Goal: Task Accomplishment & Management: Complete application form

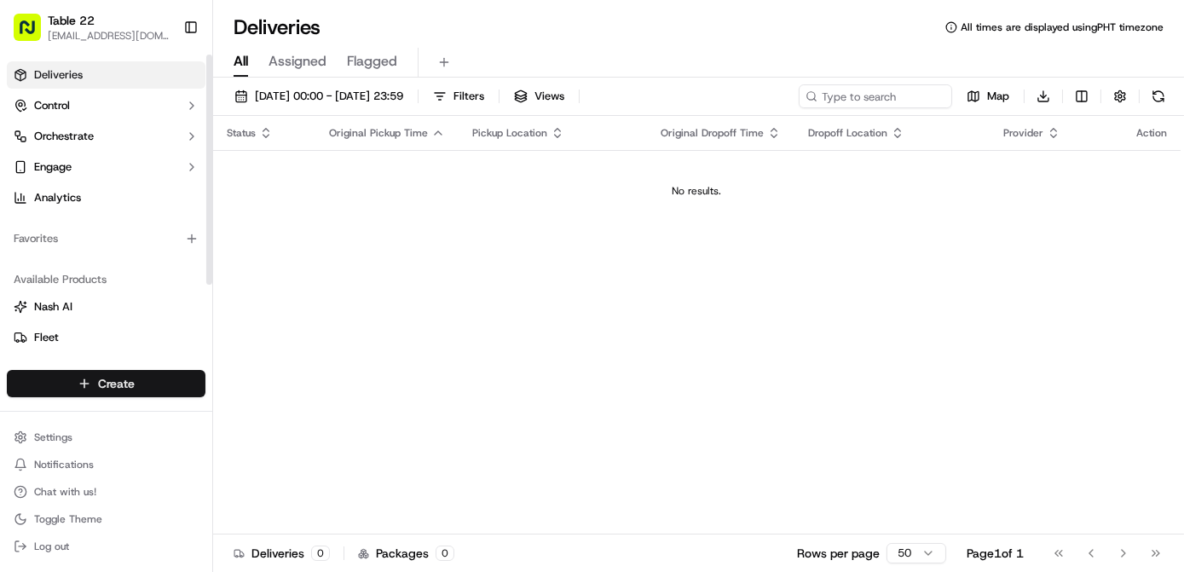
click at [172, 383] on html "Table 22 nikos@table22.com Toggle Sidebar Deliveries Control Orchestrate Engage…" at bounding box center [592, 286] width 1184 height 572
click at [302, 418] on link "Delivery" at bounding box center [308, 415] width 190 height 31
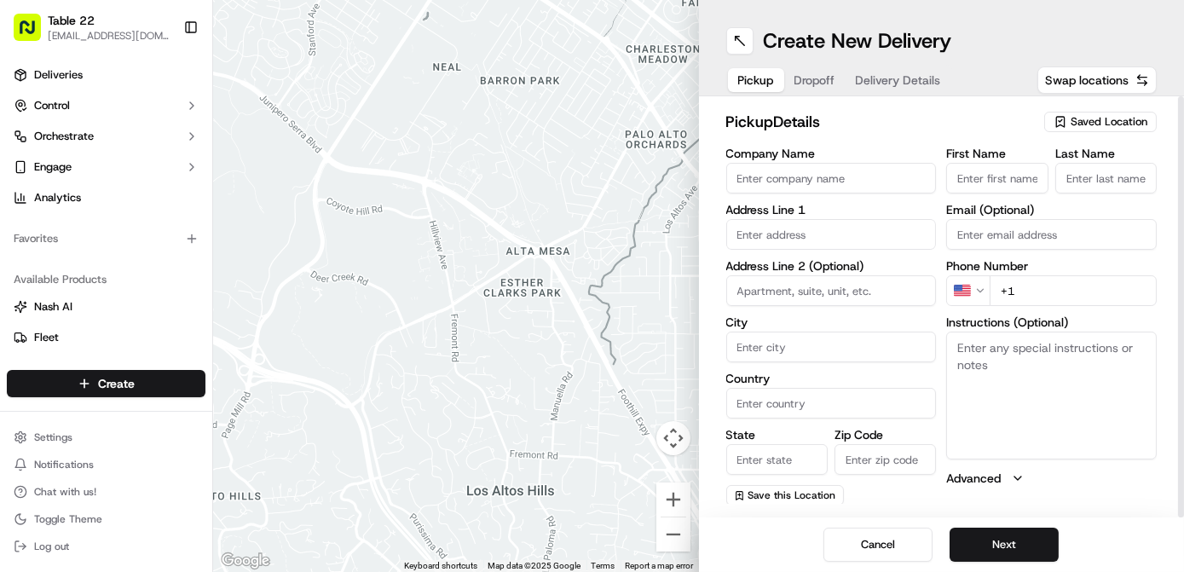
click at [1070, 115] on span "Saved Location" at bounding box center [1108, 121] width 77 height 15
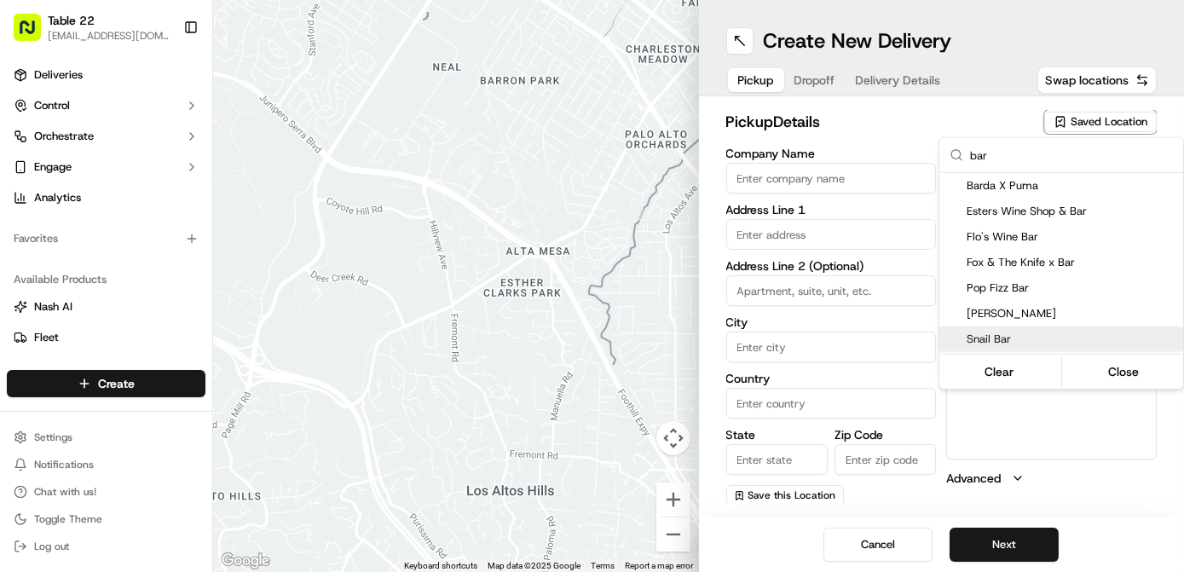
type input "bar"
click at [781, 174] on html "Table 22 nikos@table22.com Toggle Sidebar Deliveries Control Orchestrate Engage…" at bounding box center [592, 286] width 1184 height 572
click at [781, 174] on input "Company Name" at bounding box center [831, 178] width 211 height 31
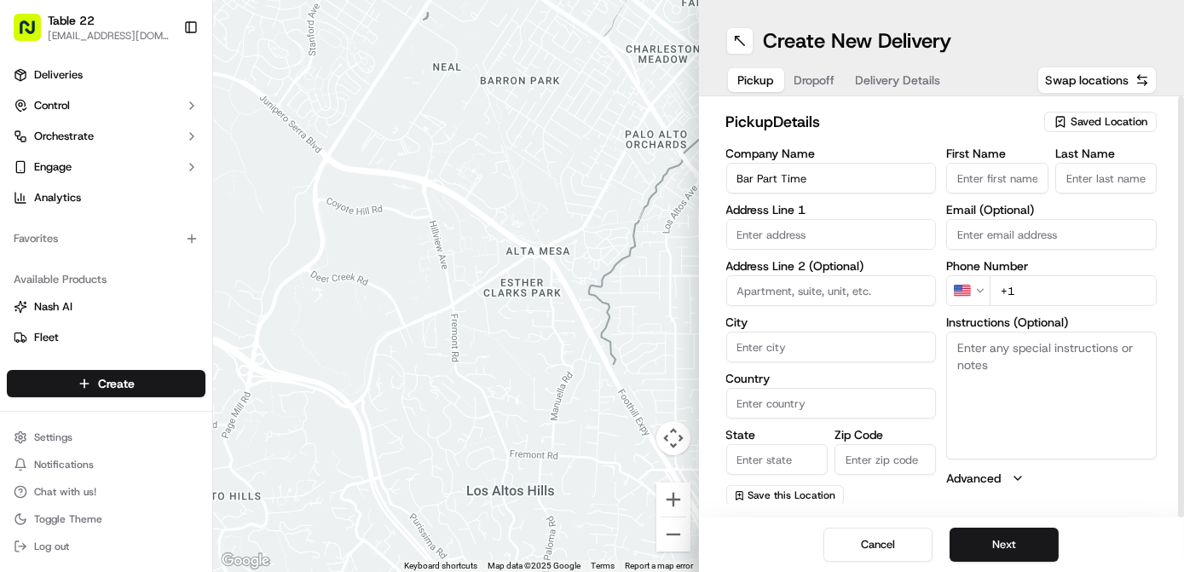
type input "Bar Part Time"
click at [1041, 169] on input "First Name" at bounding box center [996, 178] width 101 height 31
type input "Bar"
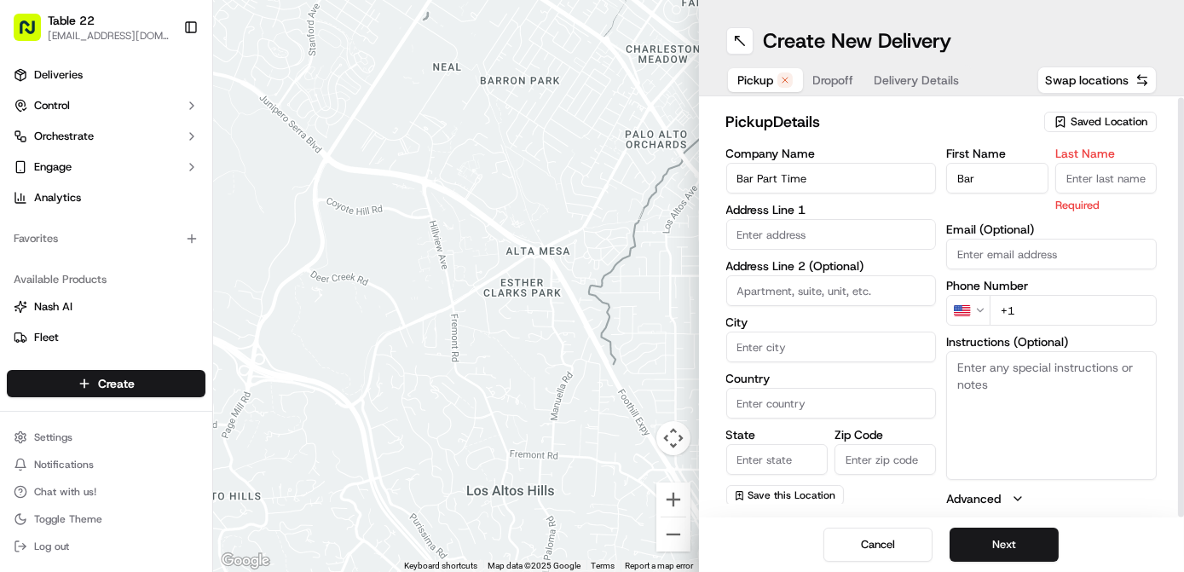
scroll to position [1, 0]
click at [1068, 169] on input "Last Name" at bounding box center [1105, 177] width 101 height 31
type input "Part Time"
click at [853, 242] on input "text" at bounding box center [831, 233] width 211 height 31
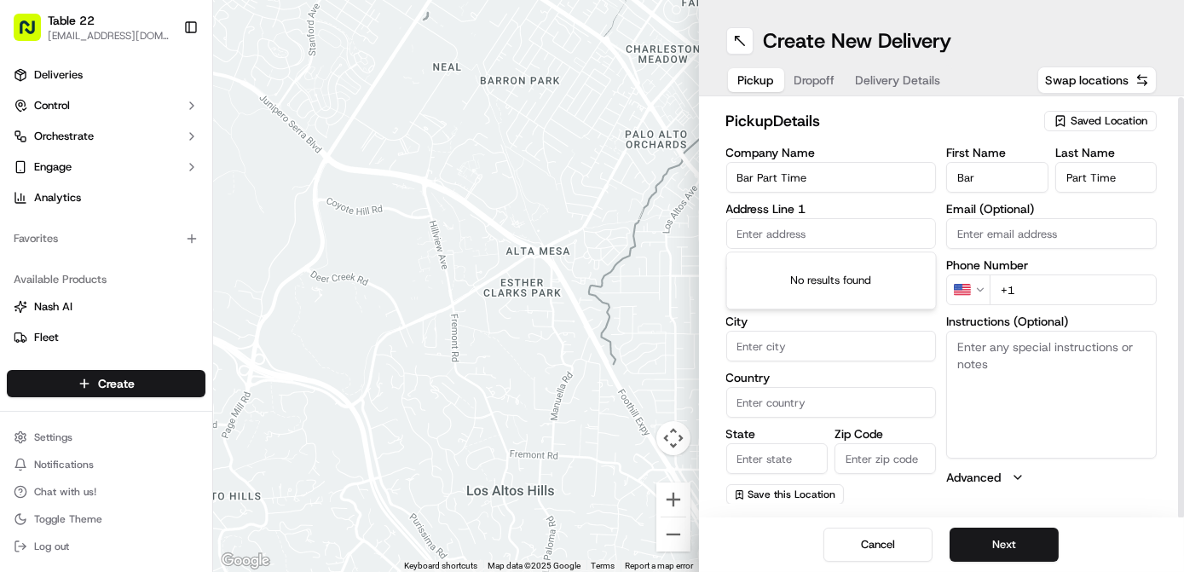
paste input "496 14th Street San Francisco, California 94103"
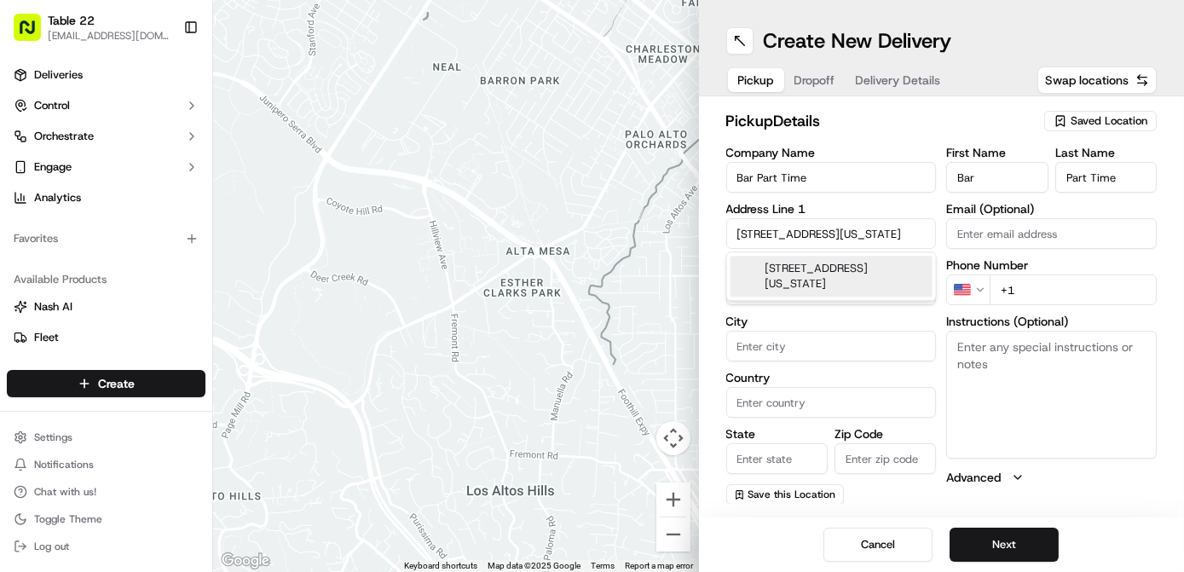
scroll to position [0, 0]
click at [822, 288] on div "496 14th Street, San Francisco, California 94103" at bounding box center [831, 276] width 202 height 41
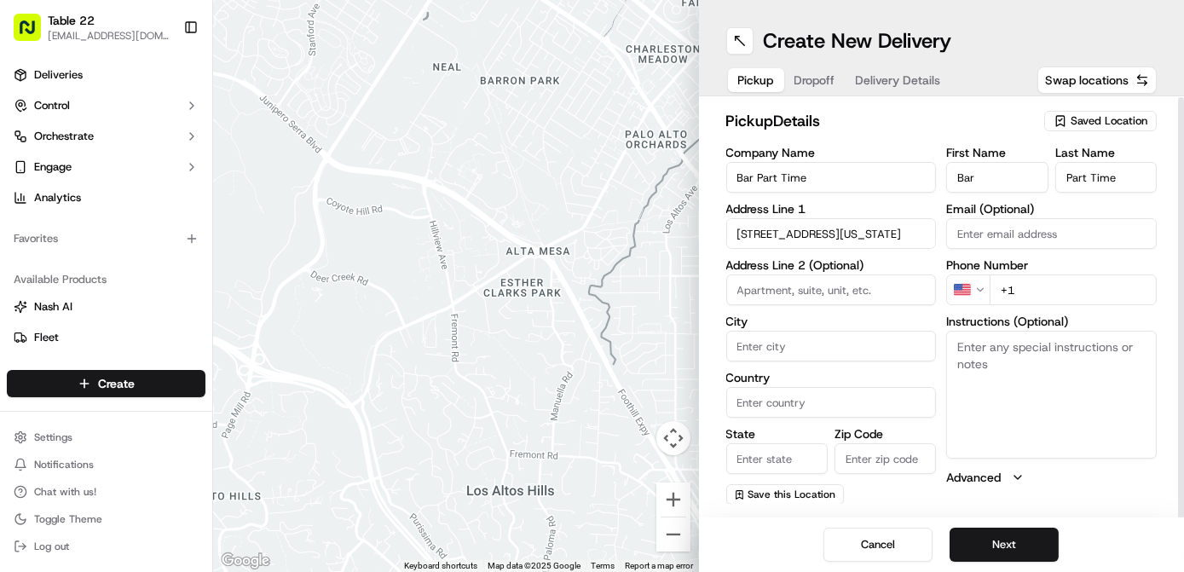
type input "[STREET_ADDRESS]"
type input "[GEOGRAPHIC_DATA]"
type input "CA"
type input "94103"
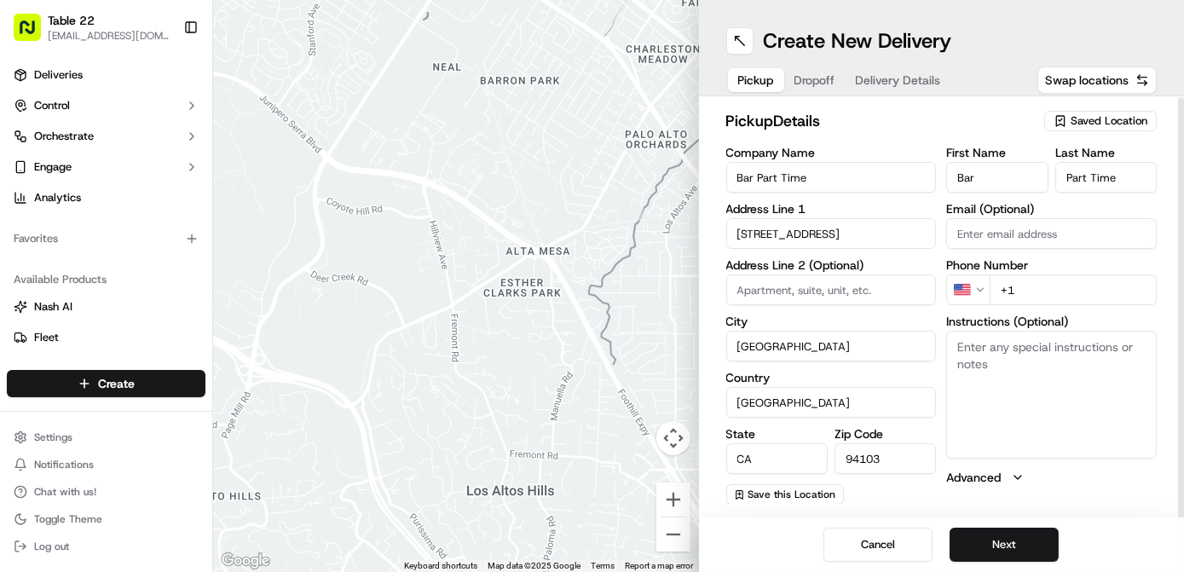
type input "496 14th Street"
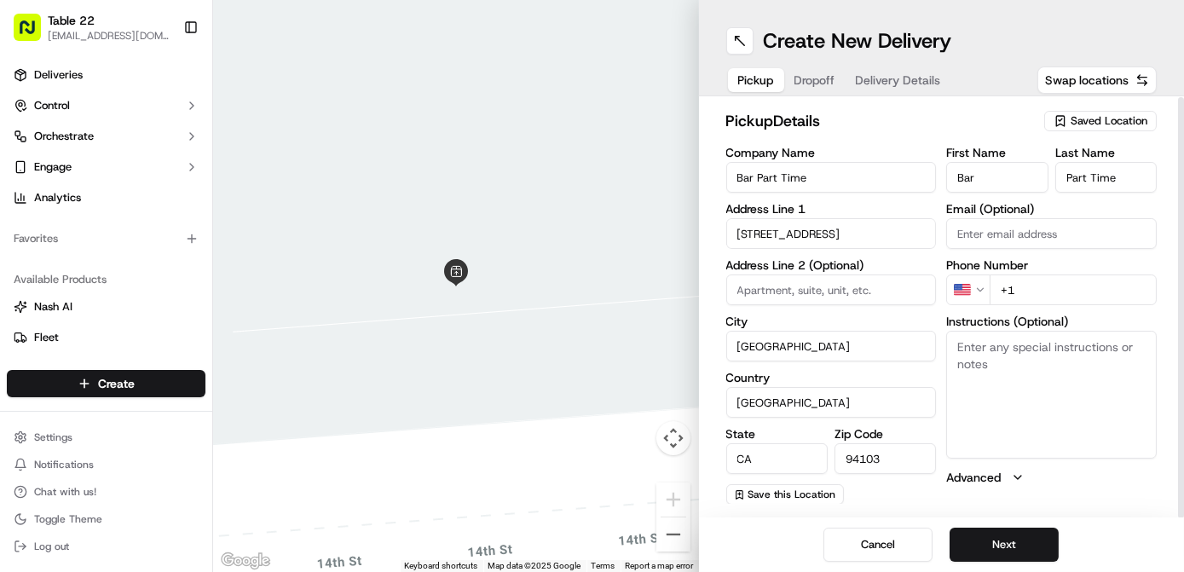
click at [1093, 291] on input "+1" at bounding box center [1072, 289] width 167 height 31
paste input "804 944 9038"
type input "+1 804 944 9038"
click at [1043, 376] on textarea "Instructions (Optional)" at bounding box center [1051, 395] width 211 height 128
click at [1003, 362] on textarea "Instructions (Optional)" at bounding box center [1051, 395] width 211 height 128
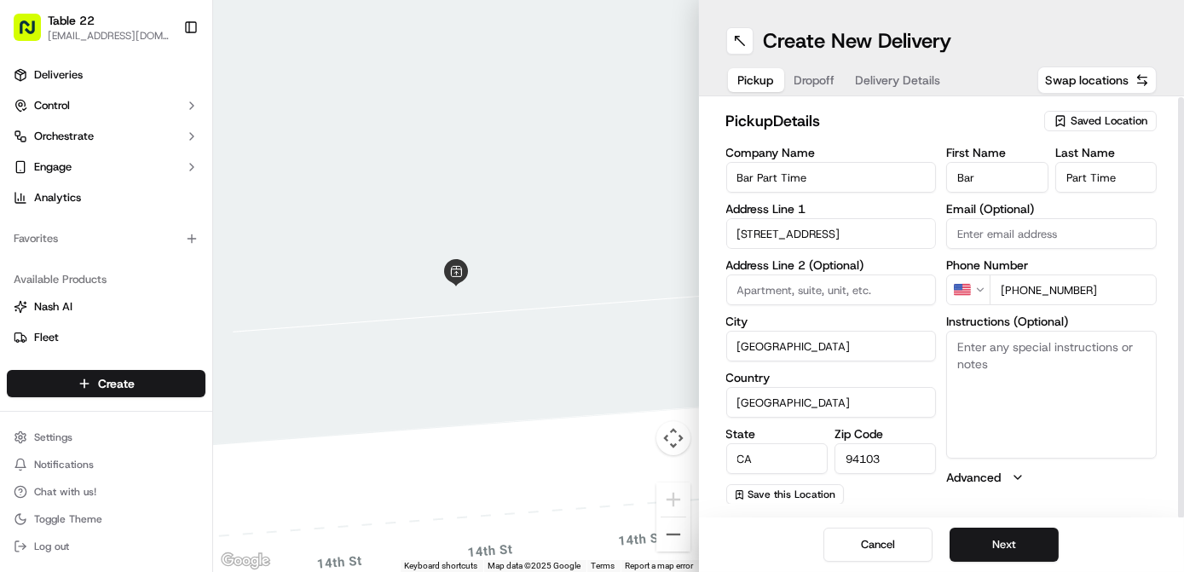
paste textarea "Tell the restaurant you're picking up the TABLE22 DELIVERY. Please pick up the …"
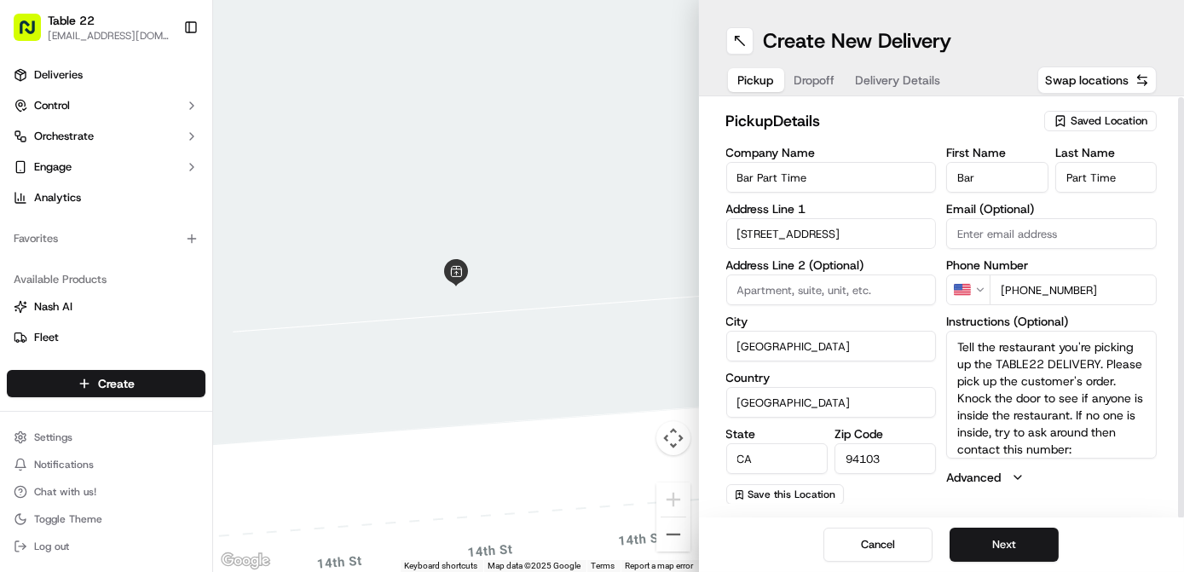
scroll to position [15, 0]
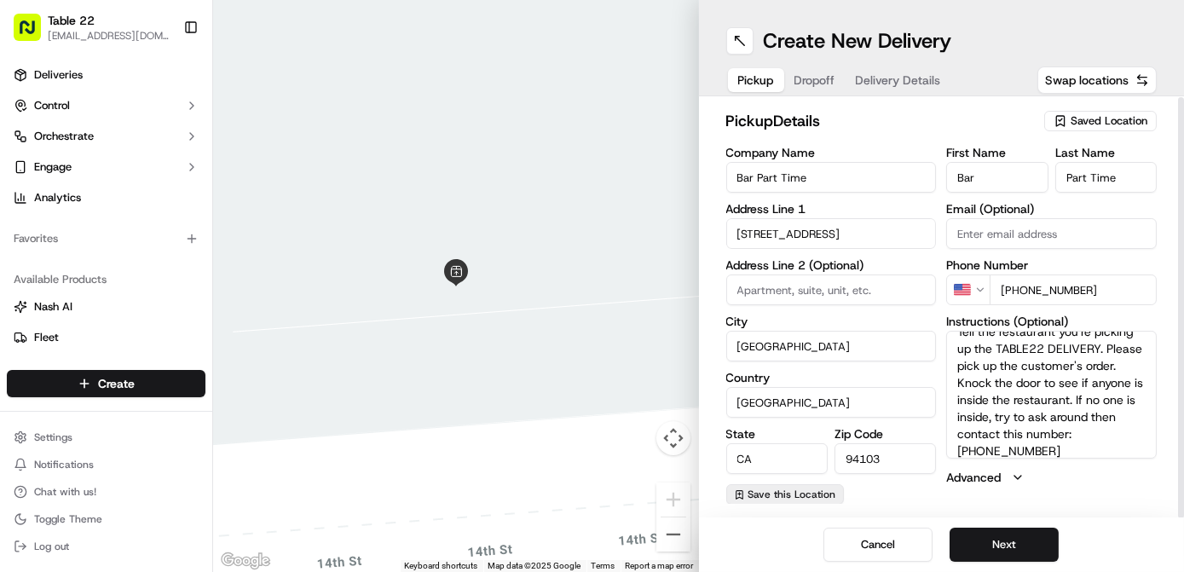
type textarea "Tell the restaurant you're picking up the TABLE22 DELIVERY. Please pick up the …"
click at [779, 487] on span "Save this Location" at bounding box center [792, 494] width 88 height 14
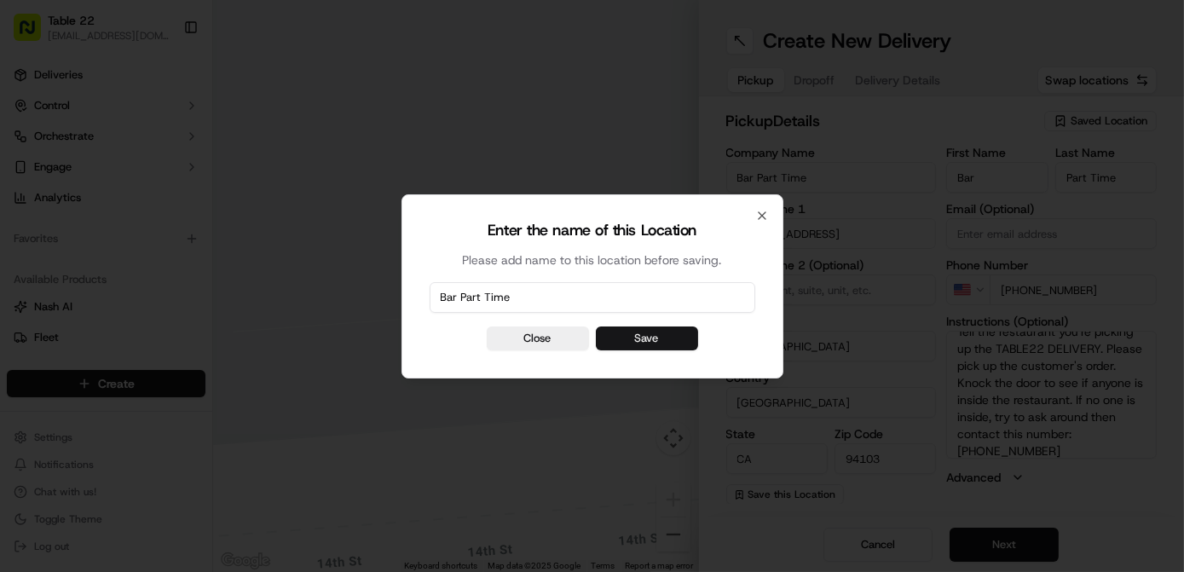
click at [652, 329] on button "Save" at bounding box center [647, 338] width 102 height 24
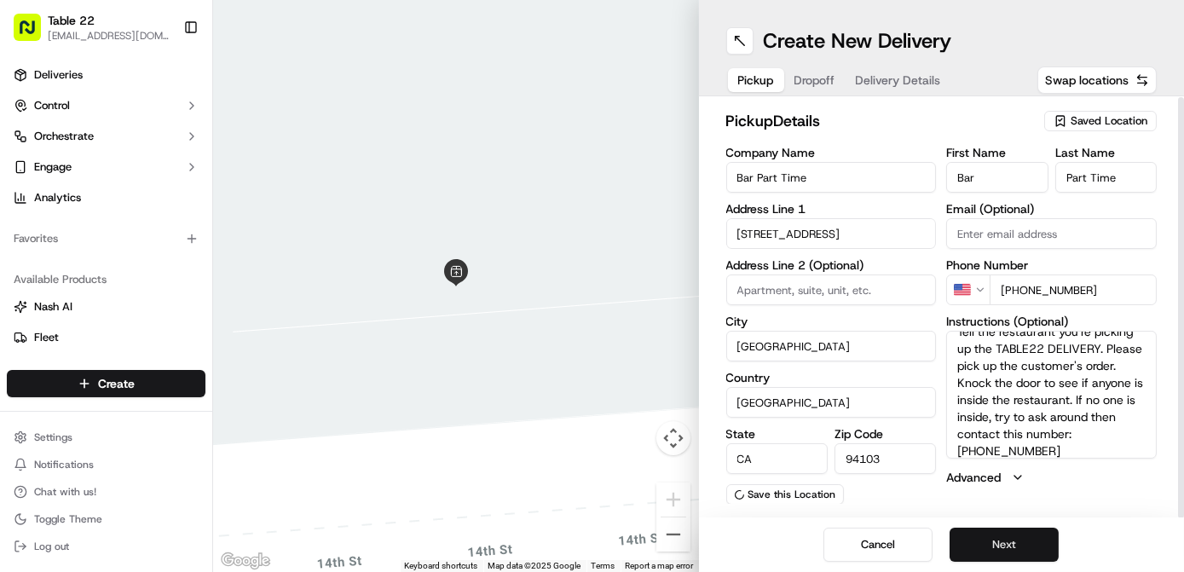
click at [995, 553] on button "Next" at bounding box center [1003, 545] width 109 height 34
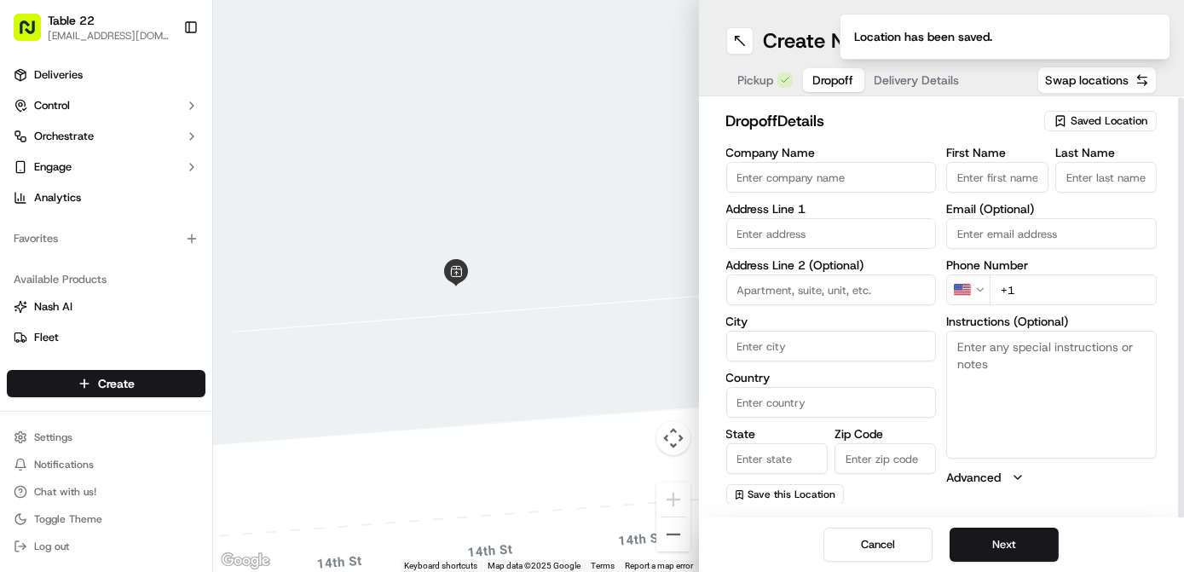
click at [1102, 118] on span "Saved Location" at bounding box center [1108, 120] width 77 height 15
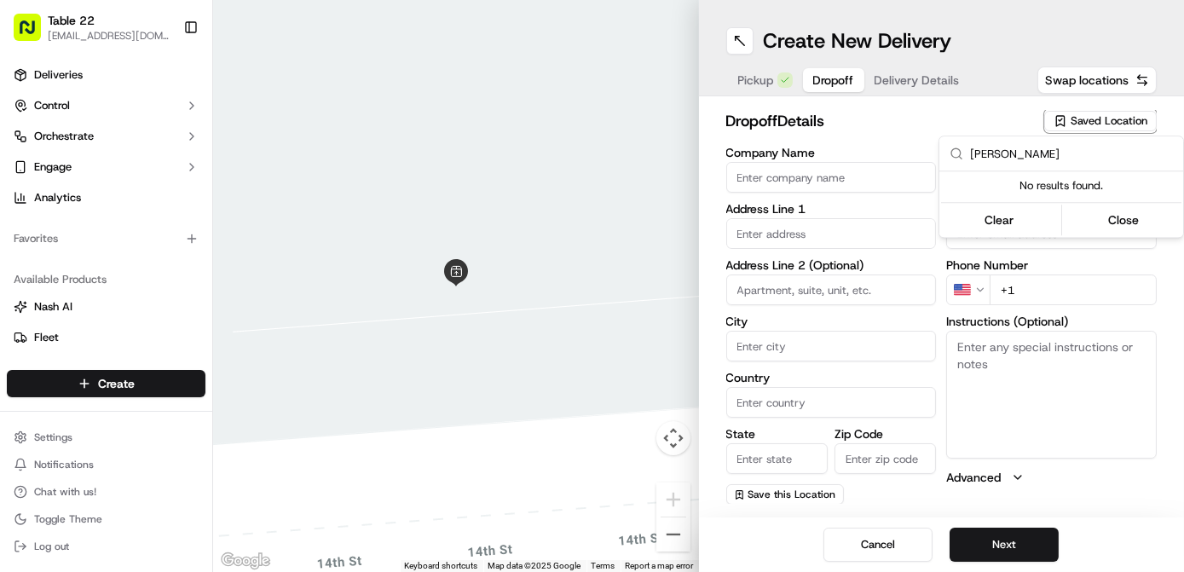
type input "[PERSON_NAME]"
click at [866, 176] on html "Table 22 nikos@table22.com Toggle Sidebar Deliveries Control Orchestrate Engage…" at bounding box center [592, 286] width 1184 height 572
click at [866, 176] on input "Company Name" at bounding box center [831, 178] width 211 height 31
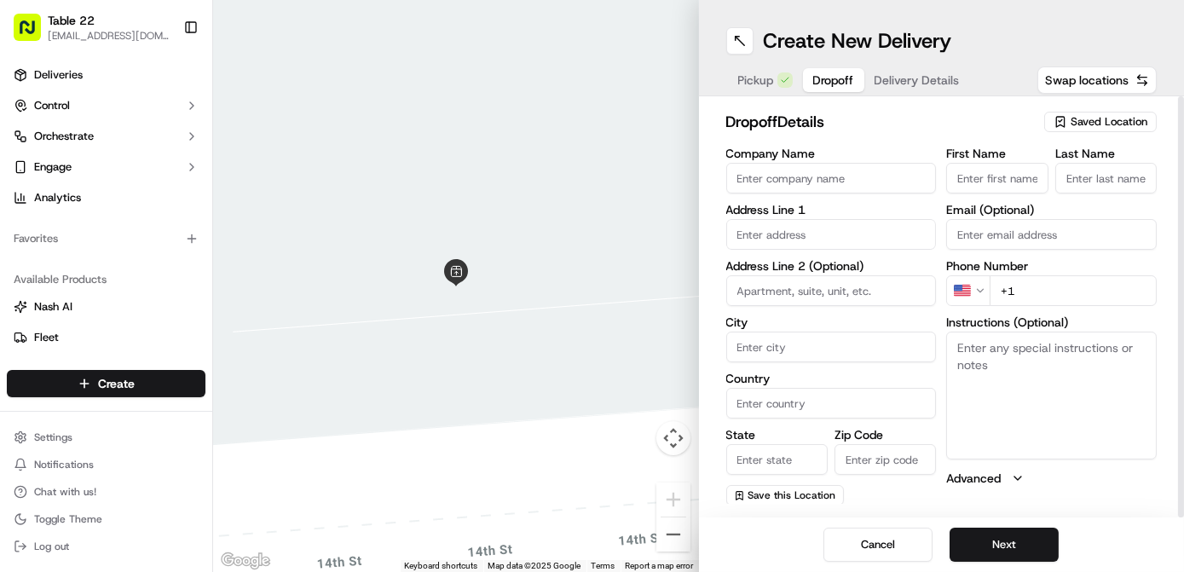
paste input "[PERSON_NAME]"
type input "[PERSON_NAME]"
click at [1036, 182] on input "First Name" at bounding box center [996, 178] width 101 height 31
paste input "[PERSON_NAME]"
click at [999, 179] on input "[PERSON_NAME]" at bounding box center [996, 178] width 101 height 31
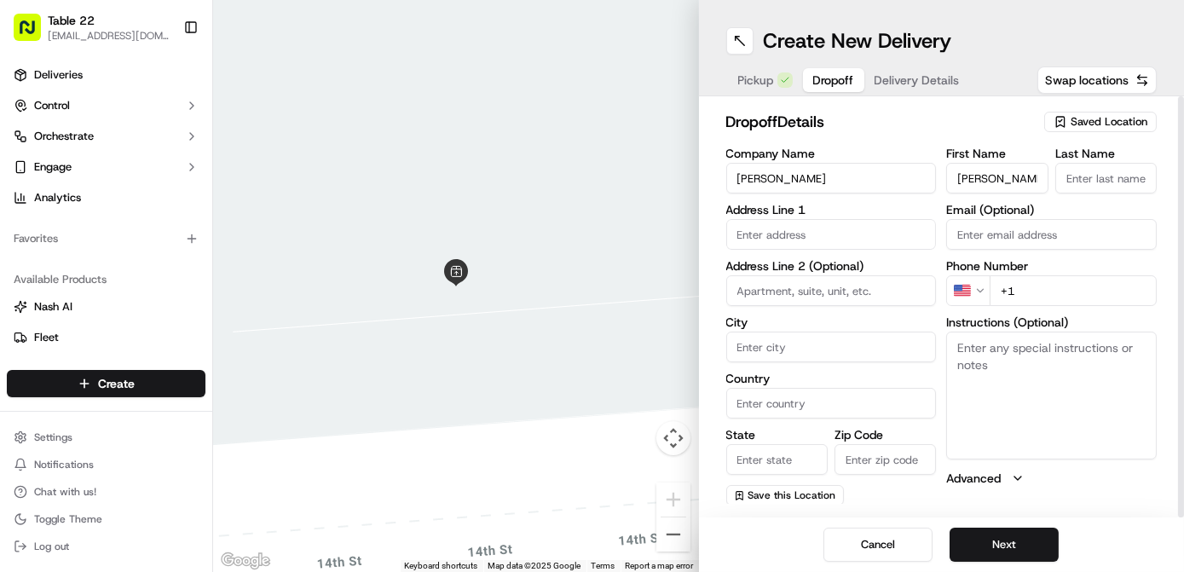
click at [999, 179] on input "[PERSON_NAME]" at bounding box center [996, 178] width 101 height 31
type input "Alex"
click at [1098, 183] on input "Last Name" at bounding box center [1105, 178] width 101 height 31
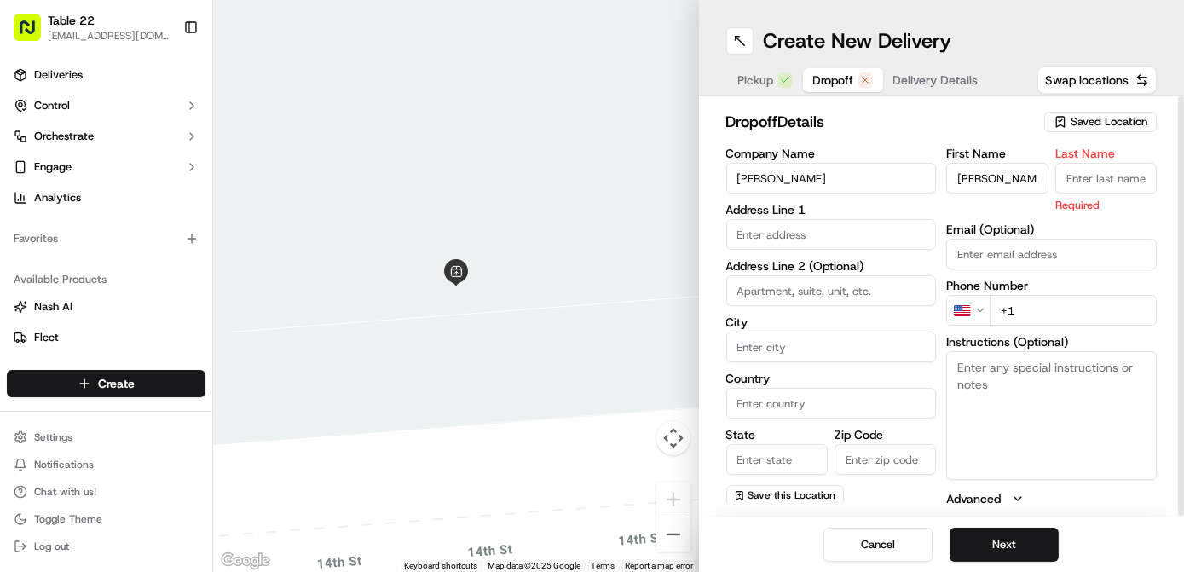
click at [1098, 183] on input "Last Name" at bounding box center [1105, 178] width 101 height 31
paste input "Dickinson"
type input "Dickinson"
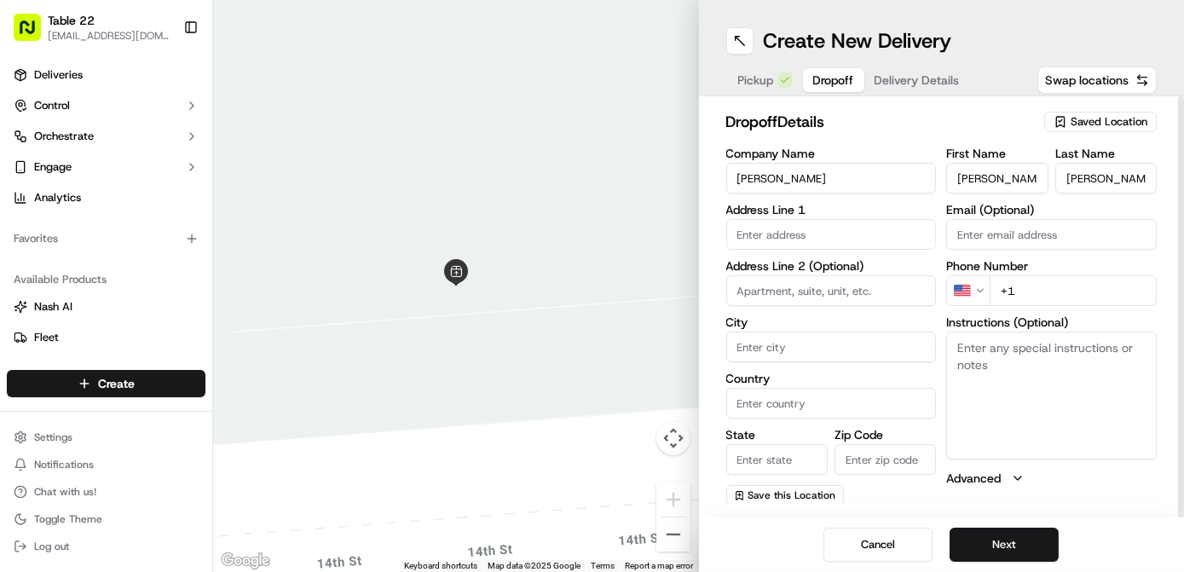
click at [1010, 183] on input "Alex" at bounding box center [996, 178] width 101 height 31
type input "Alex"
click at [806, 232] on input "text" at bounding box center [831, 234] width 211 height 31
paste input "2131 40th Ave"
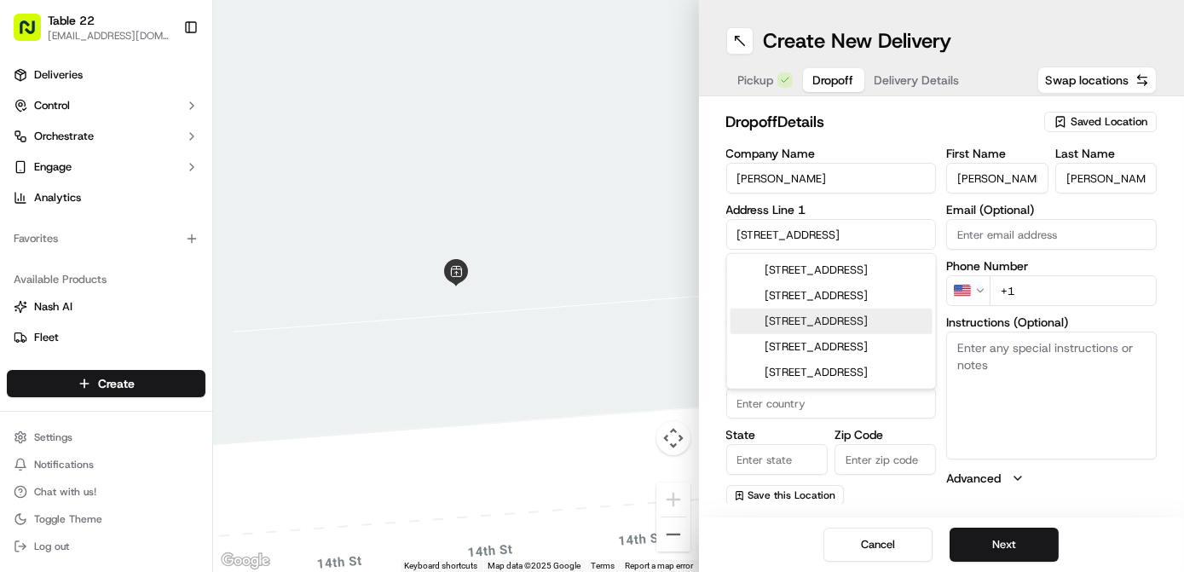
click at [848, 334] on div "2131 40th Avenue, San Francisco, CA" at bounding box center [831, 322] width 202 height 26
type input "[STREET_ADDRESS]"
type input "San Francisco"
type input "United States"
type input "CA"
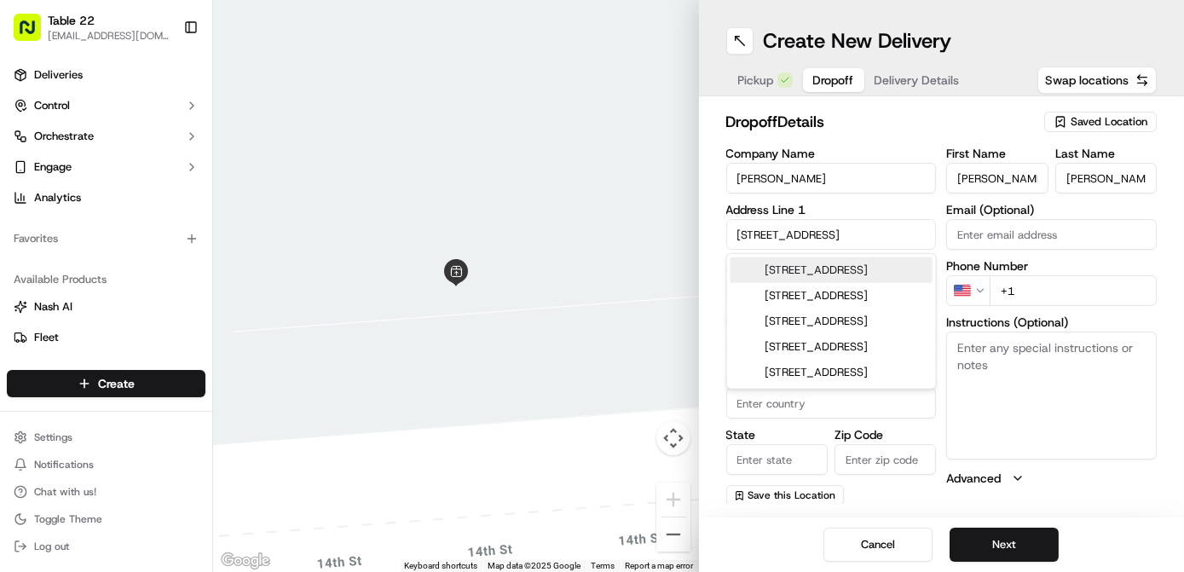
type input "94116"
type input "2131 40th Avenue"
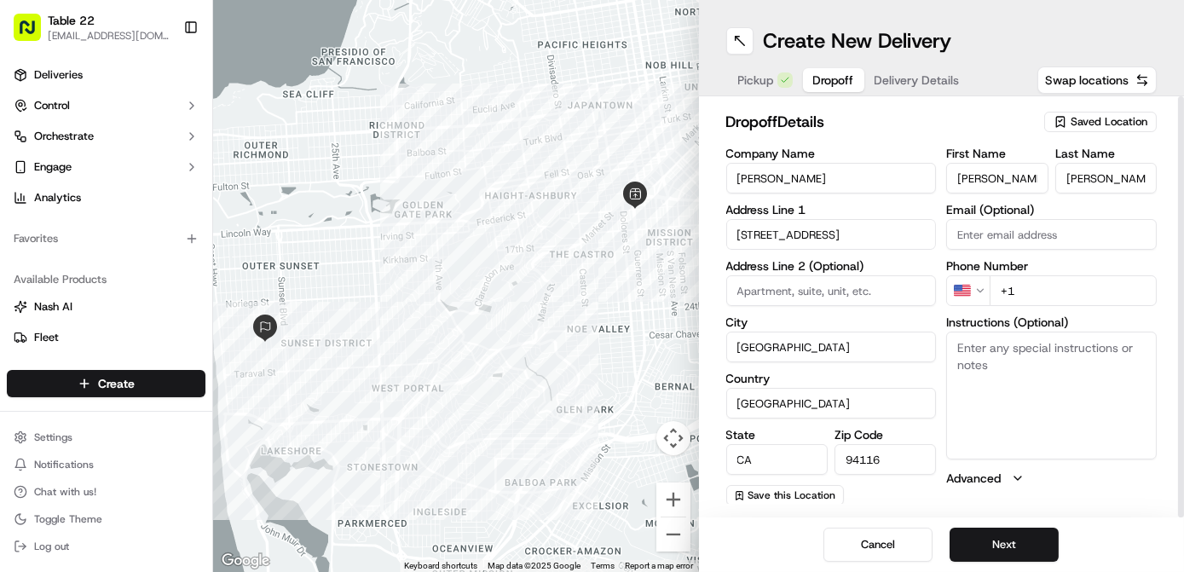
click at [1053, 279] on input "+1" at bounding box center [1072, 290] width 167 height 31
paste input "425 281 5682"
type input "+1 425 281 5682"
click at [1024, 374] on textarea "Instructions (Optional)" at bounding box center [1051, 396] width 211 height 128
paste textarea "Please contact the customer first for instructions. If the customer is unreacha…"
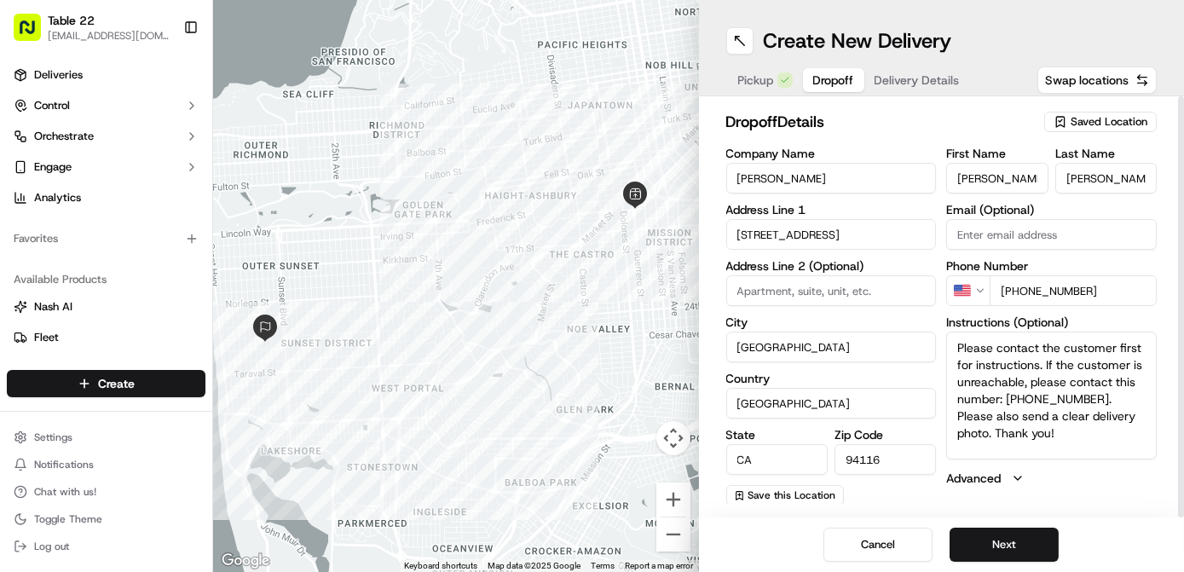
click at [1107, 280] on input "+1 425 281 5682" at bounding box center [1072, 290] width 167 height 31
click at [1020, 287] on input "+1 425 281 5682" at bounding box center [1072, 290] width 167 height 31
drag, startPoint x: 1018, startPoint y: 291, endPoint x: 1104, endPoint y: 291, distance: 85.2
click at [1104, 291] on input "+1 425 281 5682" at bounding box center [1072, 290] width 167 height 31
click at [1062, 426] on textarea "Please contact the customer first for instructions. If the customer is unreacha…" at bounding box center [1051, 396] width 211 height 128
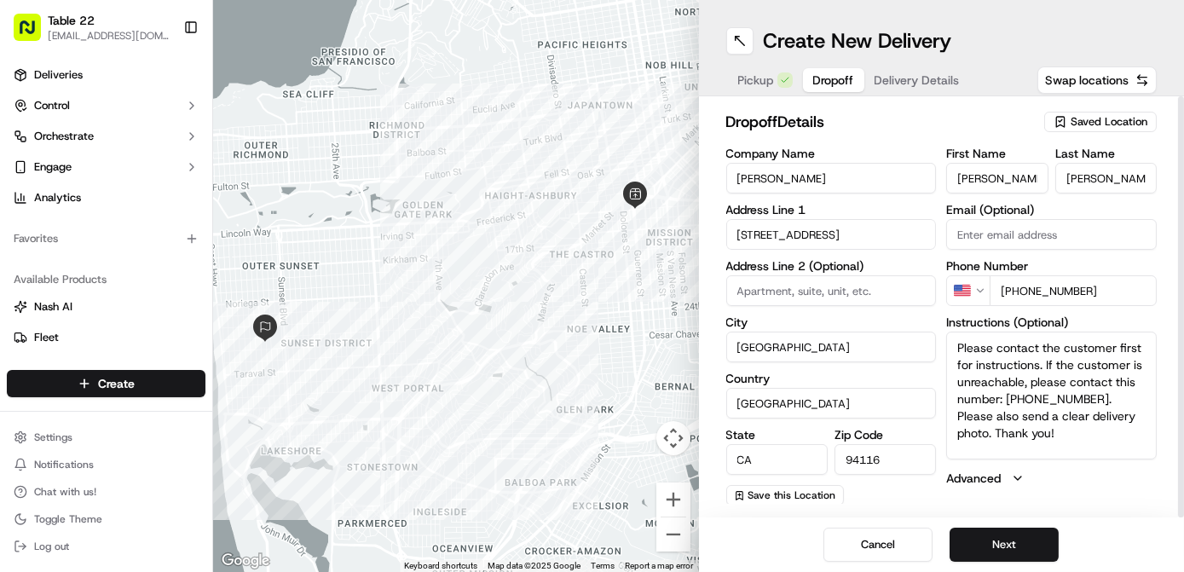
click at [1035, 358] on textarea "Please contact the customer first for instructions. If the customer is unreacha…" at bounding box center [1051, 396] width 211 height 128
click at [1037, 362] on textarea "Please contact the customer first for instructions. If the customer is unreacha…" at bounding box center [1051, 396] width 211 height 128
paste textarea "425 281 5682"
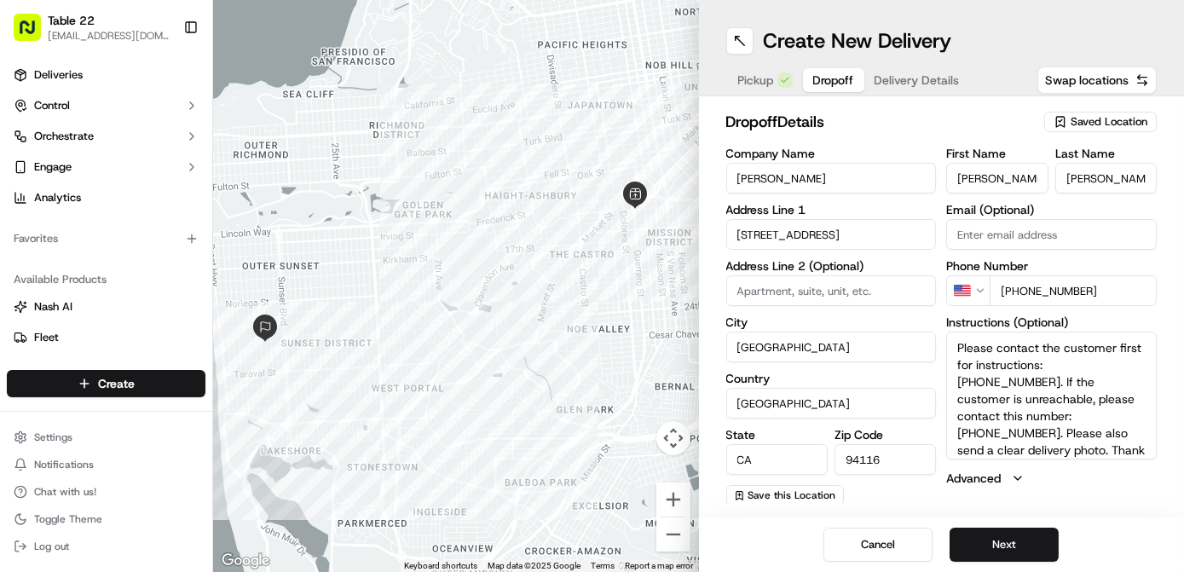
type textarea "Please contact the customer first for instructions: 425 281 5682. If the custom…"
click at [809, 492] on span "Save this Location" at bounding box center [792, 495] width 88 height 14
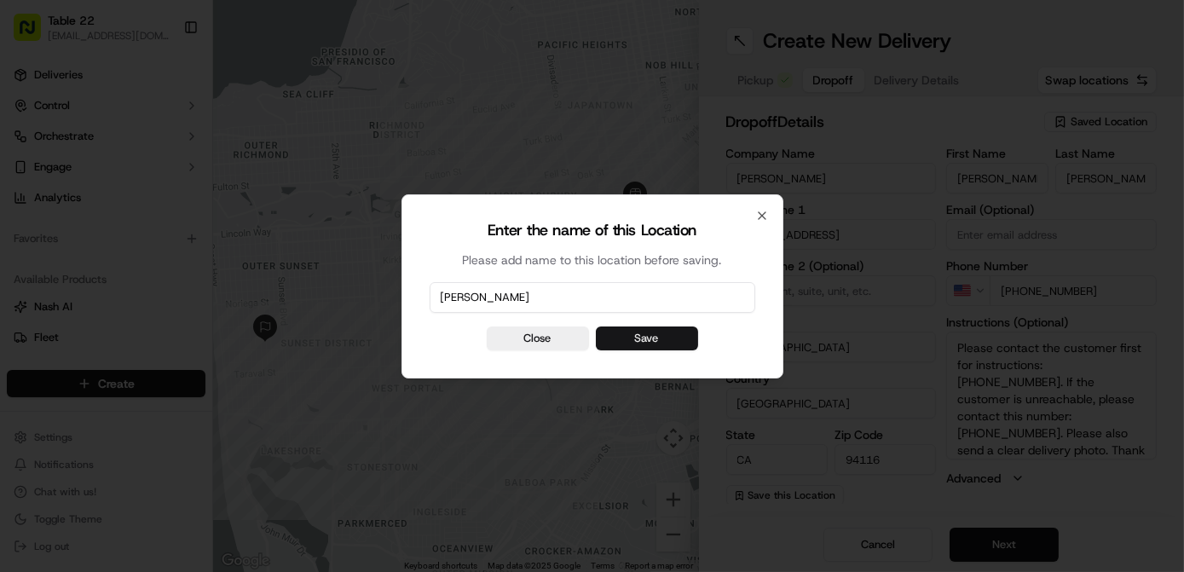
click at [661, 342] on button "Save" at bounding box center [647, 338] width 102 height 24
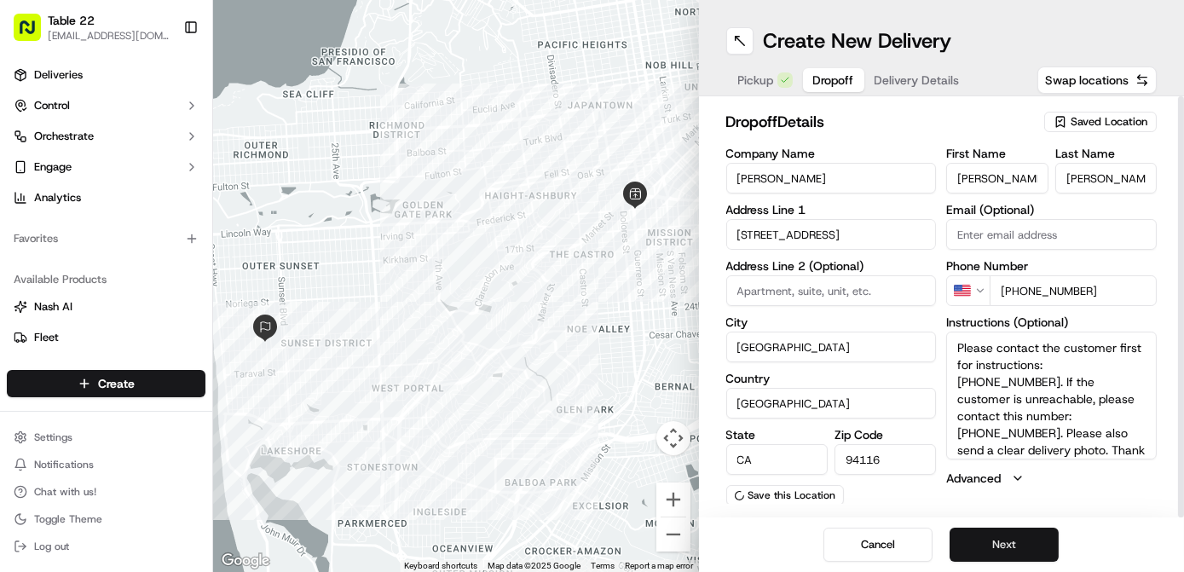
click at [992, 539] on button "Next" at bounding box center [1003, 545] width 109 height 34
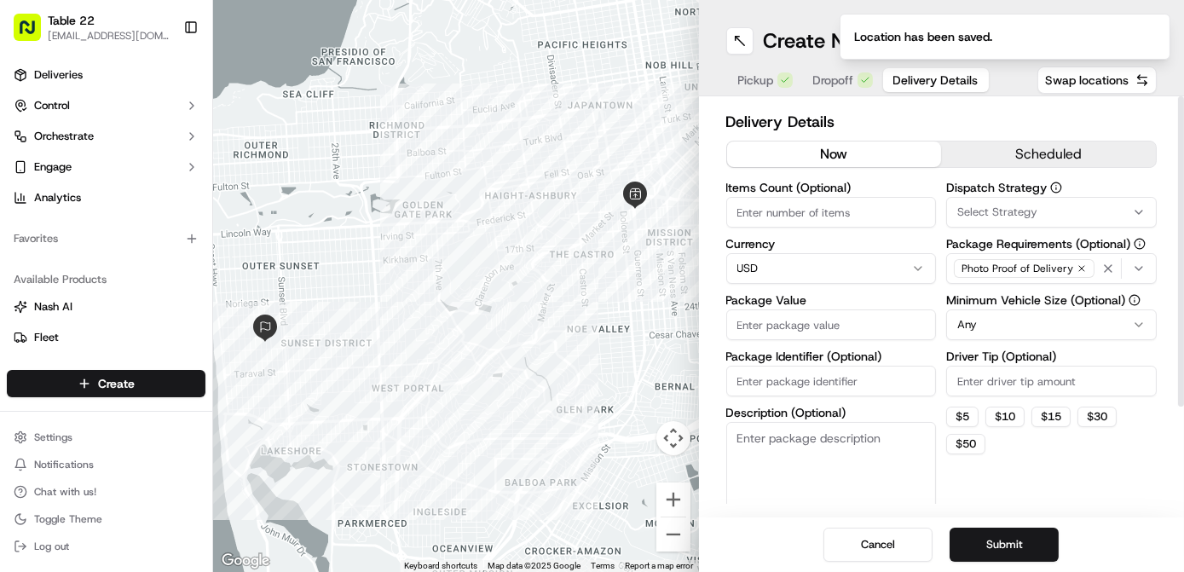
click at [805, 323] on input "Package Value" at bounding box center [831, 324] width 211 height 31
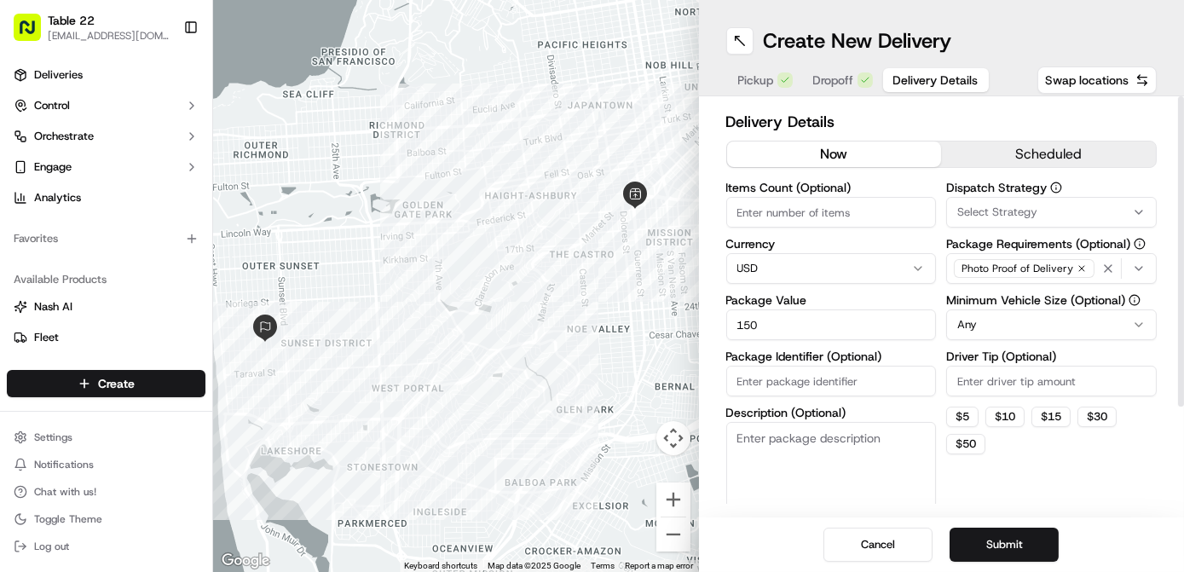
type input "150"
click at [1020, 205] on span "Select Strategy" at bounding box center [997, 212] width 80 height 15
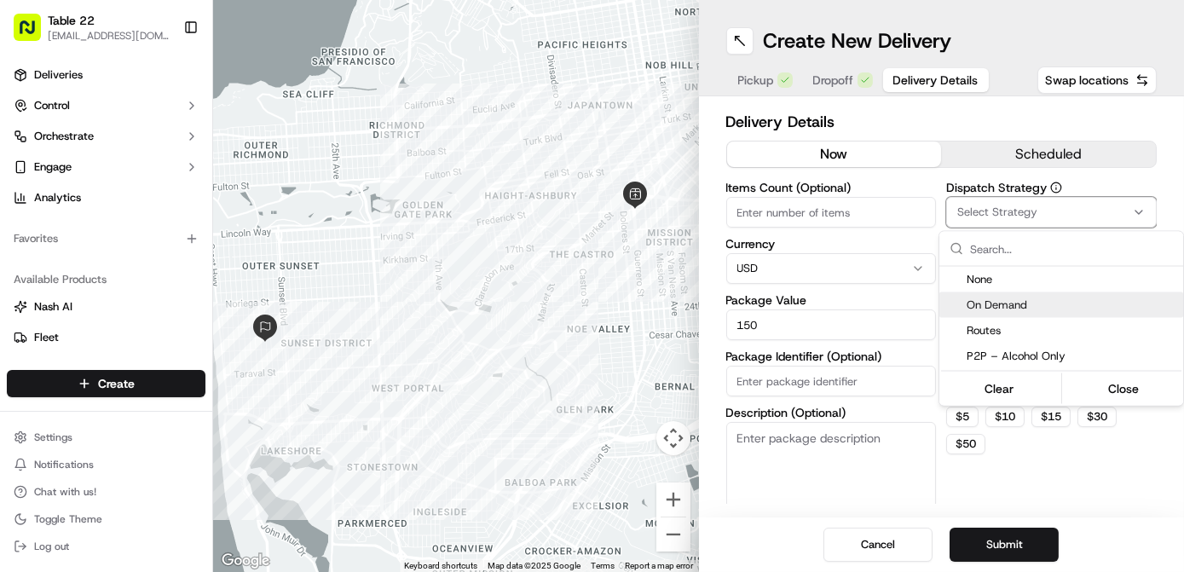
click at [1020, 303] on span "On Demand" at bounding box center [1071, 304] width 210 height 15
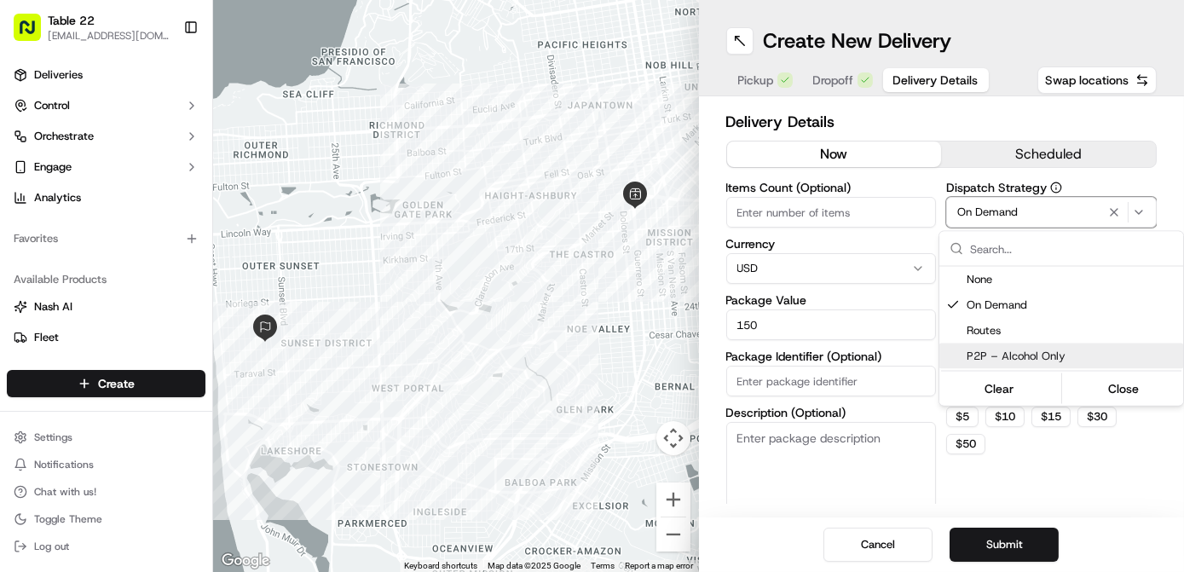
click at [1031, 482] on html "Table 22 nikos@table22.com Toggle Sidebar Deliveries Control Orchestrate Engage…" at bounding box center [592, 286] width 1184 height 572
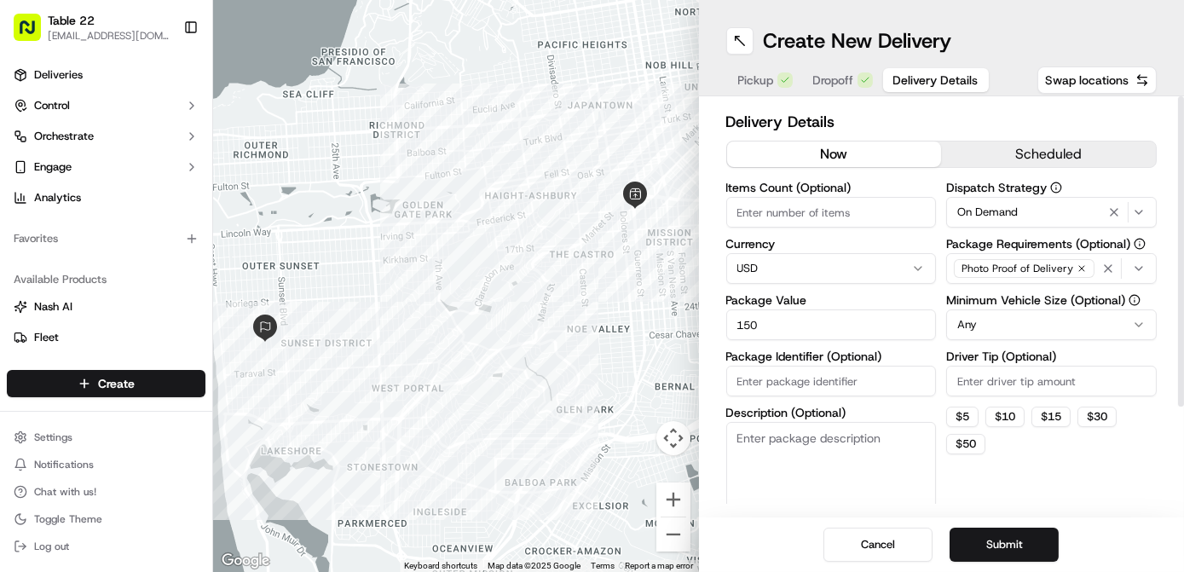
click at [1093, 273] on div "Photo Proof of Delivery" at bounding box center [1023, 269] width 147 height 26
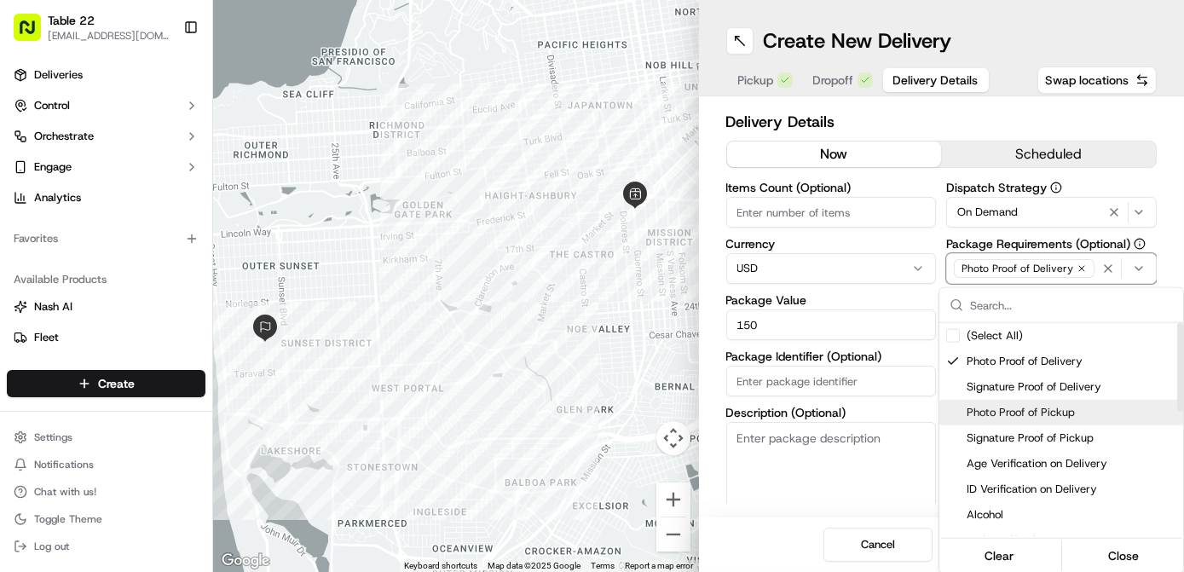
click at [1017, 412] on span "Photo Proof of Pickup" at bounding box center [1071, 412] width 210 height 15
click at [1017, 395] on span "Signature Proof of Delivery" at bounding box center [1071, 386] width 210 height 15
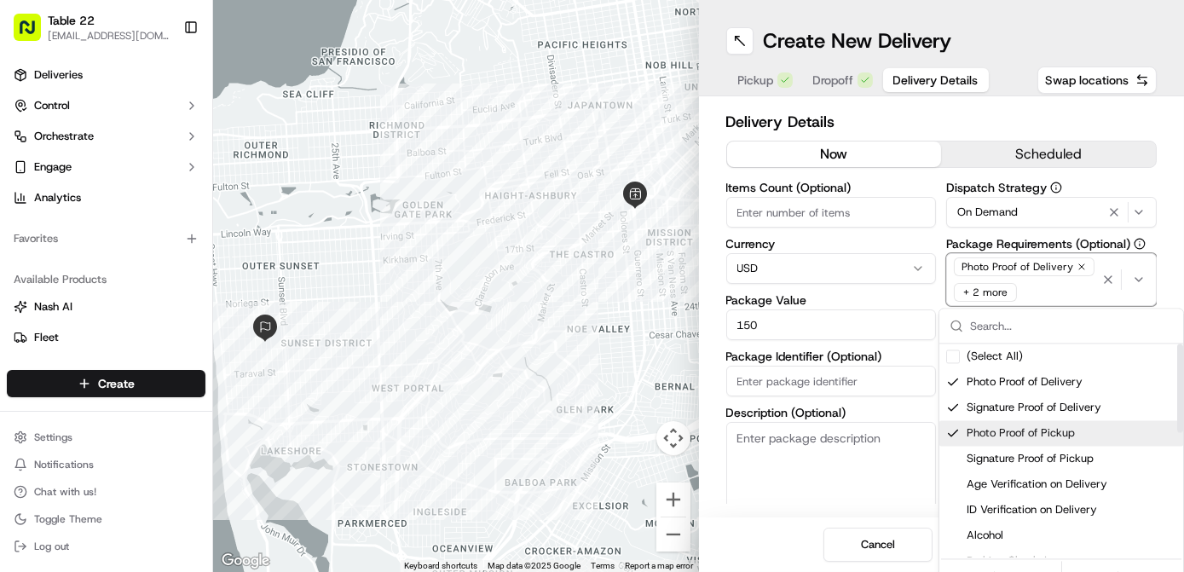
click at [831, 469] on html "Table 22 nikos@table22.com Toggle Sidebar Deliveries Control Orchestrate Engage…" at bounding box center [592, 286] width 1184 height 572
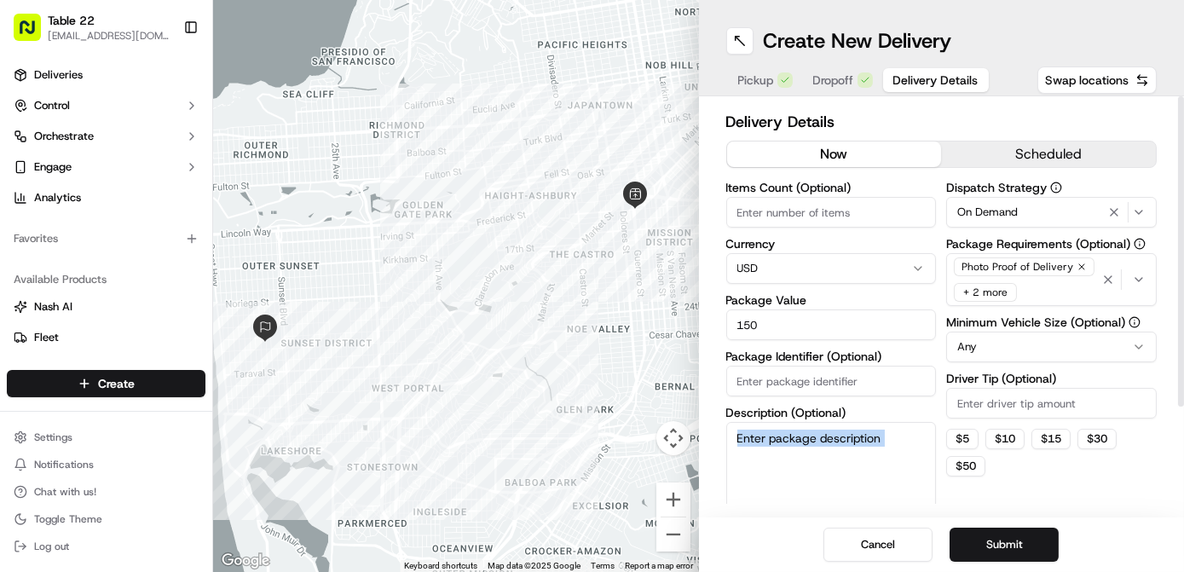
click at [1024, 342] on html "Table 22 nikos@table22.com Toggle Sidebar Deliveries Control Orchestrate Engage…" at bounding box center [592, 286] width 1184 height 572
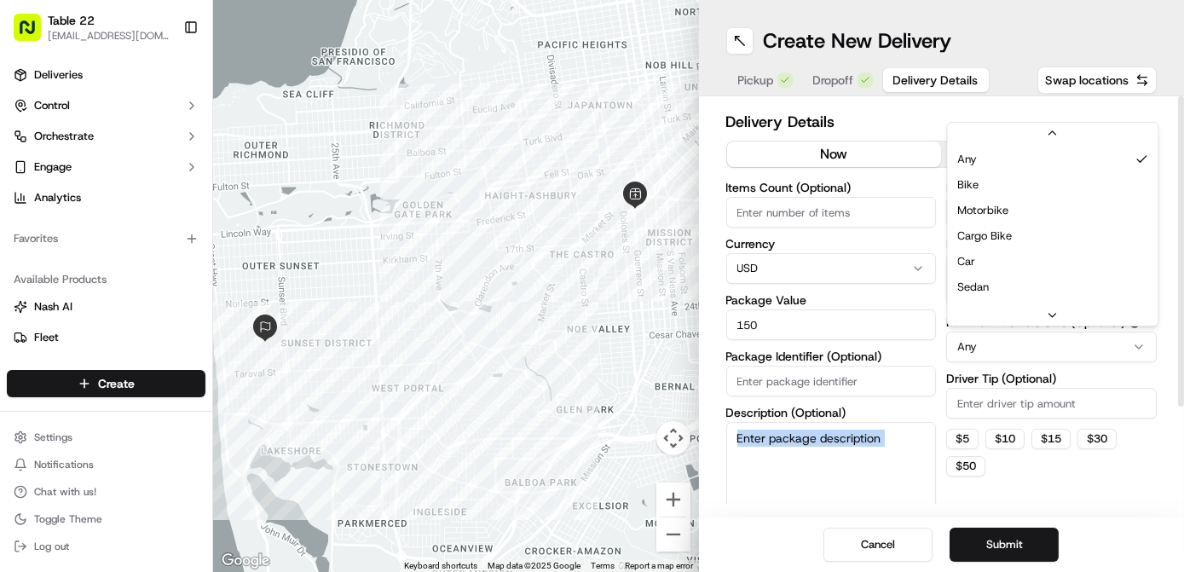
scroll to position [50, 0]
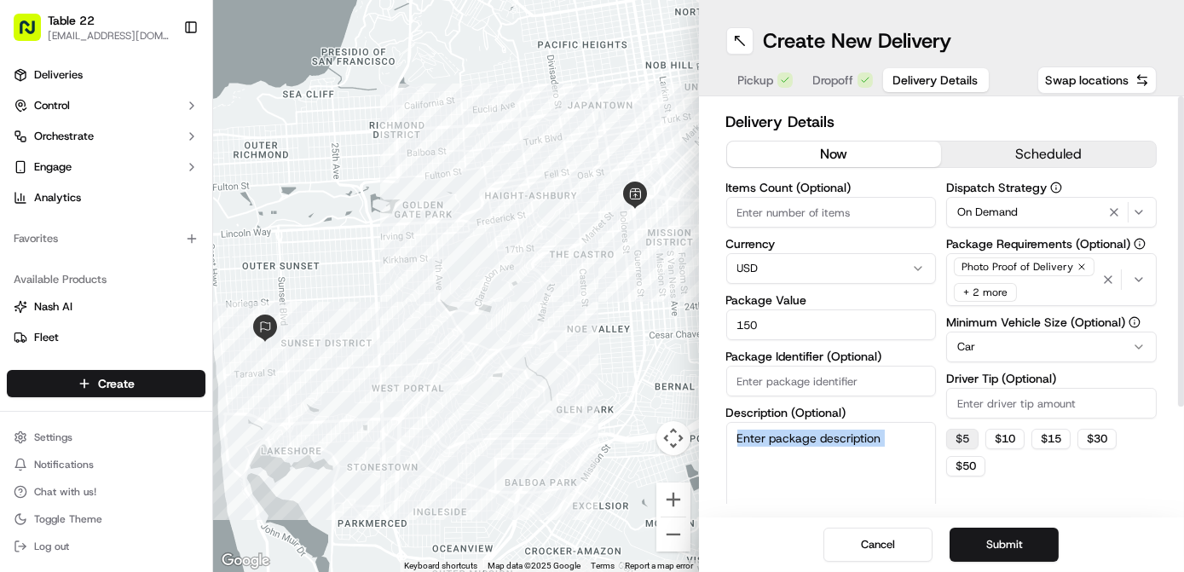
click at [966, 430] on button "$ 5" at bounding box center [962, 439] width 32 height 20
type input "5"
click at [875, 441] on textarea "Description (Optional)" at bounding box center [831, 469] width 211 height 95
paste textarea "3 hand-selected bottles"
paste textarea "BPT Cellar Pick"
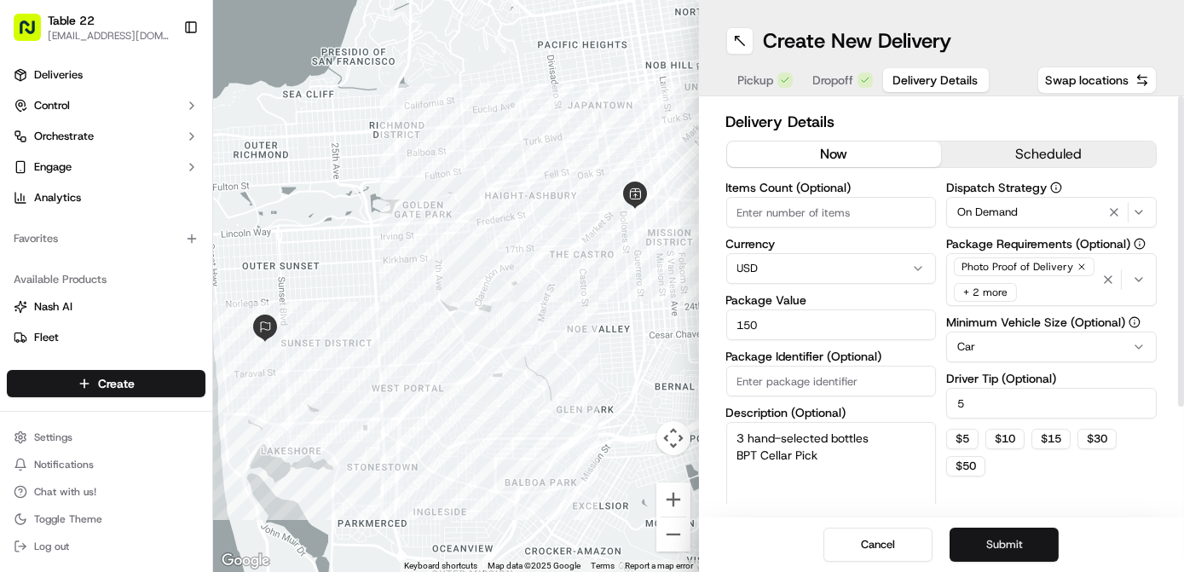
type textarea "3 hand-selected bottles BPT Cellar Pick"
click at [986, 539] on button "Submit" at bounding box center [1003, 545] width 109 height 34
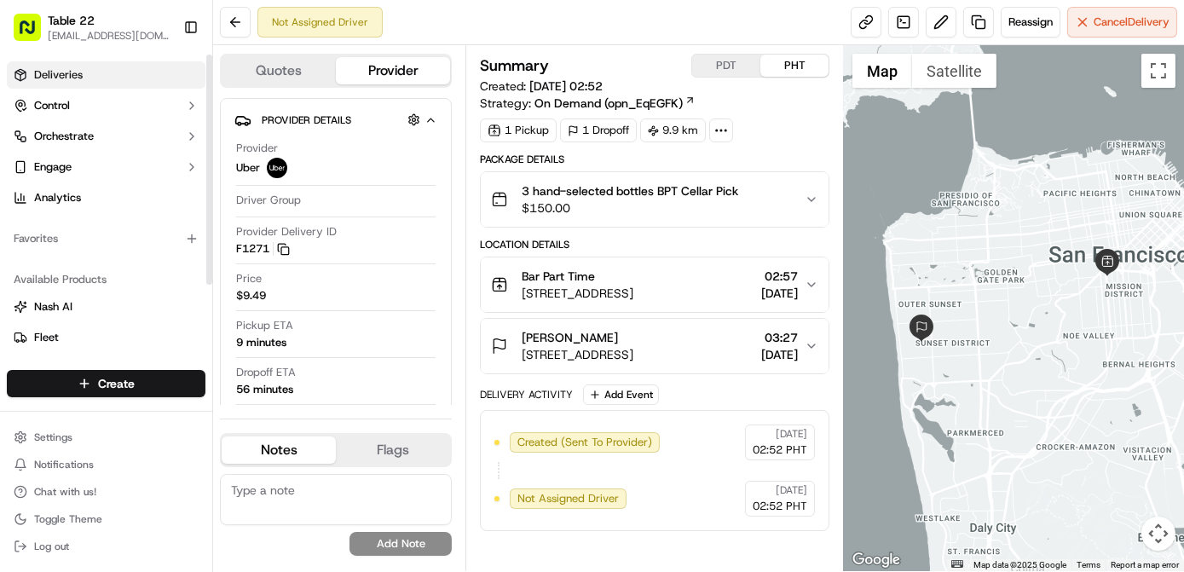
click at [141, 77] on link "Deliveries" at bounding box center [106, 74] width 199 height 27
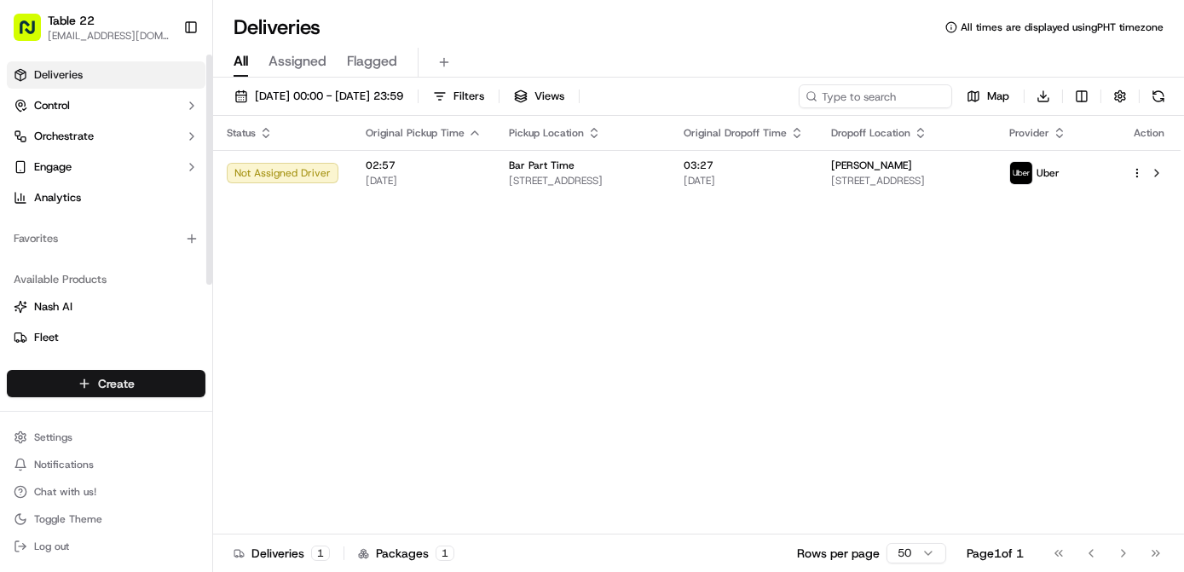
click at [123, 377] on html "Table 22 nikos@table22.com Toggle Sidebar Deliveries Control Orchestrate Engage…" at bounding box center [592, 286] width 1184 height 572
click at [261, 424] on link "Delivery" at bounding box center [308, 415] width 190 height 31
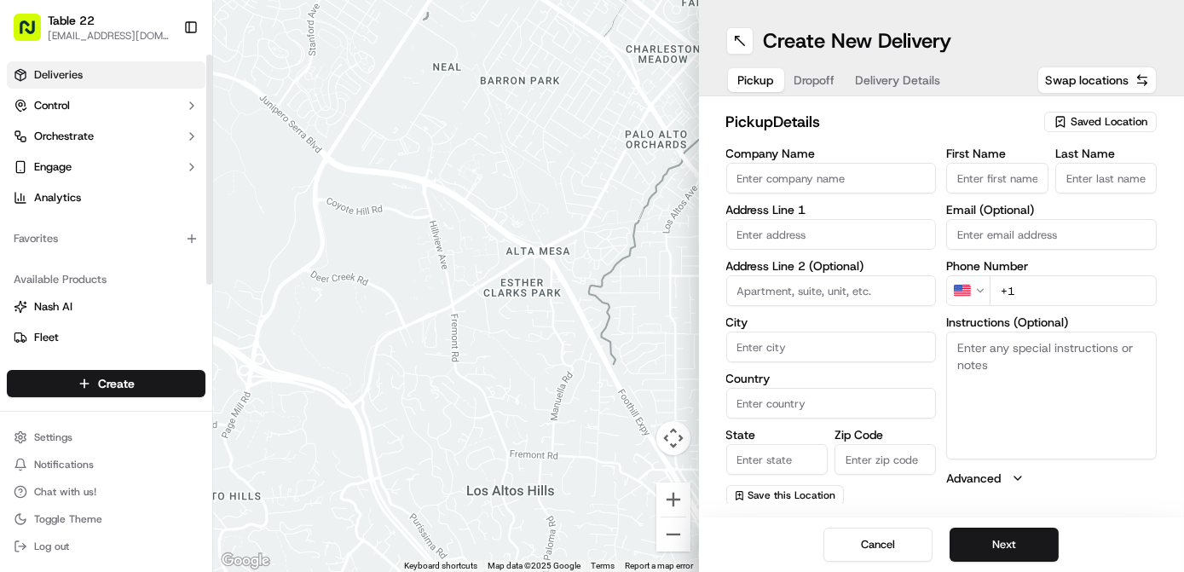
click at [96, 61] on link "Deliveries" at bounding box center [106, 74] width 199 height 27
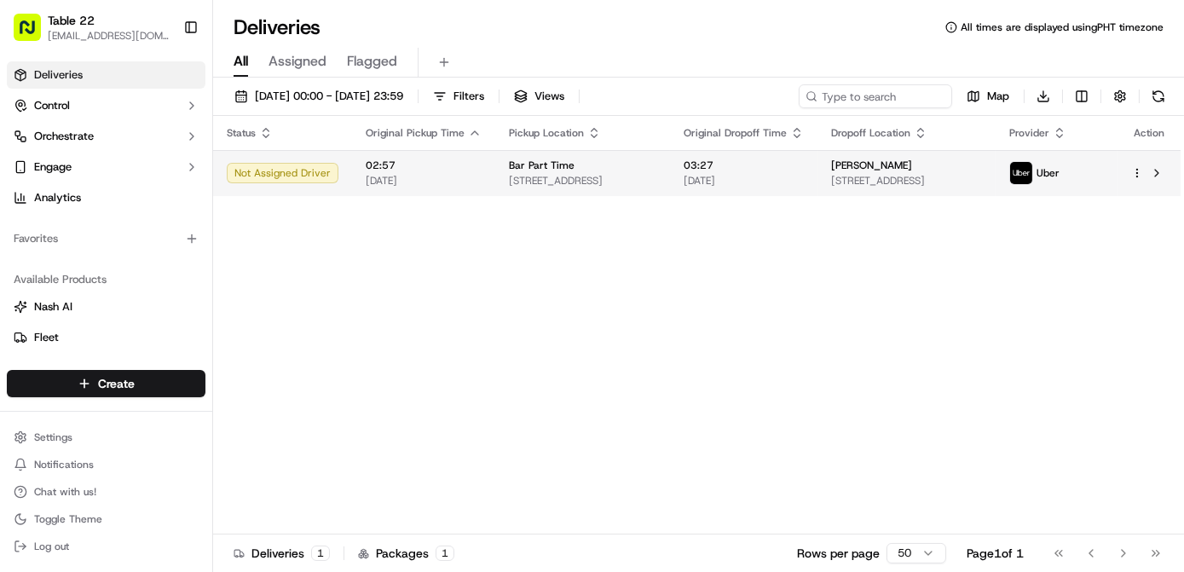
click at [1137, 173] on html "Table 22 nikos@table22.com Toggle Sidebar Deliveries Control Orchestrate Engage…" at bounding box center [592, 286] width 1184 height 572
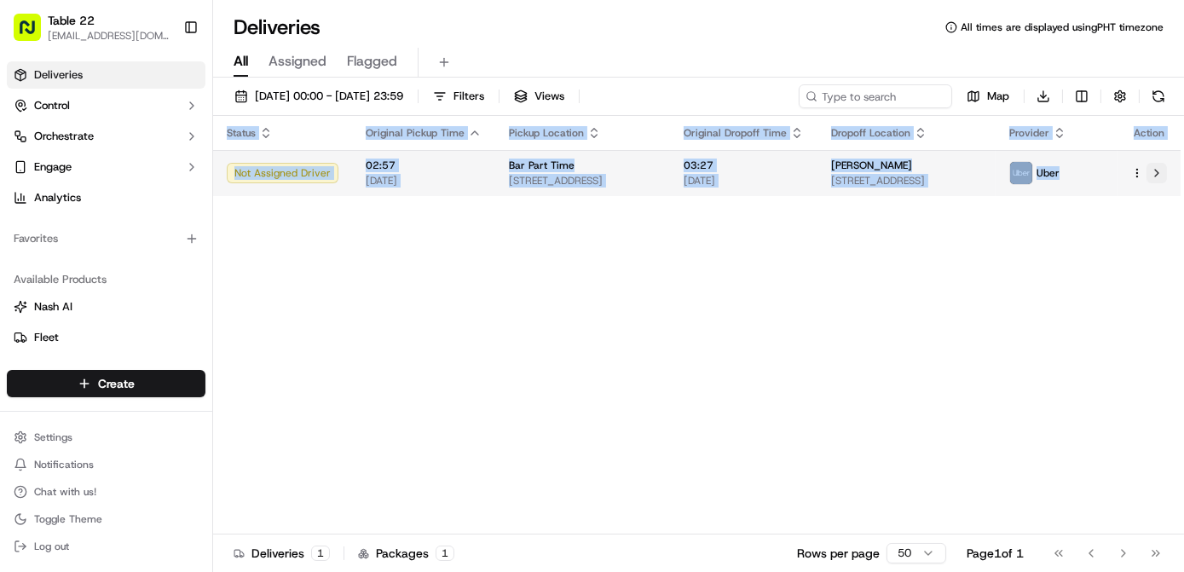
click at [1151, 167] on button at bounding box center [1156, 173] width 20 height 20
click at [1133, 173] on html "Table 22 nikos@table22.com Toggle Sidebar Deliveries Control Orchestrate Engage…" at bounding box center [592, 286] width 1184 height 572
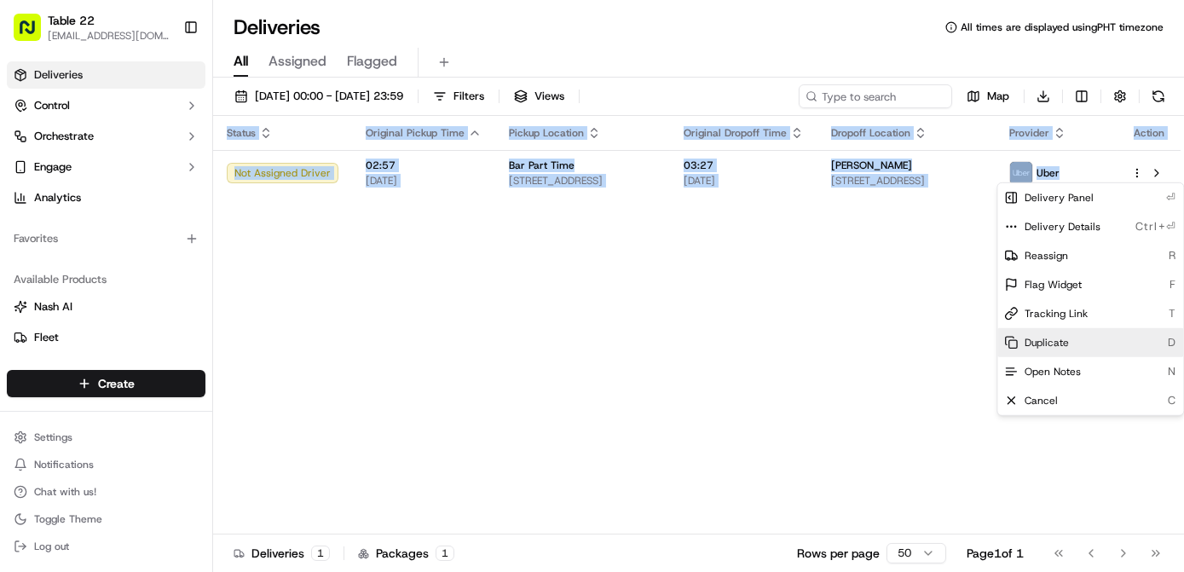
click at [1049, 343] on span "Duplicate" at bounding box center [1046, 343] width 44 height 14
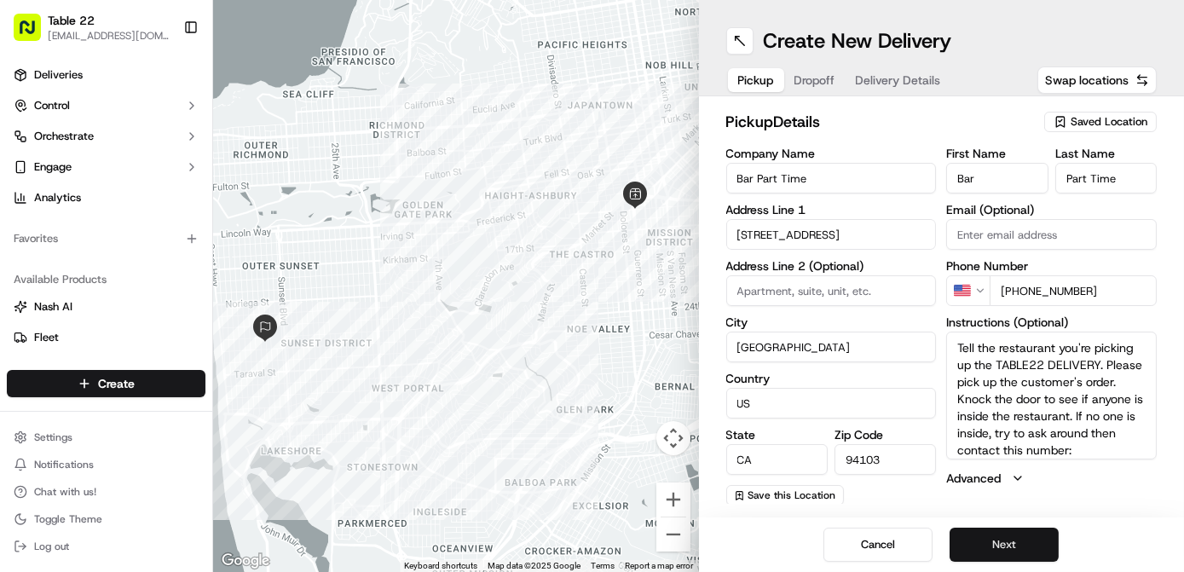
click at [995, 549] on button "Next" at bounding box center [1003, 545] width 109 height 34
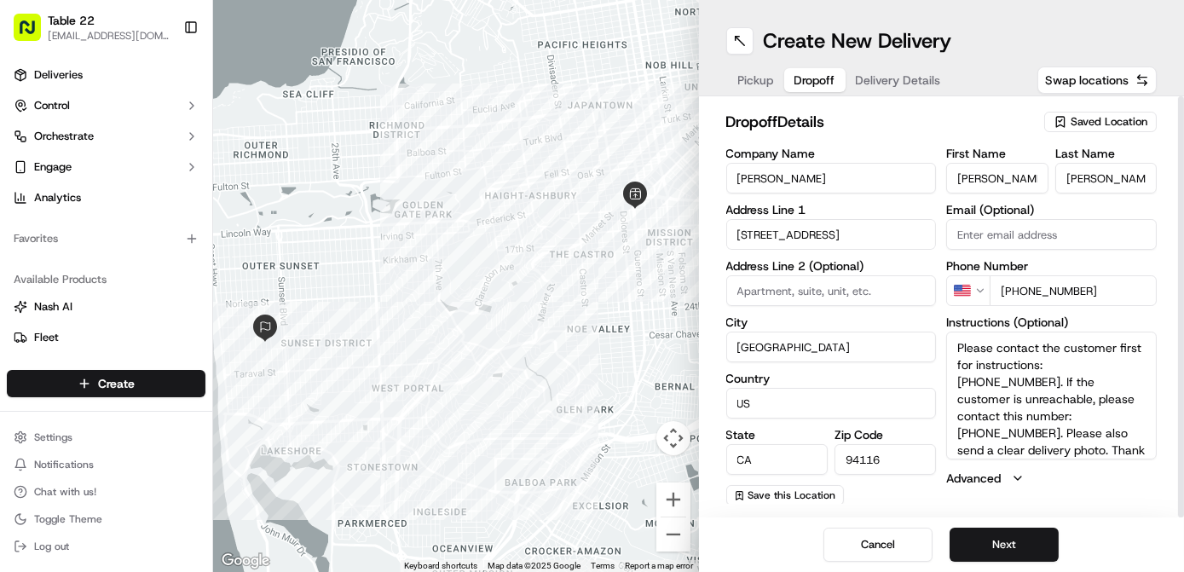
click at [972, 181] on input "[PERSON_NAME]" at bounding box center [996, 178] width 101 height 31
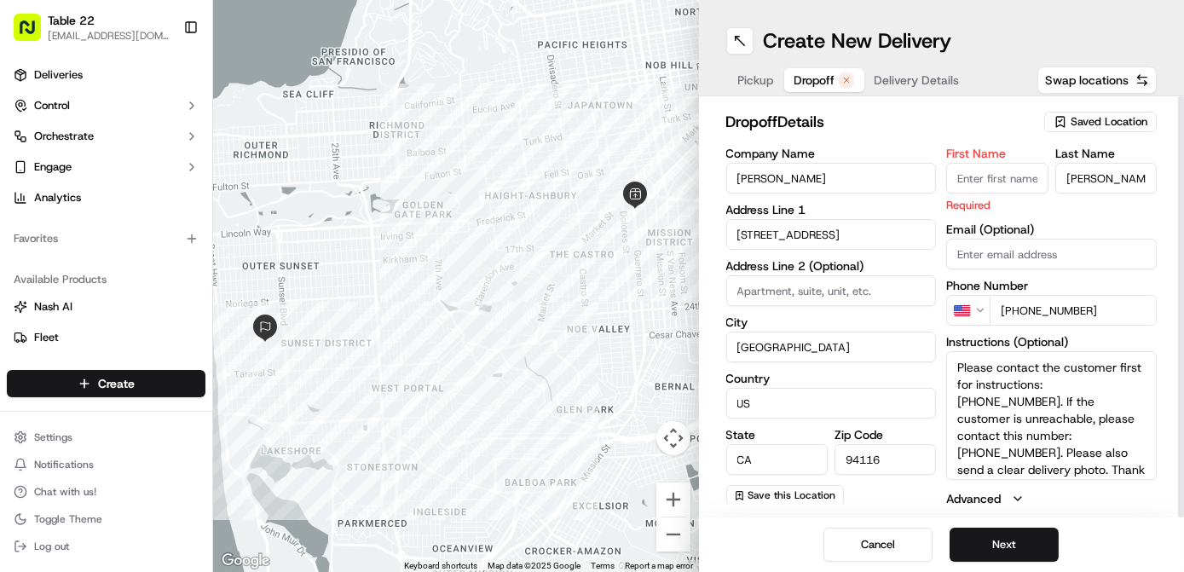
click at [1070, 181] on input "Dickinson" at bounding box center [1105, 178] width 101 height 31
click at [1106, 303] on input "+1 425 281 5682" at bounding box center [1072, 310] width 167 height 31
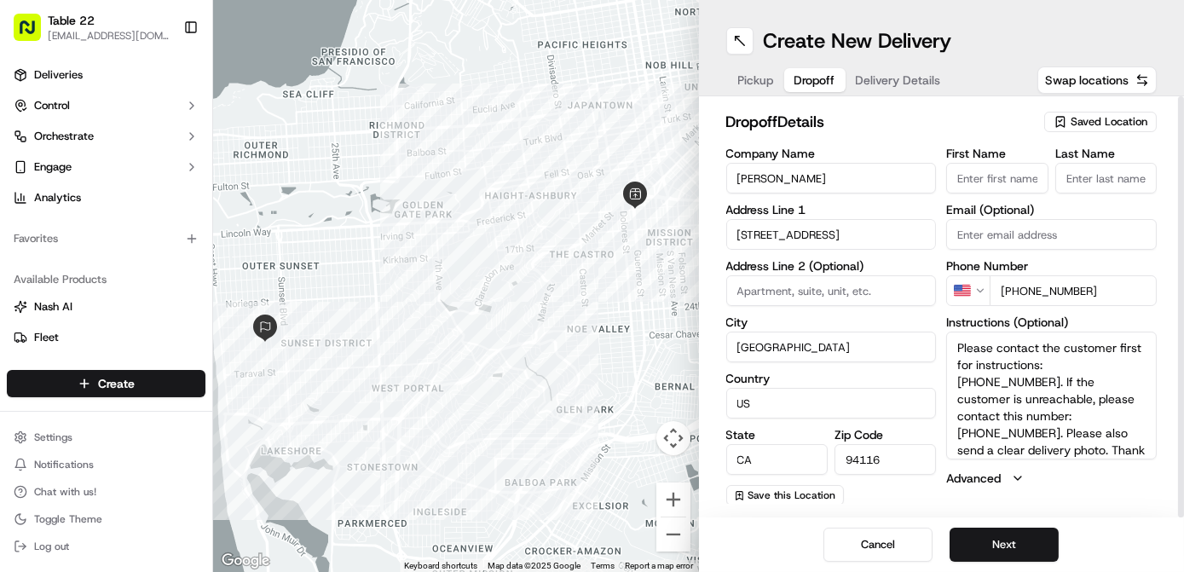
drag, startPoint x: 1079, startPoint y: 307, endPoint x: 1057, endPoint y: 308, distance: 22.2
click at [1068, 307] on div "First Name Last Name Email (Optional) Phone Number US +1 425 281 5682 Instructi…" at bounding box center [1051, 326] width 211 height 358
click at [1044, 291] on input "+1 425 281 5682" at bounding box center [1072, 290] width 167 height 31
drag, startPoint x: 1020, startPoint y: 289, endPoint x: 1110, endPoint y: 289, distance: 90.3
click at [1110, 289] on input "+1 425 281 5682" at bounding box center [1072, 290] width 167 height 31
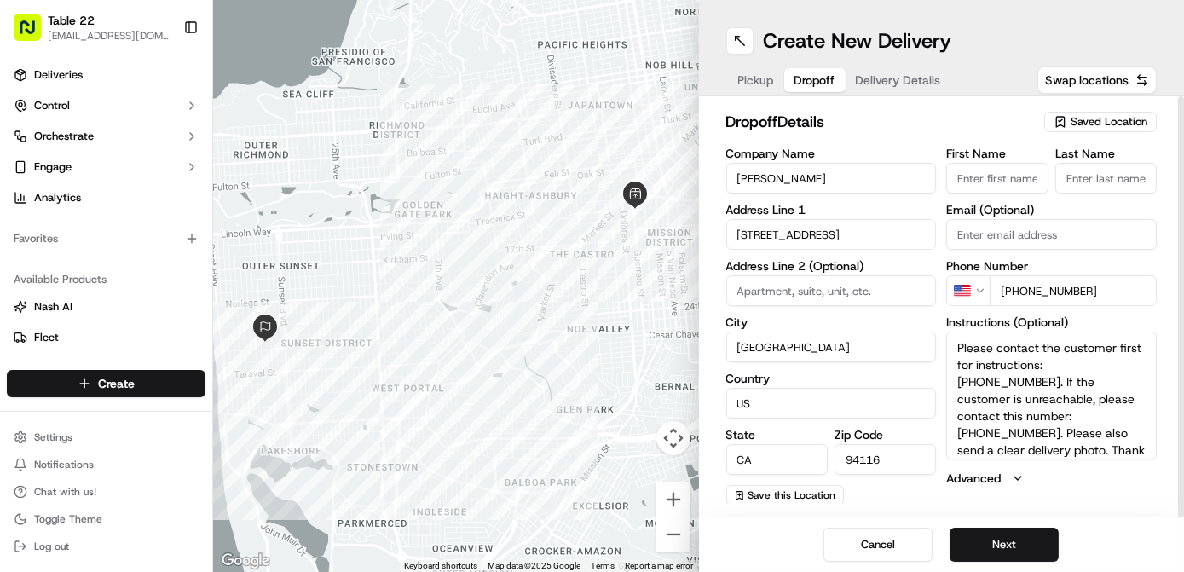
type input "+1"
click at [798, 231] on input "2131 40th Ave" at bounding box center [831, 234] width 211 height 31
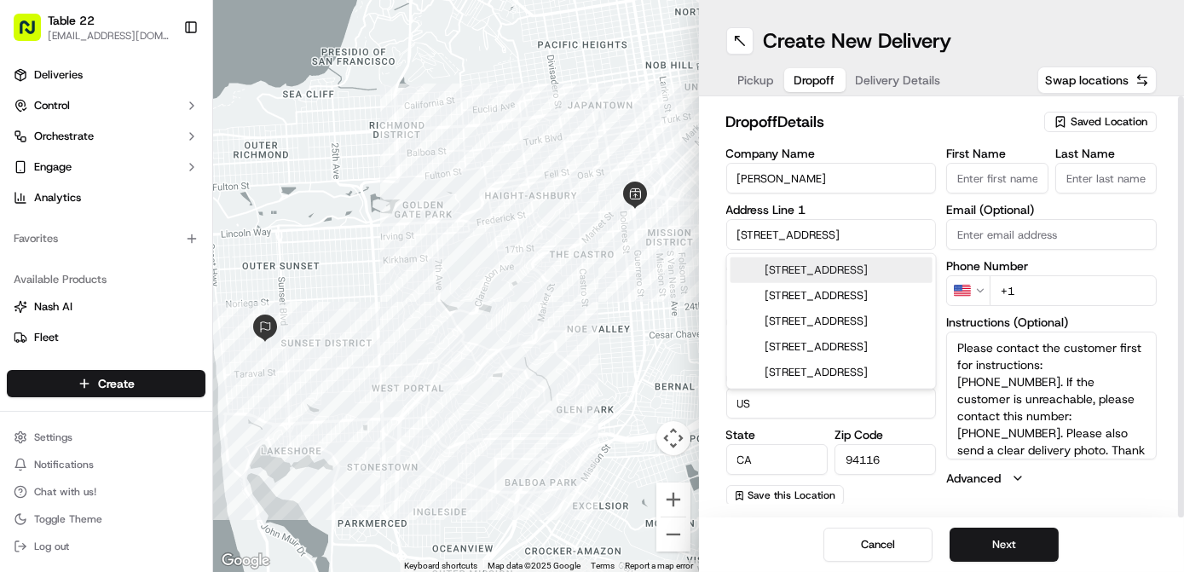
click at [798, 231] on input "2131 40th Ave" at bounding box center [831, 234] width 211 height 31
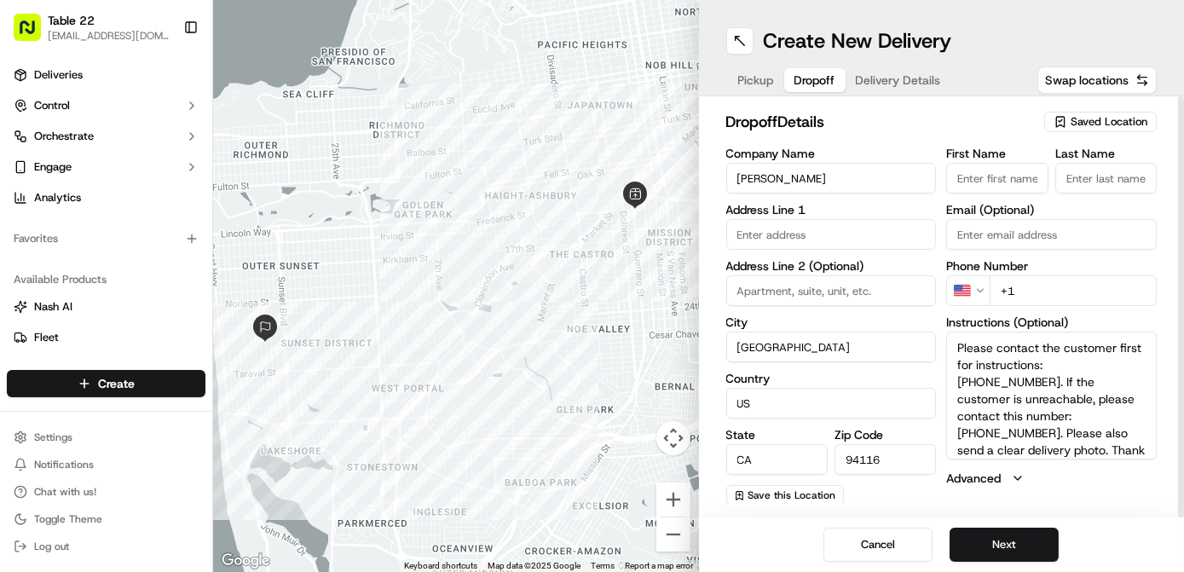
drag, startPoint x: 817, startPoint y: 171, endPoint x: 675, endPoint y: 171, distance: 142.3
click at [675, 171] on div "← Move left → Move right ↑ Move up ↓ Move down + Zoom in - Zoom out Home Jump l…" at bounding box center [698, 286] width 971 height 572
paste input "Justin Killia"
type input "[PERSON_NAME]"
click at [974, 181] on input "First Name" at bounding box center [996, 178] width 101 height 31
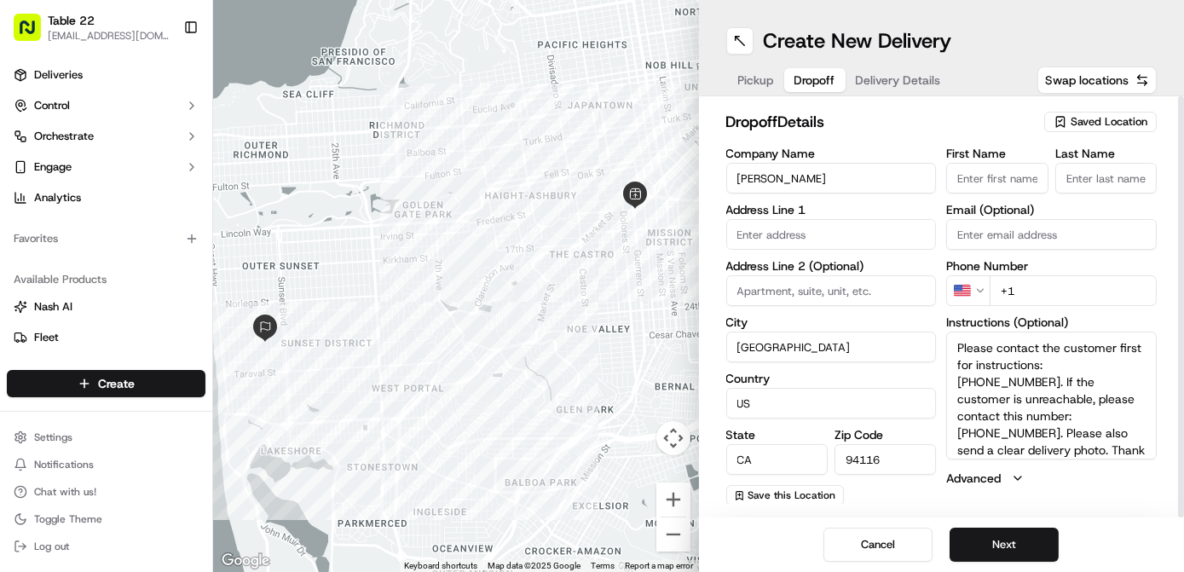
paste input "[PERSON_NAME]"
click at [1004, 177] on input "[PERSON_NAME]" at bounding box center [996, 178] width 101 height 31
type input "Justin"
click at [1099, 181] on input "Last Name" at bounding box center [1105, 178] width 101 height 31
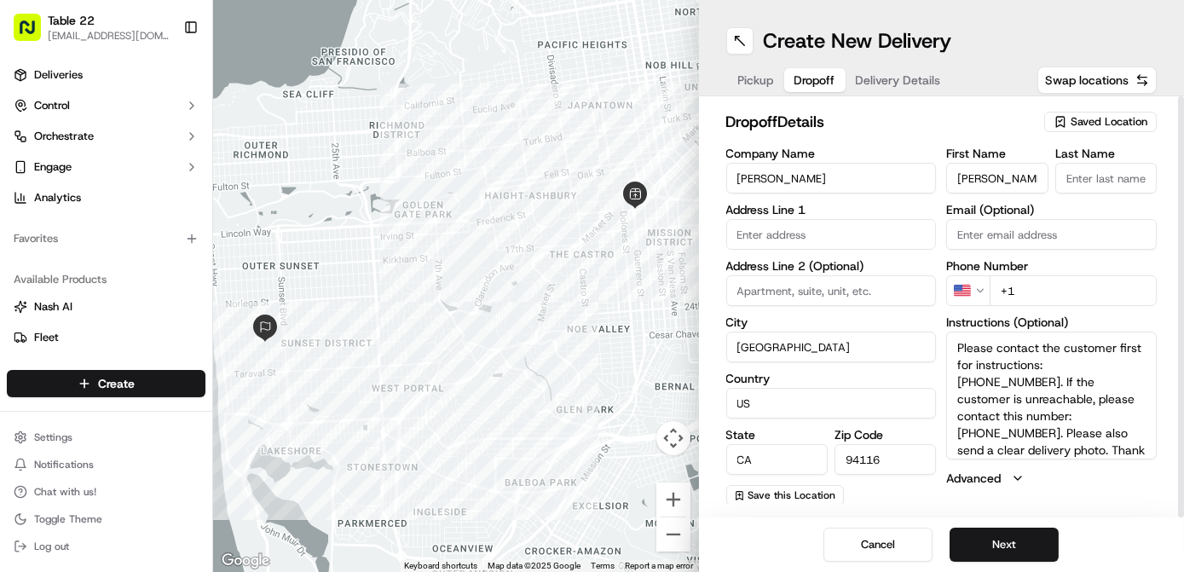
paste input "Killian"
type input "Killian"
click at [1030, 181] on input "Justin" at bounding box center [996, 178] width 101 height 31
type input "Justin"
click at [1070, 290] on input "+1" at bounding box center [1072, 290] width 167 height 31
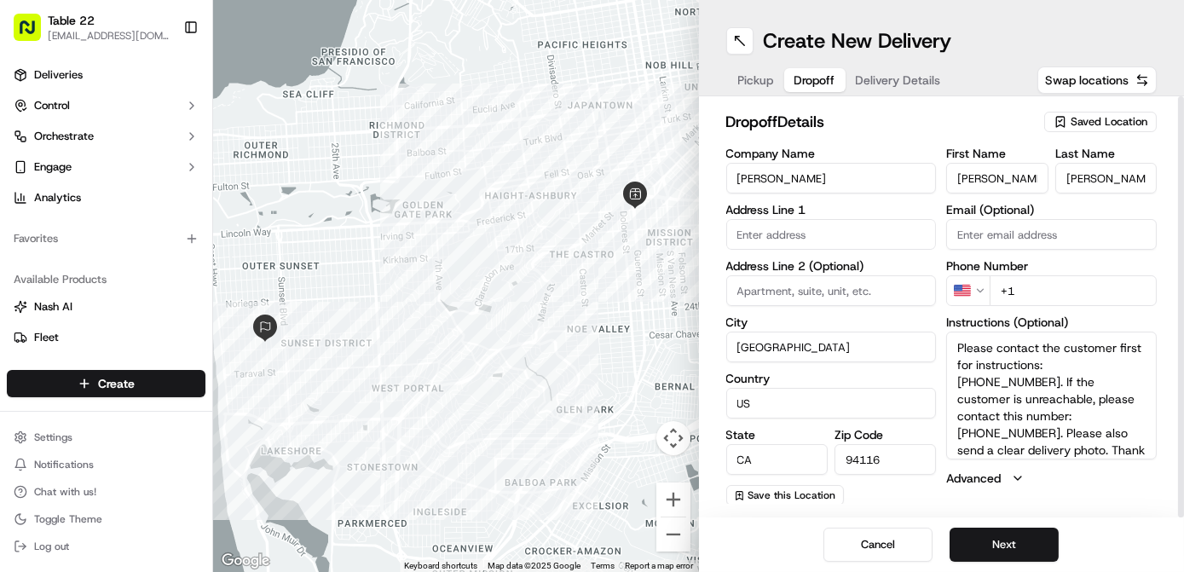
paste input "415 298 8313"
type input "+1 415 298 8313"
click at [1058, 399] on textarea "Please contact the customer first for instructions: 425 281 5682. If the custom…" at bounding box center [1051, 396] width 211 height 128
drag, startPoint x: 1045, startPoint y: 366, endPoint x: 1077, endPoint y: 365, distance: 32.4
click at [1049, 366] on textarea "Please contact the customer first for instructions: 425 281 5682. If the custom…" at bounding box center [1051, 396] width 211 height 128
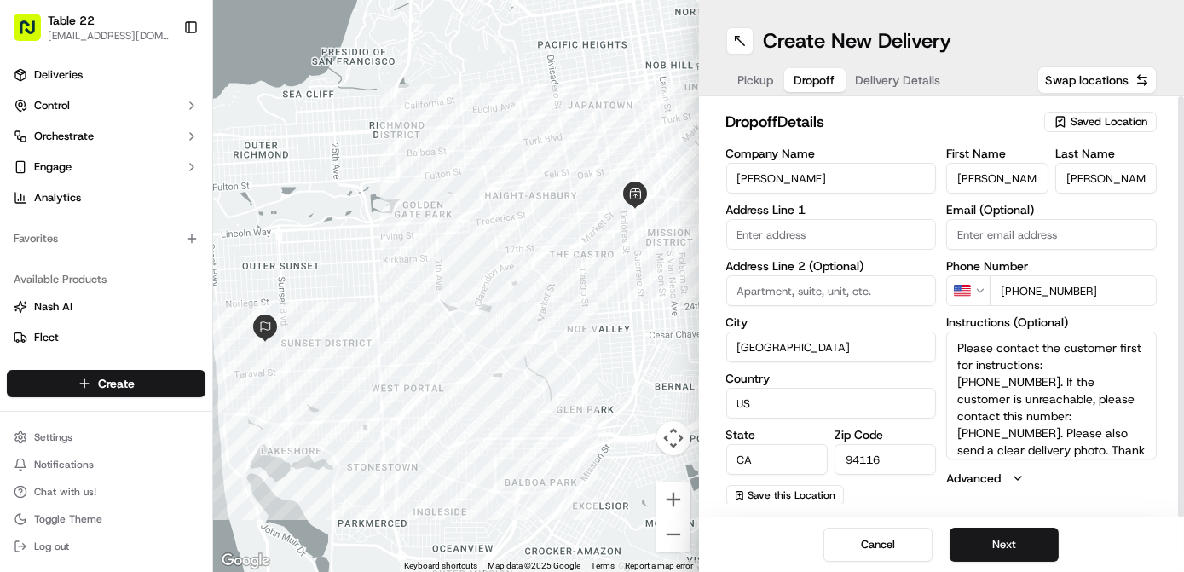
drag, startPoint x: 1077, startPoint y: 365, endPoint x: 1126, endPoint y: 363, distance: 48.6
click at [1126, 363] on textarea "Please contact the customer first for instructions: 425 281 5682. If the custom…" at bounding box center [1051, 396] width 211 height 128
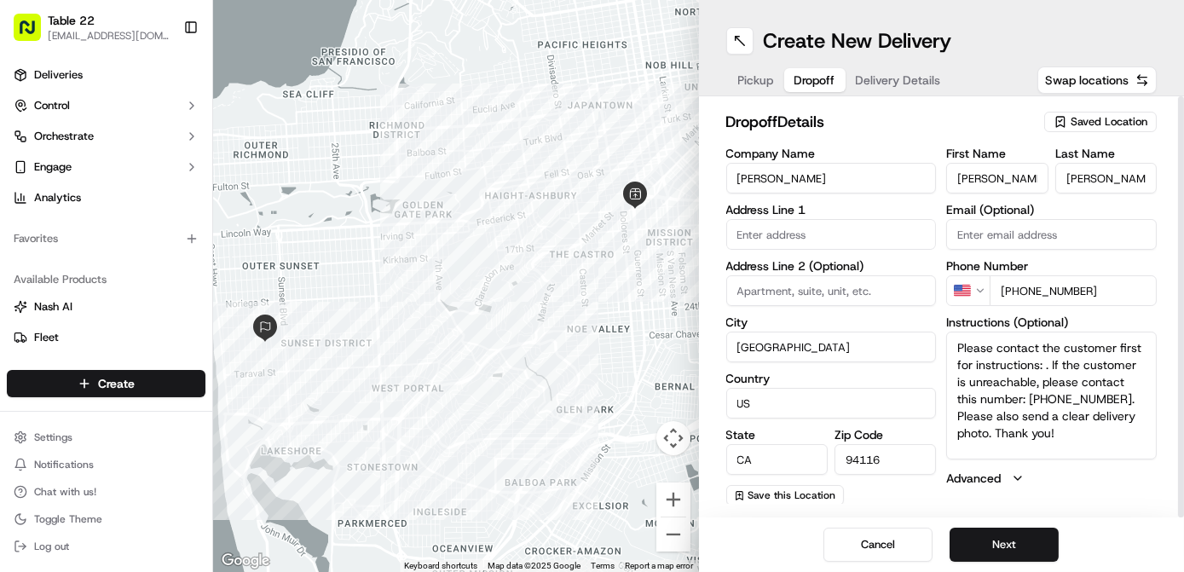
paste textarea "(415) 298-8313"
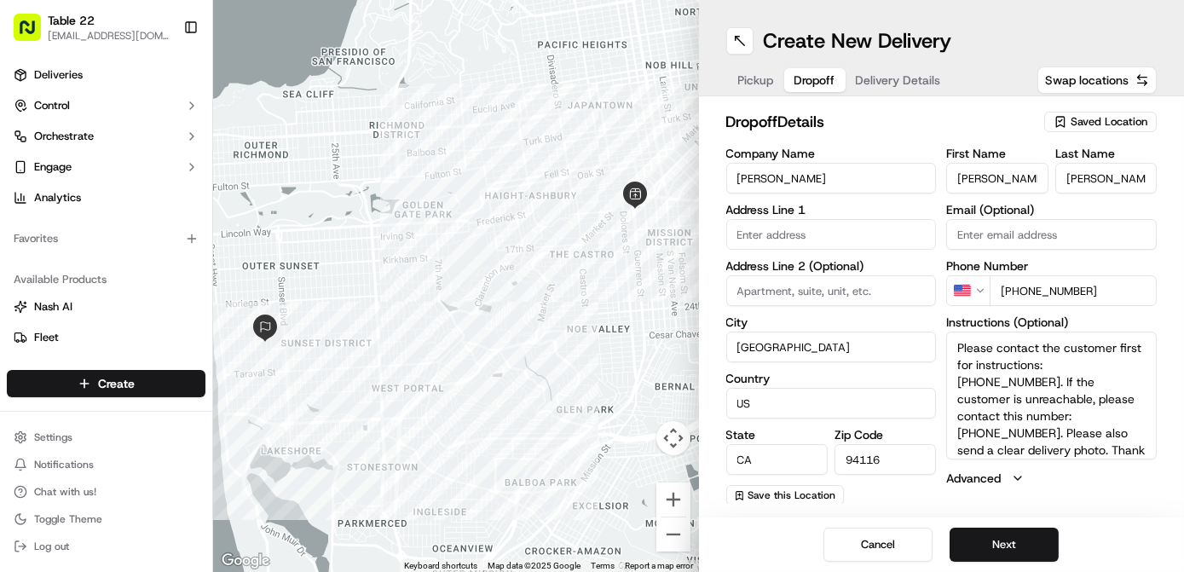
type textarea "Please contact the customer first for instructions: (415) 298-8313. If the cust…"
click at [775, 224] on input "text" at bounding box center [831, 234] width 211 height 31
paste input "2355 Jones St"
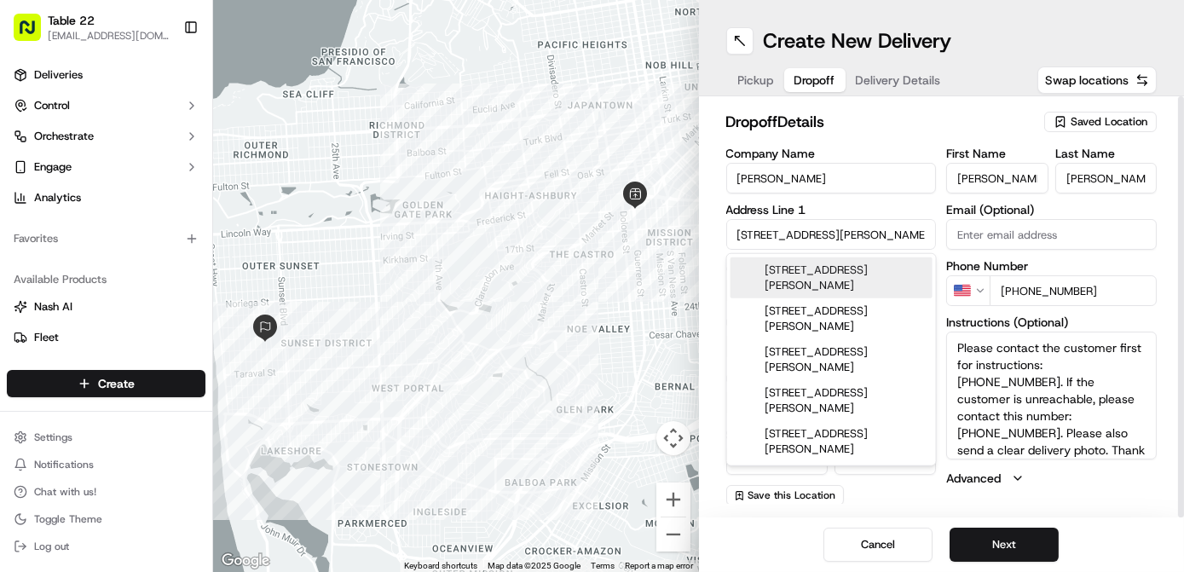
click at [839, 276] on div "2355 Jones Street, San Francisco, CA" at bounding box center [831, 277] width 202 height 41
type input "2355 Jones St, San Francisco, CA 94133, USA"
type input "United States"
type input "94133"
type input "2355 Jones Street"
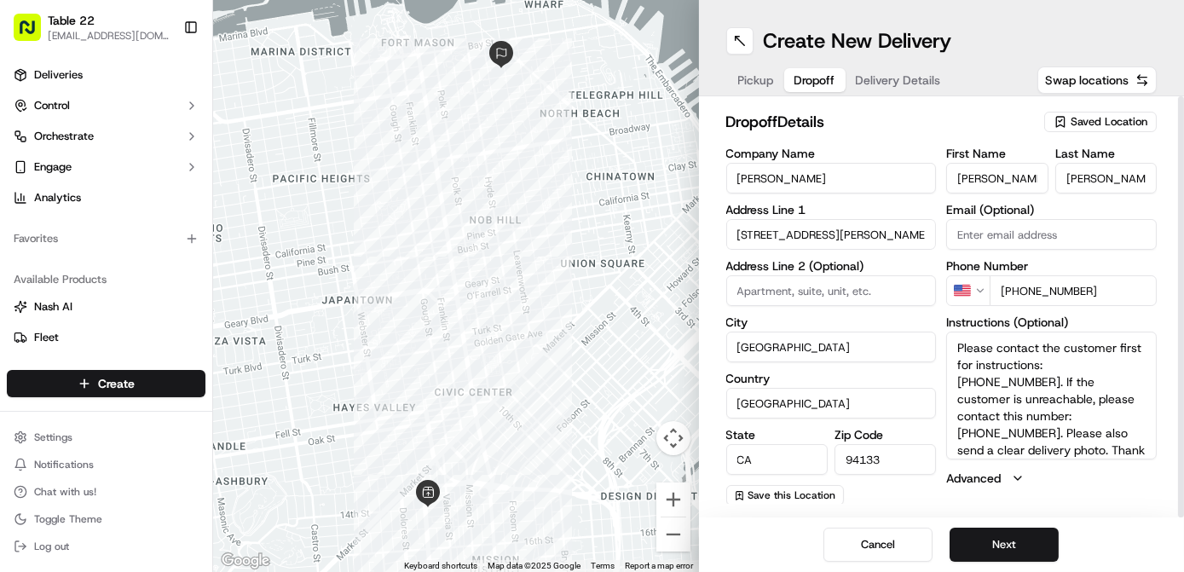
paste input "Apt 5"
type input "Apt 5"
click at [787, 503] on button "Save this Location" at bounding box center [785, 495] width 118 height 20
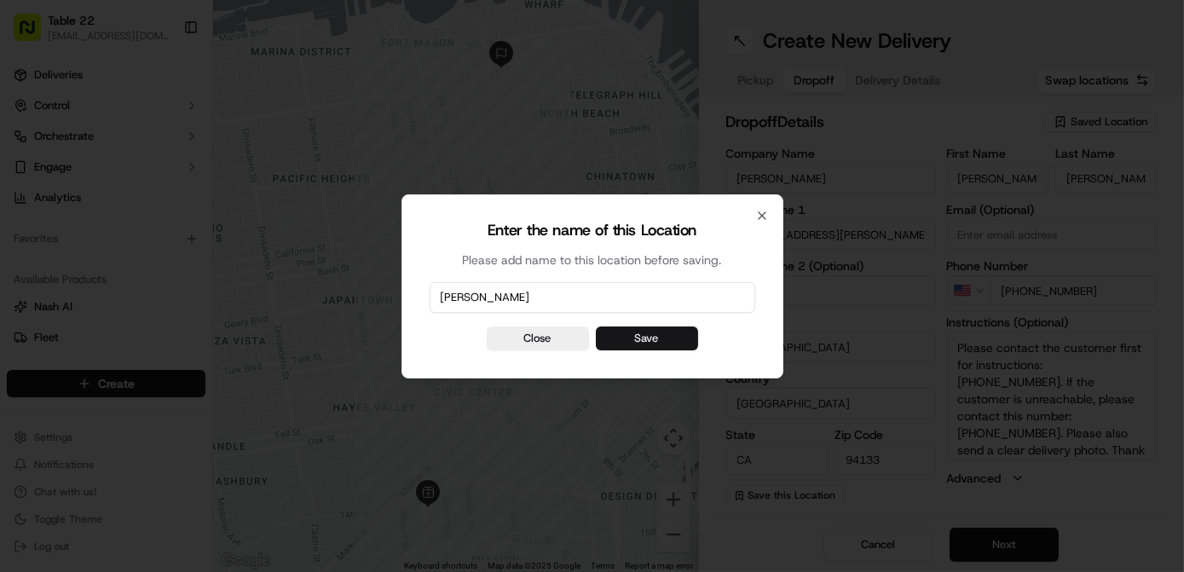
click at [680, 343] on button "Save" at bounding box center [647, 338] width 102 height 24
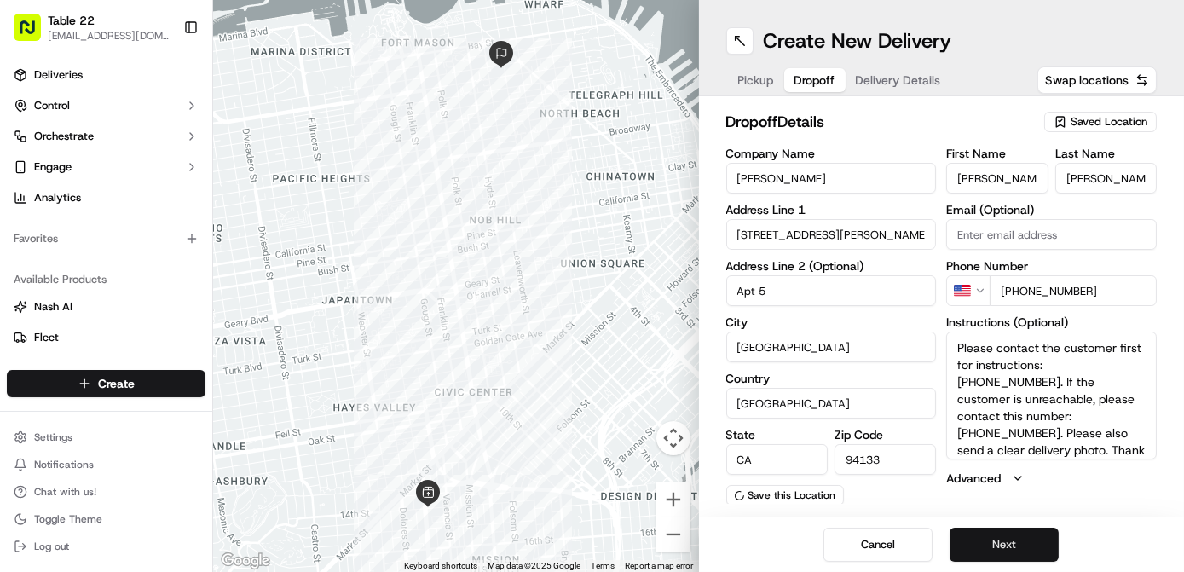
click at [1017, 544] on button "Next" at bounding box center [1003, 545] width 109 height 34
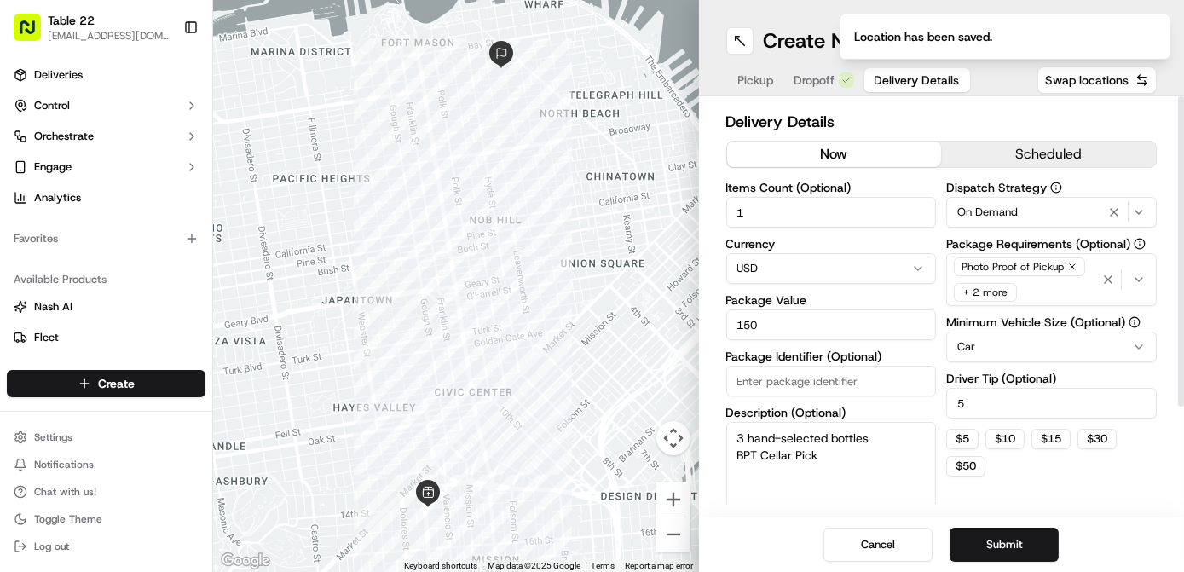
click at [994, 211] on span "On Demand" at bounding box center [987, 212] width 61 height 15
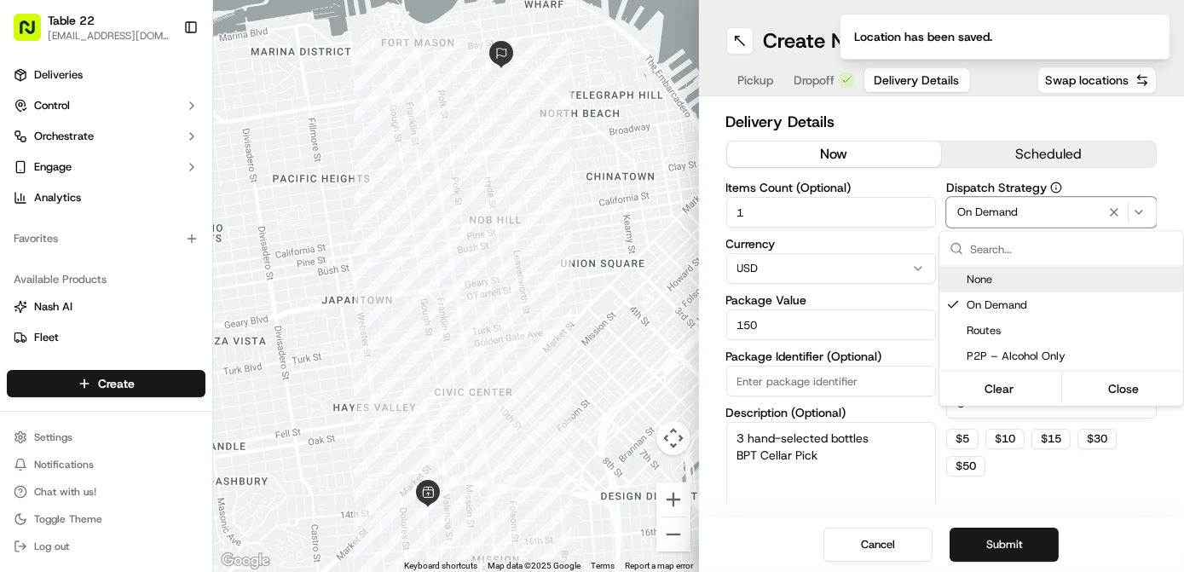
click at [1002, 484] on html "Table 22 nikos@table22.com Toggle Sidebar Deliveries Control Orchestrate Engage…" at bounding box center [592, 286] width 1184 height 572
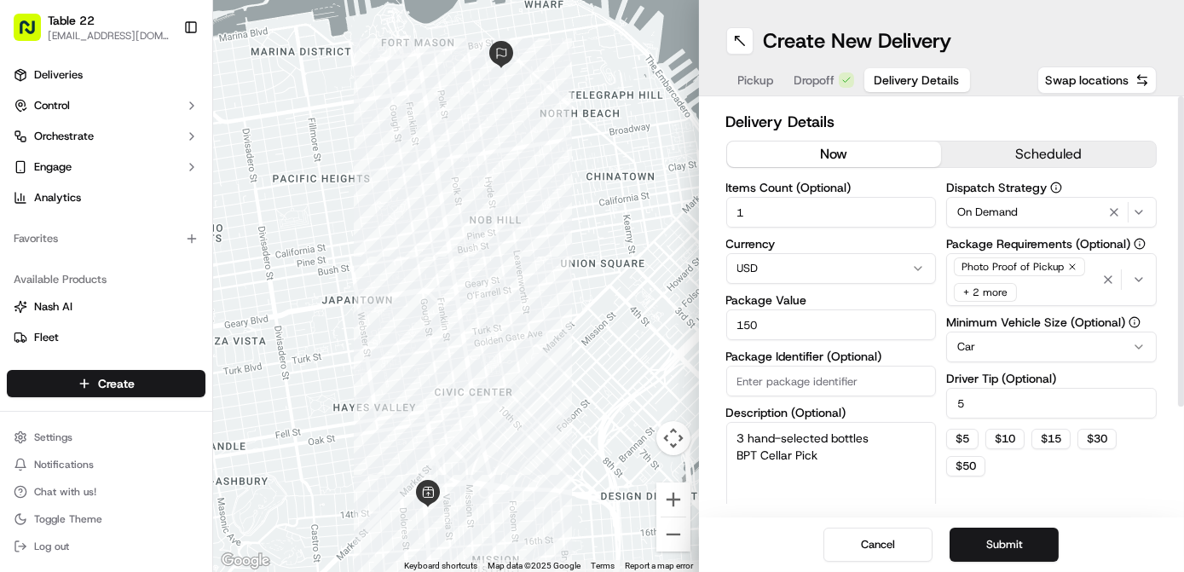
drag, startPoint x: 837, startPoint y: 453, endPoint x: 663, endPoint y: 452, distance: 173.9
click at [663, 452] on div "← Move left → Move right ↑ Move up ↓ Move down + Zoom in - Zoom out Home Jump l…" at bounding box center [698, 286] width 971 height 572
type textarea "3 hand-selected bottles"
click at [772, 321] on input "150" at bounding box center [831, 324] width 211 height 31
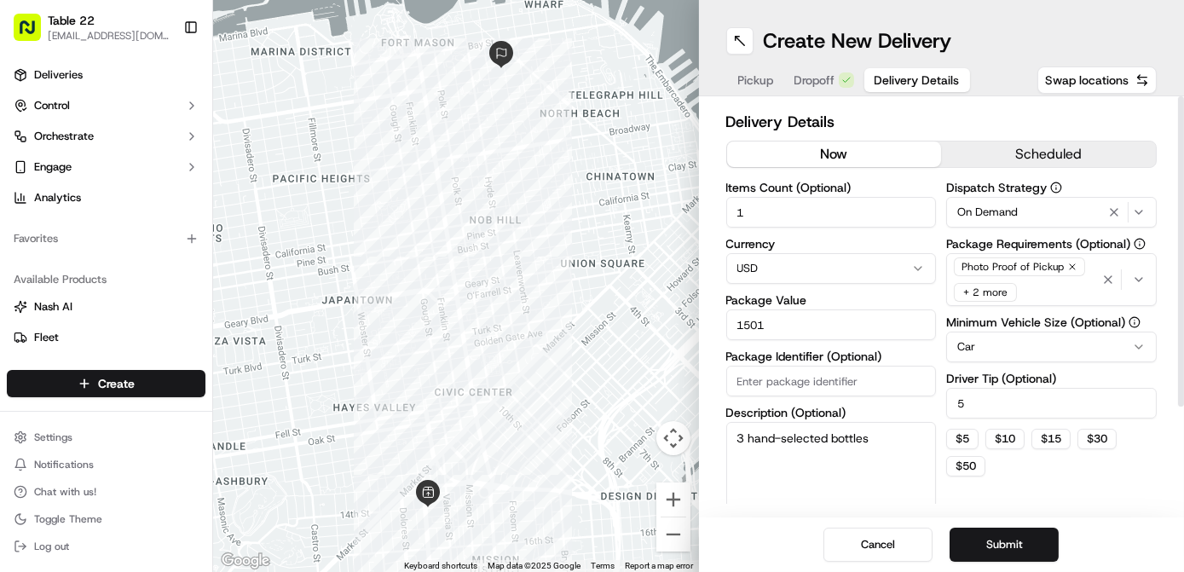
click at [772, 321] on input "1501" at bounding box center [831, 324] width 211 height 31
type input "100"
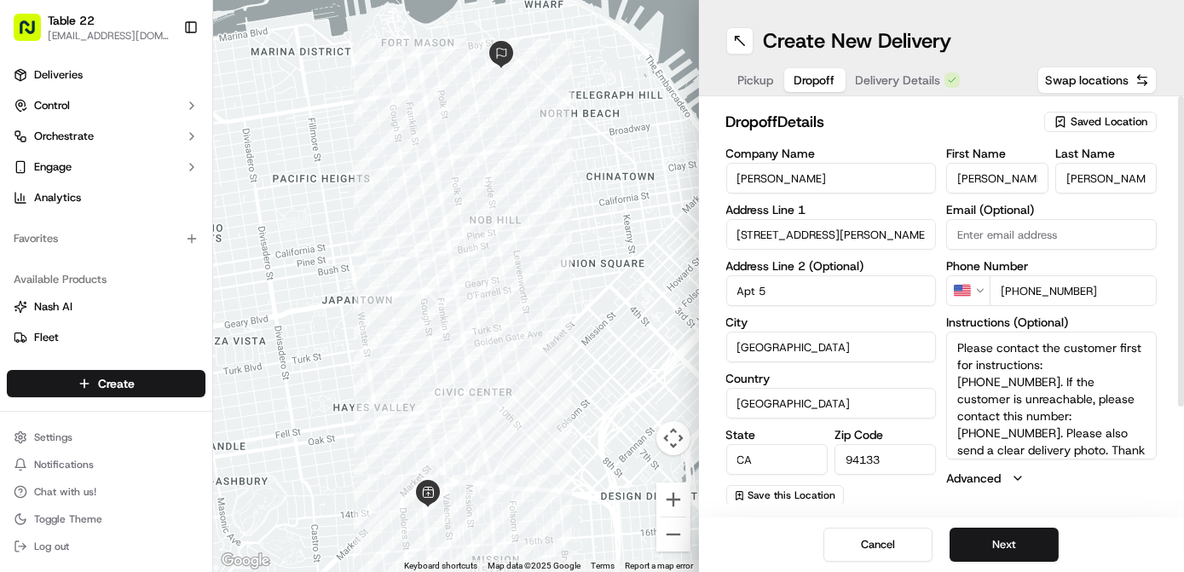
click at [820, 78] on span "Dropoff" at bounding box center [814, 80] width 41 height 17
drag, startPoint x: 1133, startPoint y: 430, endPoint x: 911, endPoint y: 314, distance: 250.8
click at [911, 314] on div "Company Name Justin Killian Address Line 1 2355 Jones Street Address Line 2 (Op…" at bounding box center [941, 326] width 431 height 358
paste textarea "Buzz Apt 5, and if home, I'll come down. If not, please walk up the stairs and …"
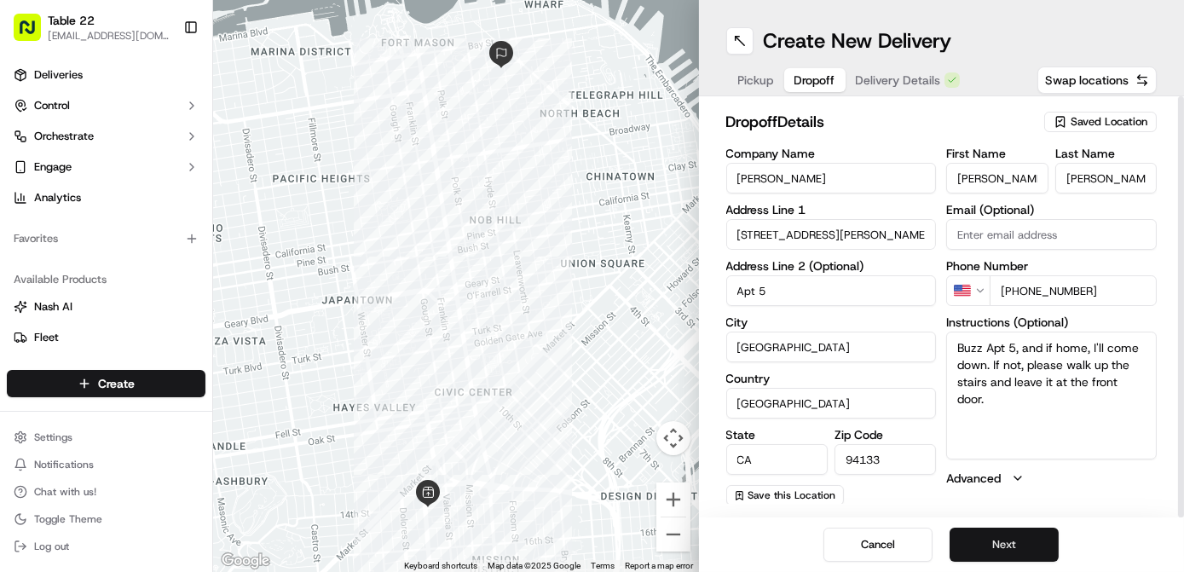
type textarea "Buzz Apt 5, and if home, I'll come down. If not, please walk up the stairs and …"
click at [1001, 539] on button "Next" at bounding box center [1003, 545] width 109 height 34
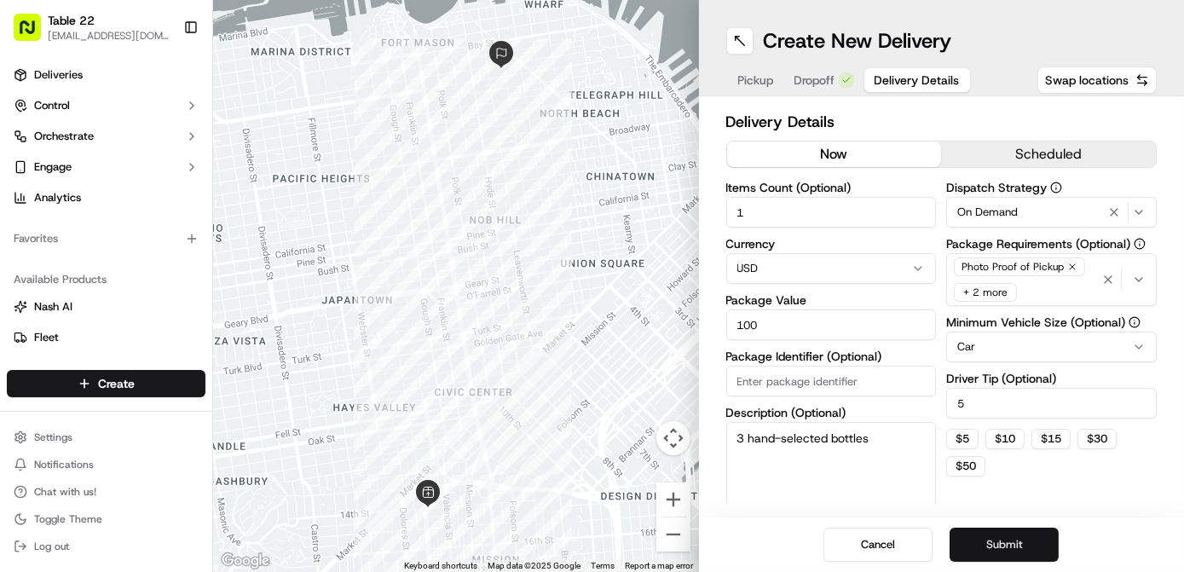
click at [1001, 539] on button "Submit" at bounding box center [1003, 545] width 109 height 34
click at [1001, 539] on div "Cancel Submit" at bounding box center [942, 544] width 486 height 55
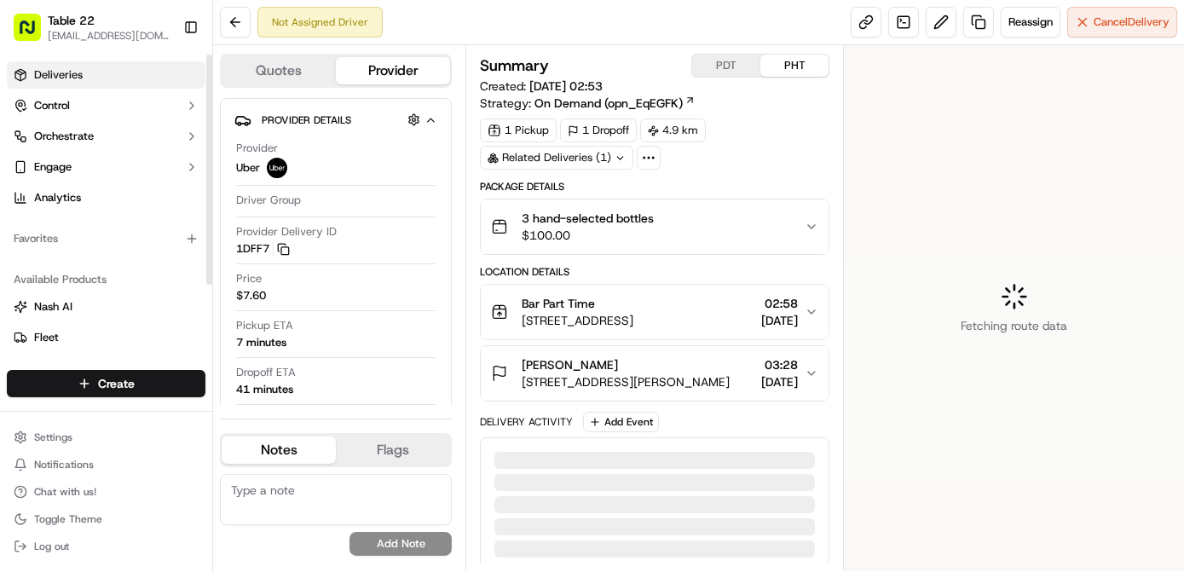
click at [70, 79] on span "Deliveries" at bounding box center [58, 74] width 49 height 15
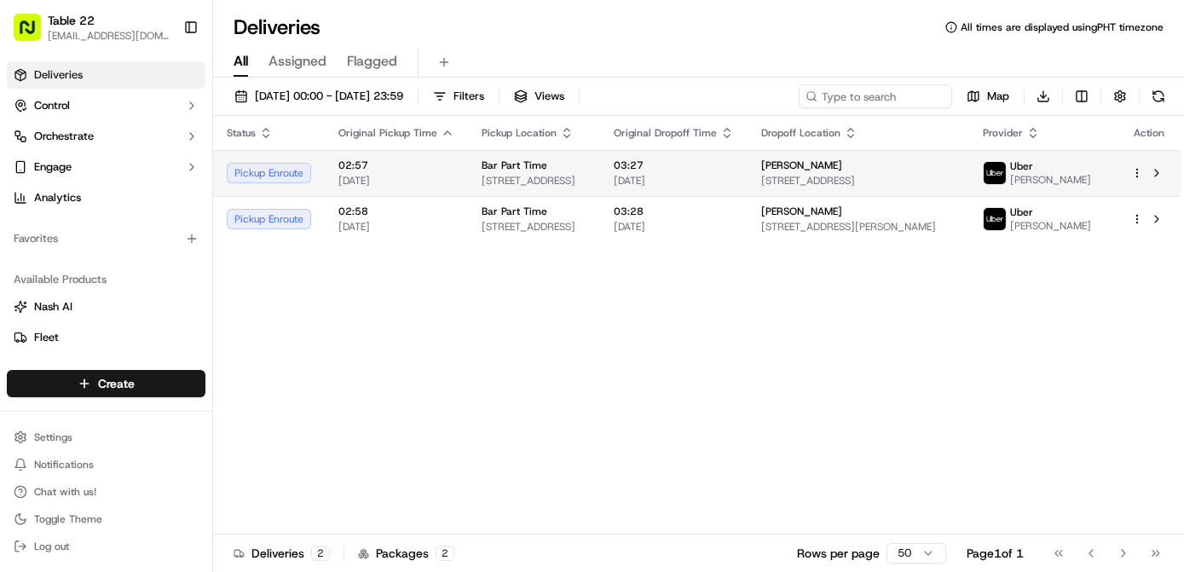
click at [1138, 182] on html "Table 22 nikos@table22.com Toggle Sidebar Deliveries Control Orchestrate Engage…" at bounding box center [592, 286] width 1184 height 572
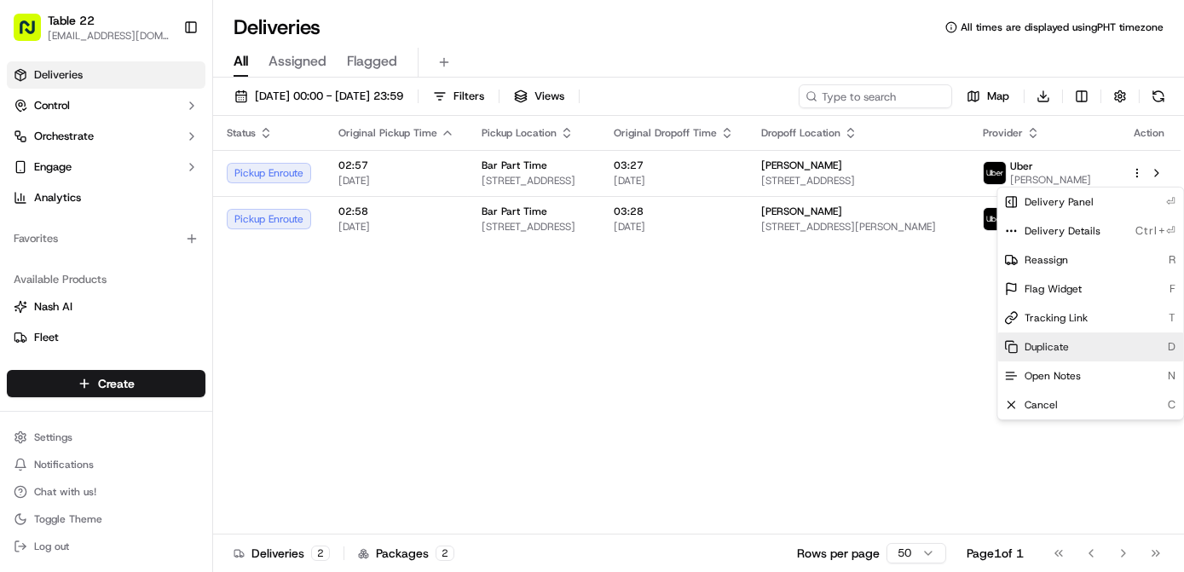
click at [1053, 350] on span "Duplicate" at bounding box center [1046, 347] width 44 height 14
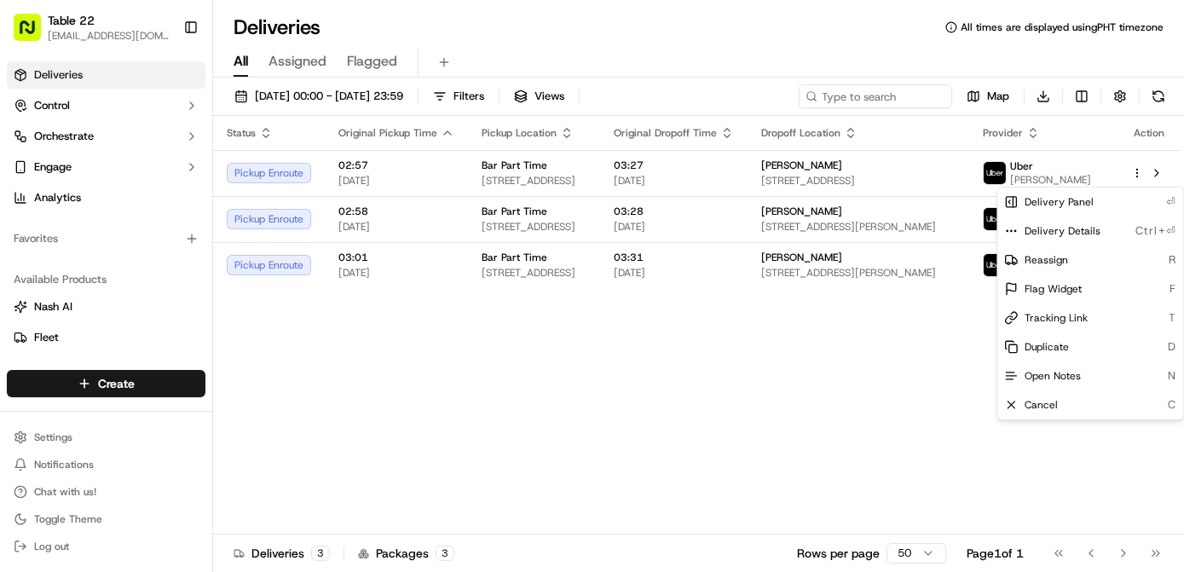
click at [733, 305] on html "Table 22 nikos@table22.com Toggle Sidebar Deliveries Control Orchestrate Engage…" at bounding box center [592, 286] width 1184 height 572
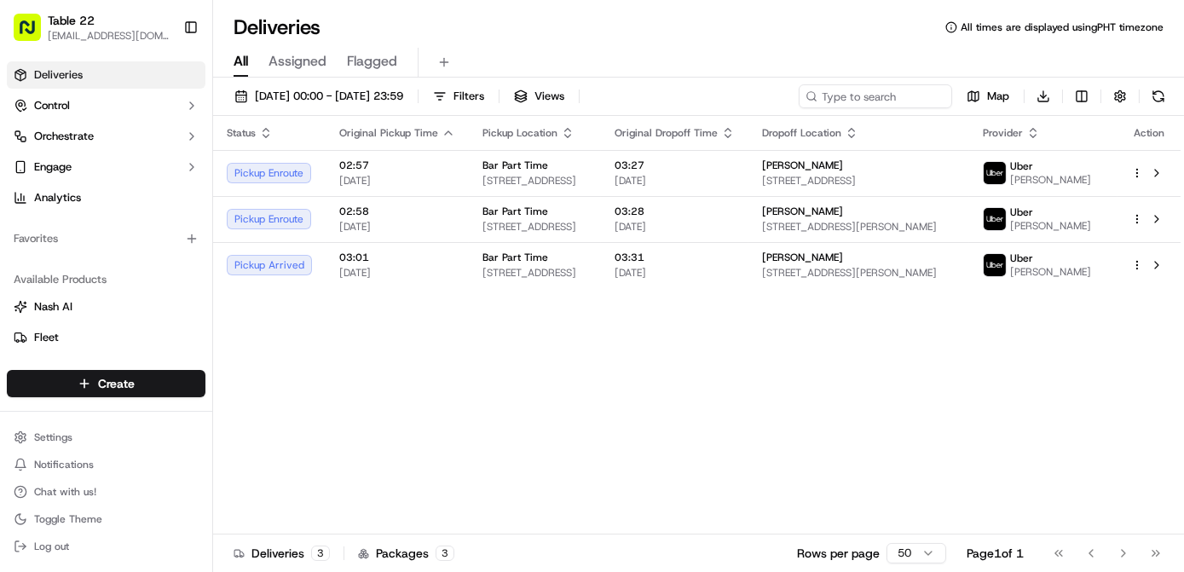
click at [678, 313] on div "Status Original Pickup Time Pickup Location Original Dropoff Time Dropoff Locat…" at bounding box center [696, 325] width 967 height 418
drag, startPoint x: 678, startPoint y: 313, endPoint x: 669, endPoint y: 362, distance: 50.2
click at [669, 362] on div "Status Original Pickup Time Pickup Location Original Dropoff Time Dropoff Locat…" at bounding box center [696, 325] width 967 height 418
click at [445, 409] on div "Status Original Pickup Time Pickup Location Original Dropoff Time Dropoff Locat…" at bounding box center [696, 325] width 967 height 418
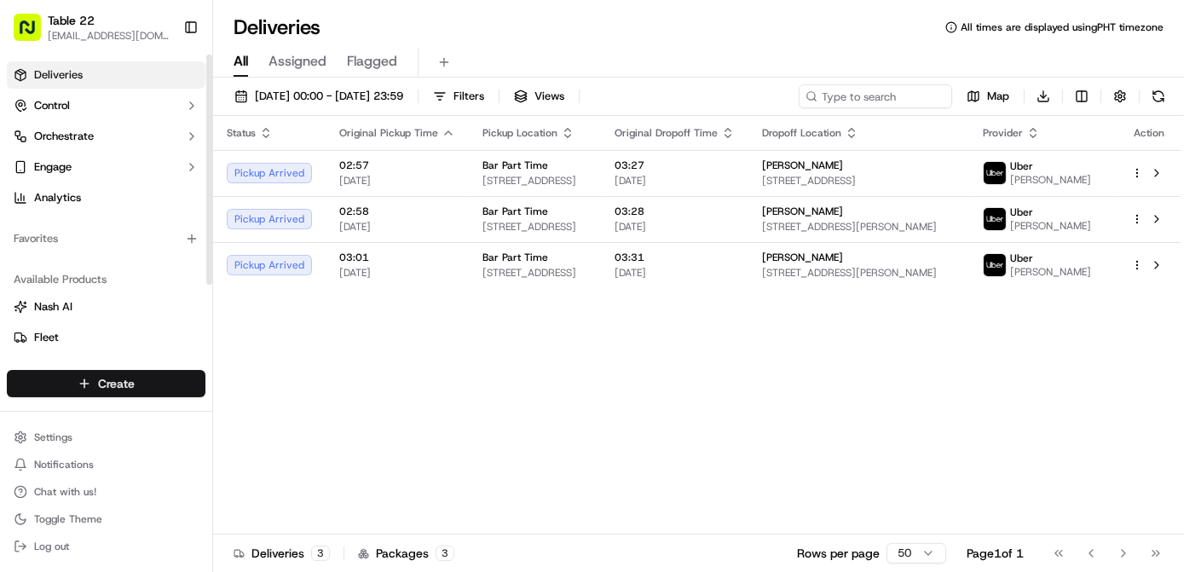
click at [118, 382] on html "Table 22 nikos@table22.com Toggle Sidebar Deliveries Control Orchestrate Engage…" at bounding box center [592, 286] width 1184 height 572
click at [274, 424] on link "Delivery" at bounding box center [308, 415] width 190 height 31
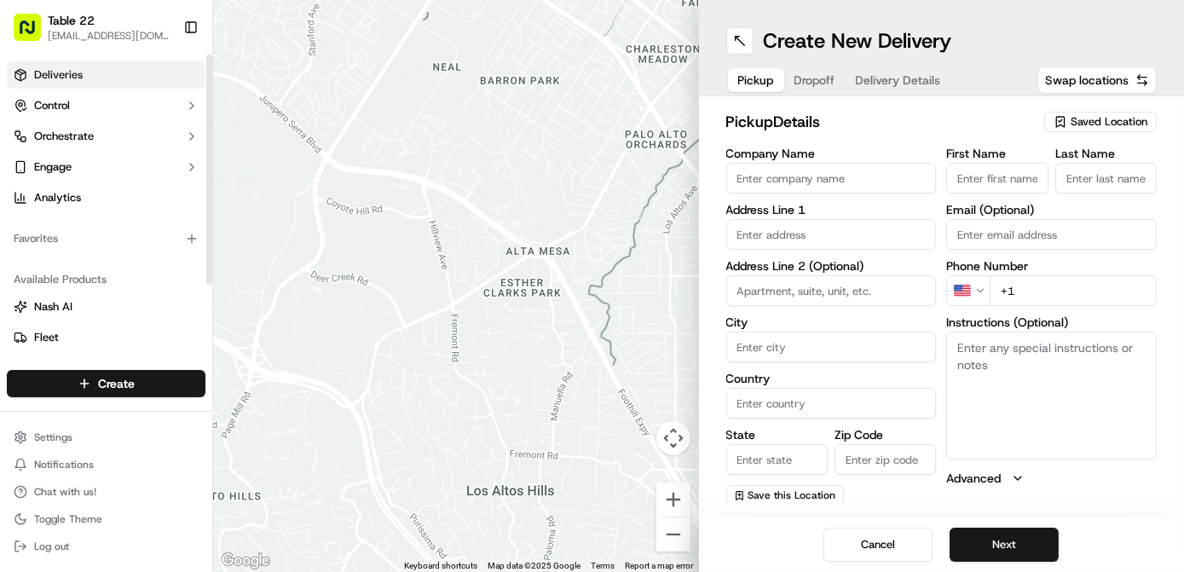
click at [87, 63] on link "Deliveries" at bounding box center [106, 74] width 199 height 27
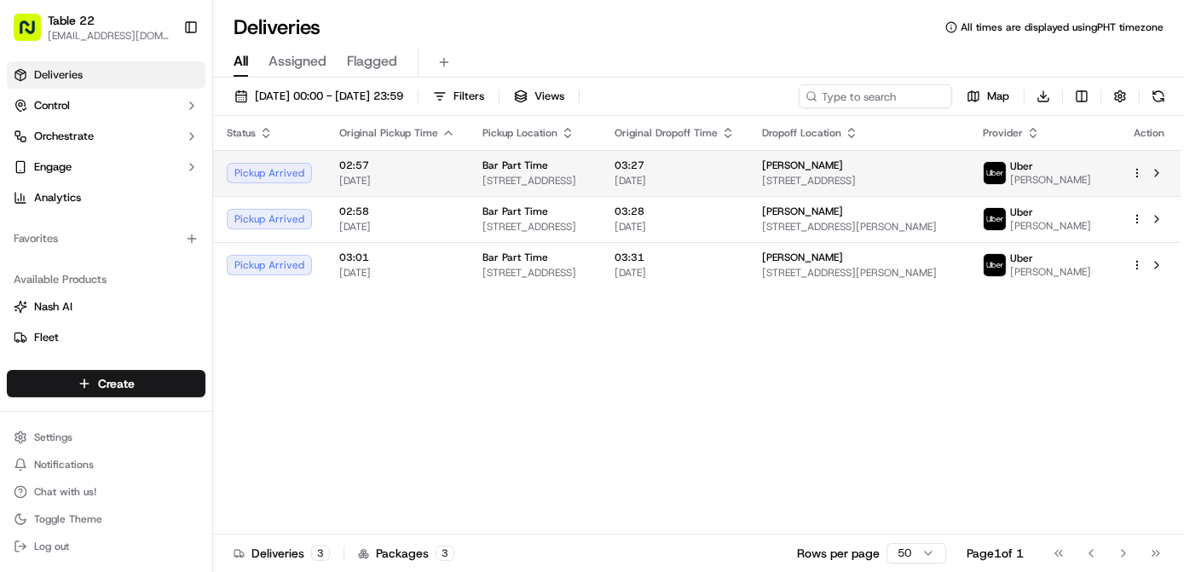
click at [1131, 174] on html "Table 22 nikos@table22.com Toggle Sidebar Deliveries Control Orchestrate Engage…" at bounding box center [592, 286] width 1184 height 572
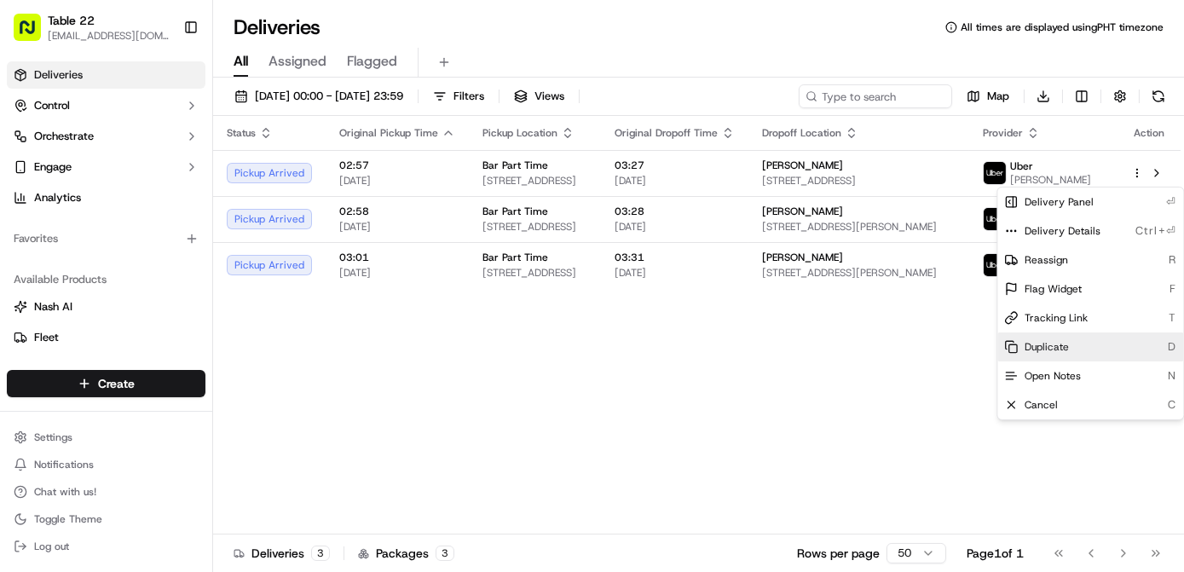
click at [1073, 346] on div "Duplicate D" at bounding box center [1090, 346] width 186 height 29
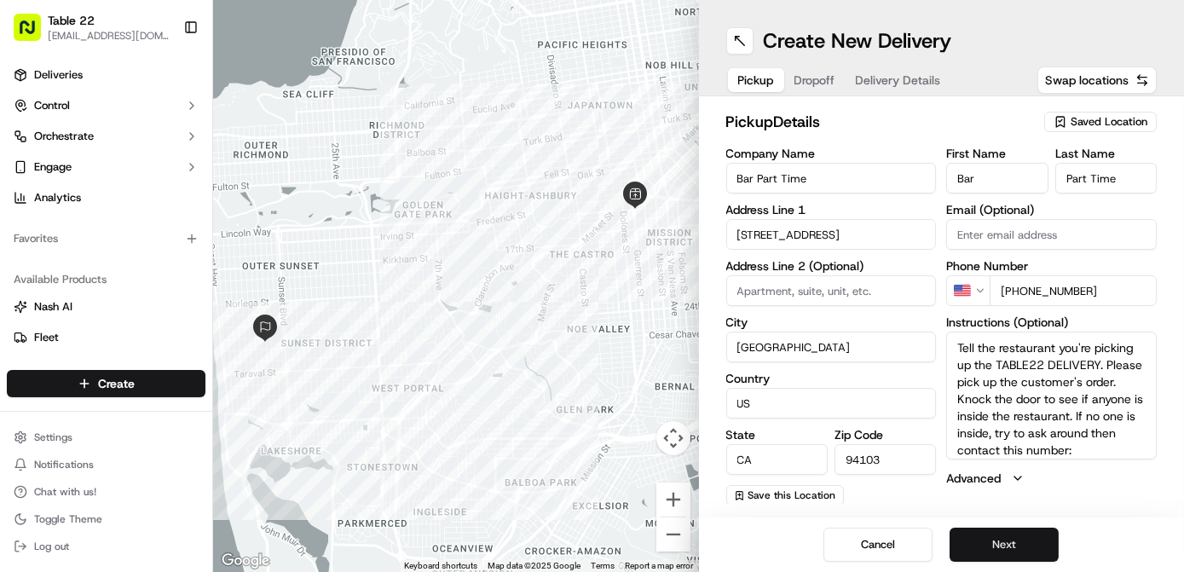
click at [989, 550] on button "Next" at bounding box center [1003, 545] width 109 height 34
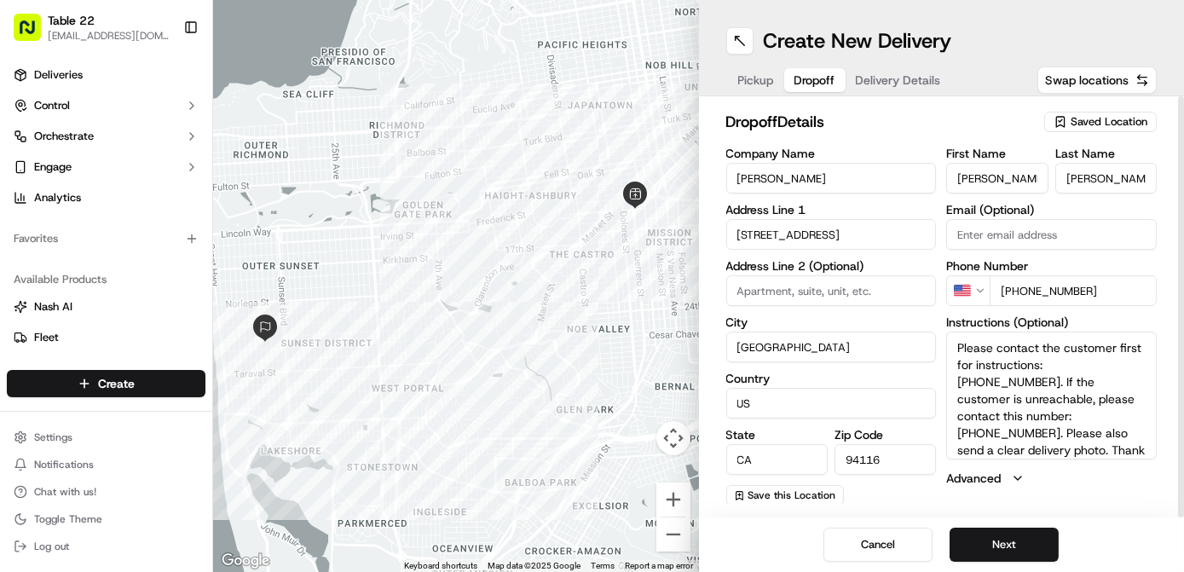
click at [767, 177] on input "[PERSON_NAME]" at bounding box center [831, 178] width 211 height 31
click at [789, 222] on input "[STREET_ADDRESS]" at bounding box center [831, 234] width 211 height 31
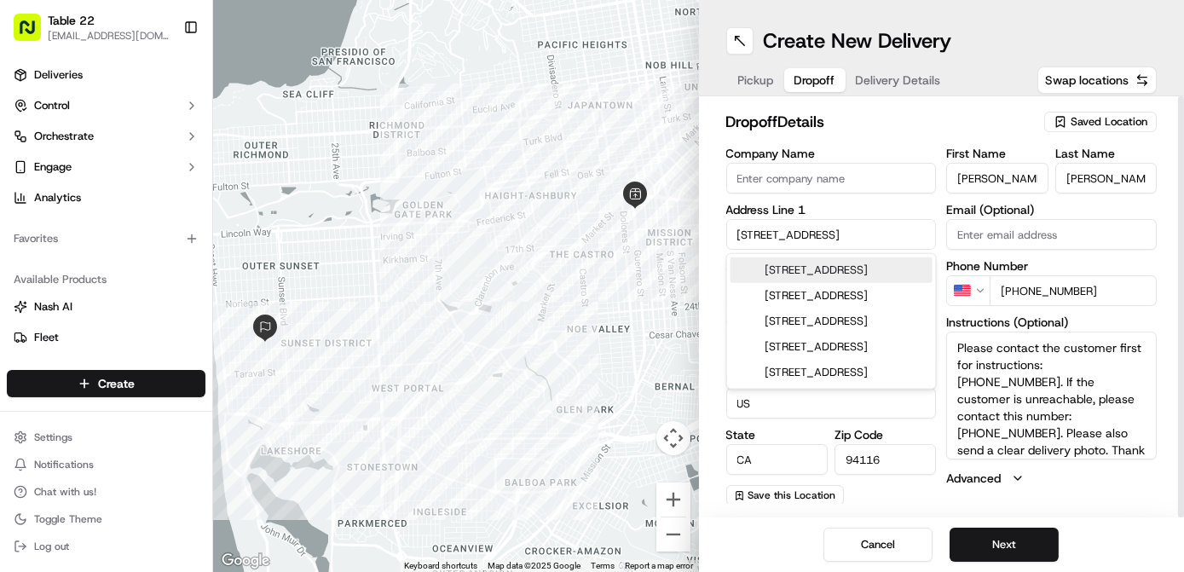
click at [789, 222] on input "[STREET_ADDRESS]" at bounding box center [831, 234] width 211 height 31
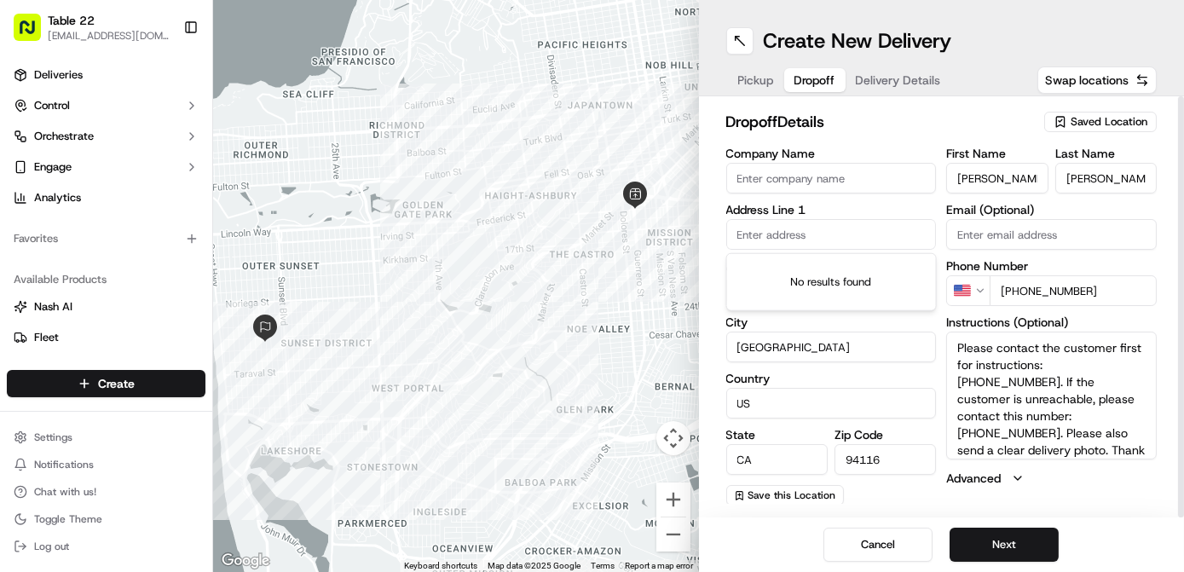
click at [981, 177] on input "[PERSON_NAME]" at bounding box center [996, 178] width 101 height 31
click at [1080, 178] on input "[PERSON_NAME]" at bounding box center [1105, 178] width 101 height 31
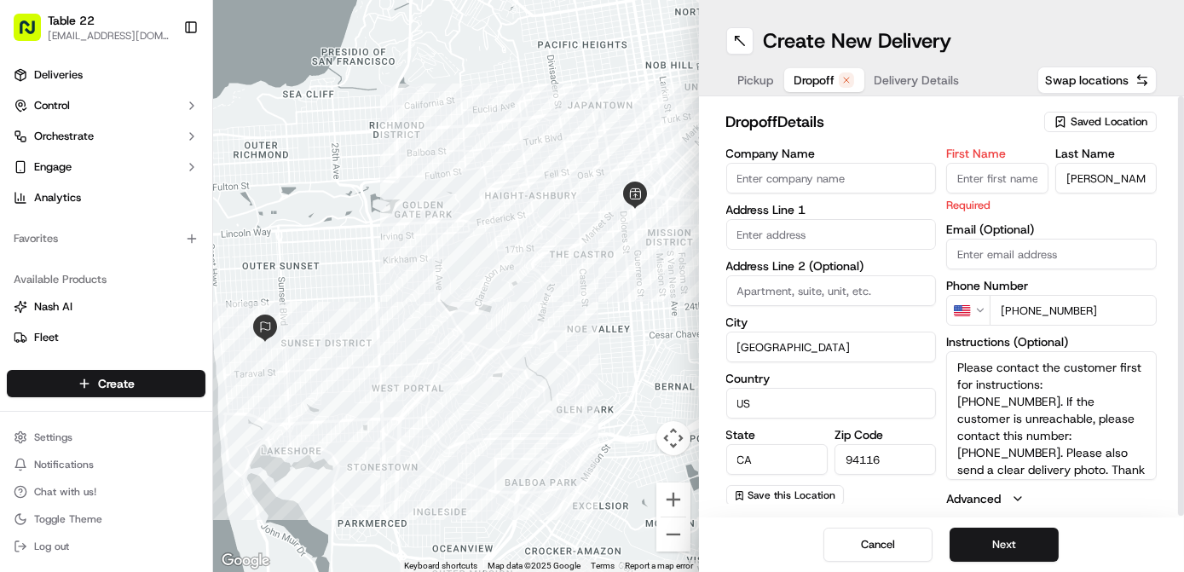
click at [1080, 178] on input "[PERSON_NAME]" at bounding box center [1105, 178] width 101 height 31
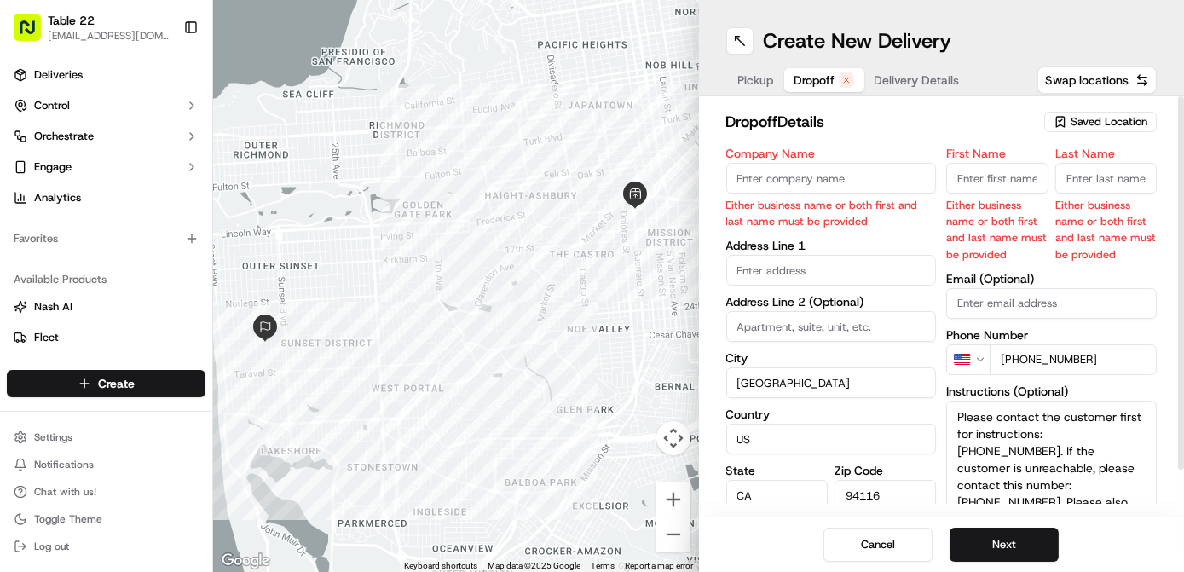
drag, startPoint x: 1097, startPoint y: 311, endPoint x: 1027, endPoint y: 301, distance: 70.6
click at [1035, 308] on div "First Name Either business name or both first and last name must be provided La…" at bounding box center [1051, 351] width 211 height 408
drag, startPoint x: 1027, startPoint y: 301, endPoint x: 1018, endPoint y: 314, distance: 16.1
click at [1018, 314] on input "Email (Optional)" at bounding box center [1051, 303] width 211 height 31
click at [920, 303] on label "Address Line 2 (Optional)" at bounding box center [831, 302] width 211 height 12
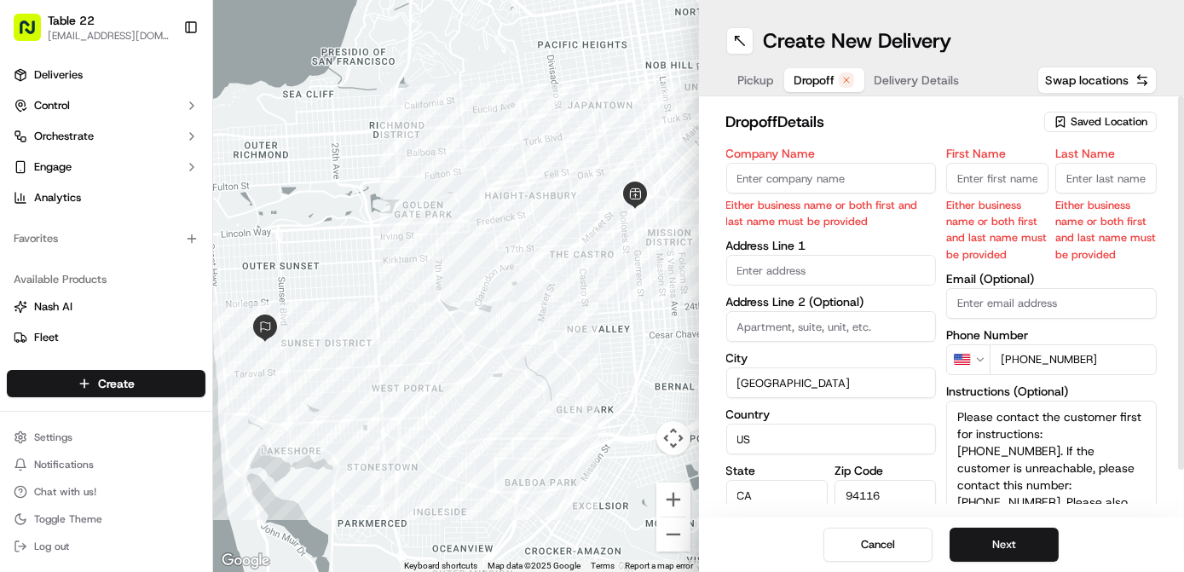
click at [1016, 360] on input "[PHONE_NUMBER]" at bounding box center [1072, 359] width 167 height 31
drag, startPoint x: 1093, startPoint y: 358, endPoint x: 1127, endPoint y: 354, distance: 34.4
click at [1127, 354] on input "[PHONE_NUMBER]" at bounding box center [1072, 359] width 167 height 31
type input "+1"
drag, startPoint x: 765, startPoint y: 181, endPoint x: 775, endPoint y: 181, distance: 9.4
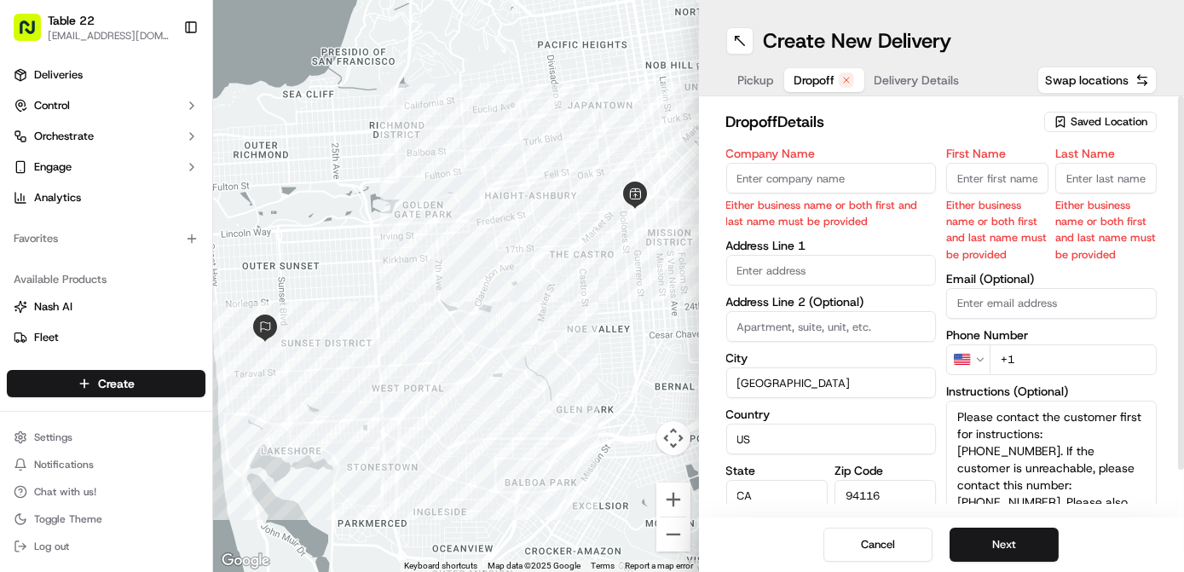
click at [765, 181] on input "Company Name" at bounding box center [831, 178] width 211 height 31
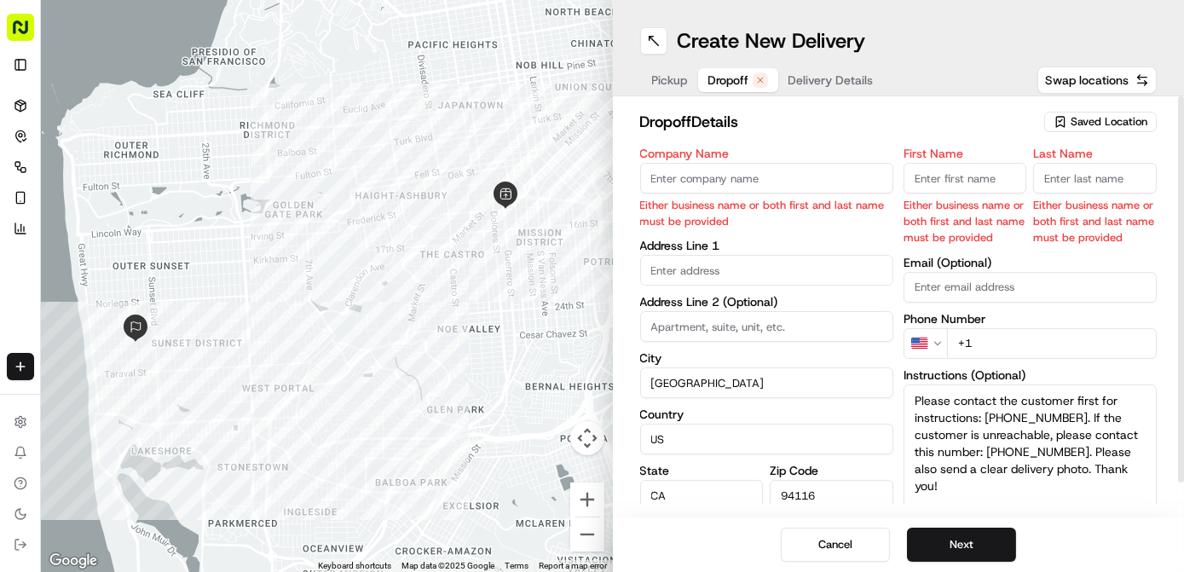
click at [977, 175] on input "First Name" at bounding box center [965, 178] width 124 height 31
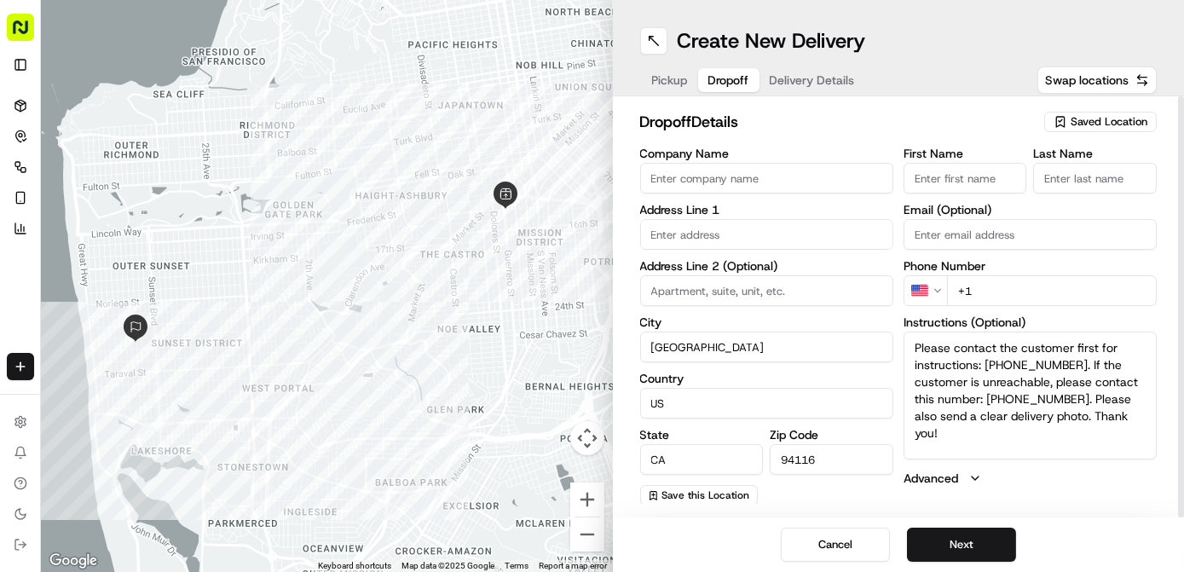
paste input "[PERSON_NAME]"
type input "[PERSON_NAME]"
click at [772, 181] on input "Company Name" at bounding box center [766, 178] width 253 height 31
paste input "[PERSON_NAME]"
type input "[PERSON_NAME]"
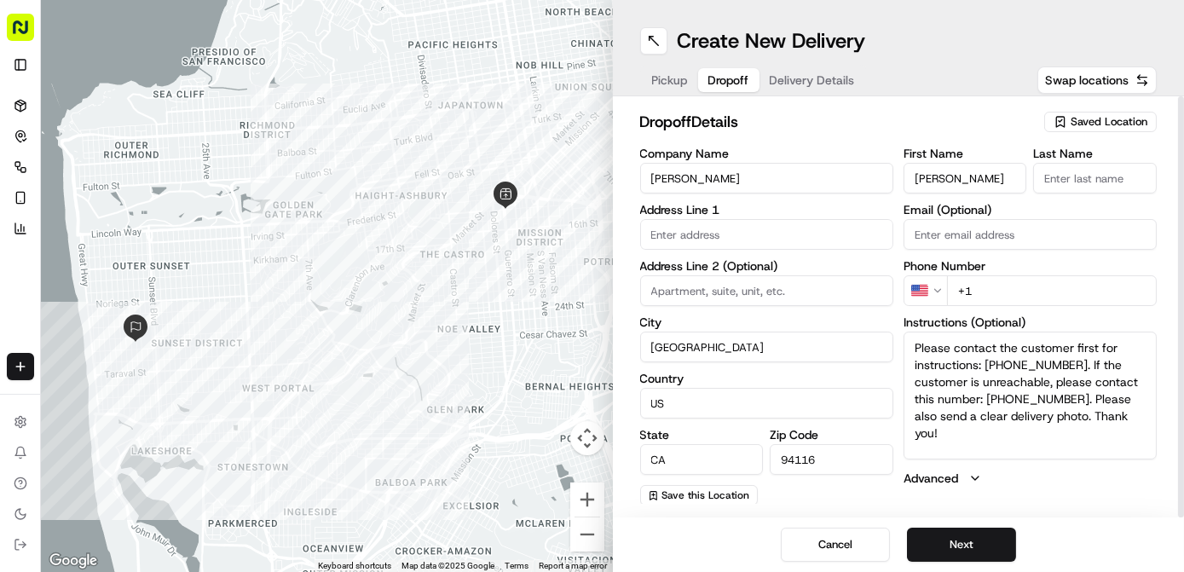
drag, startPoint x: 956, startPoint y: 176, endPoint x: 1020, endPoint y: 176, distance: 63.9
click at [1020, 176] on input "[PERSON_NAME]" at bounding box center [965, 178] width 124 height 31
type input "Heather"
click at [1081, 179] on input "Last Name" at bounding box center [1095, 178] width 124 height 31
paste input "Campbell"
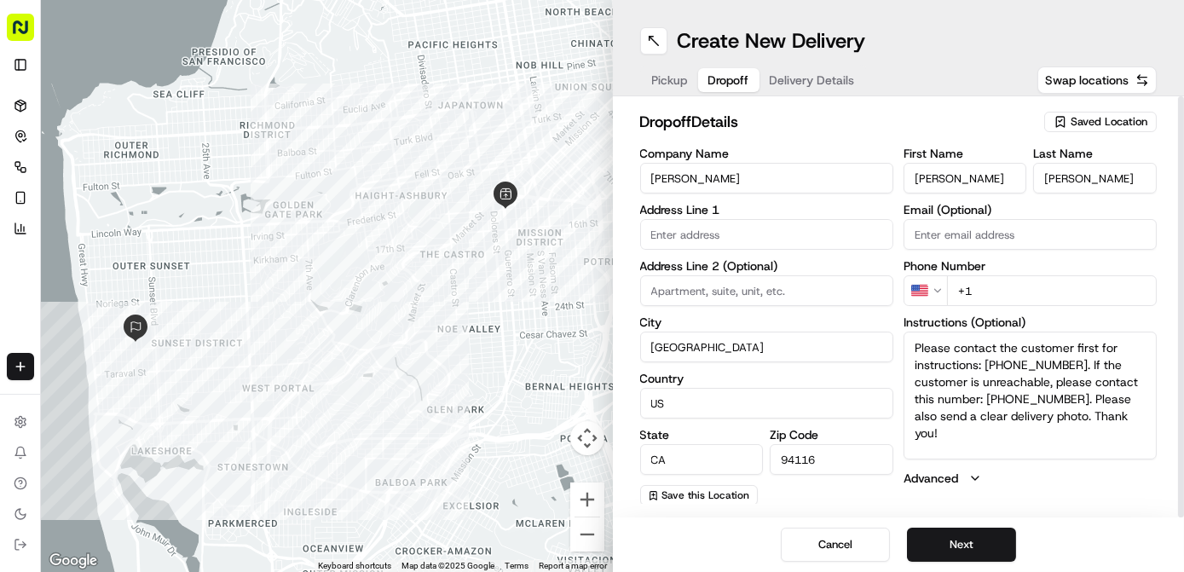
type input "Campbell"
click at [701, 242] on input "text" at bounding box center [766, 234] width 253 height 31
paste input "623 Anderson Street"
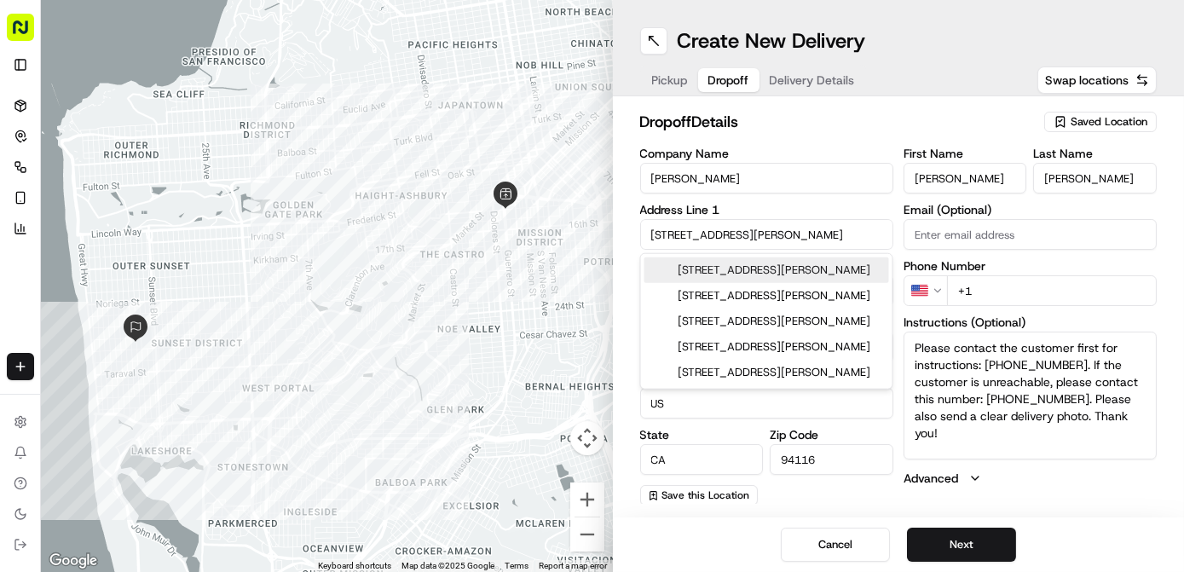
click at [754, 272] on div "623 Anderson Street, San Francisco, CA" at bounding box center [766, 270] width 245 height 26
type input "[STREET_ADDRESS][PERSON_NAME]"
type input "[GEOGRAPHIC_DATA]"
type input "94110"
type input "623 Anderson Street"
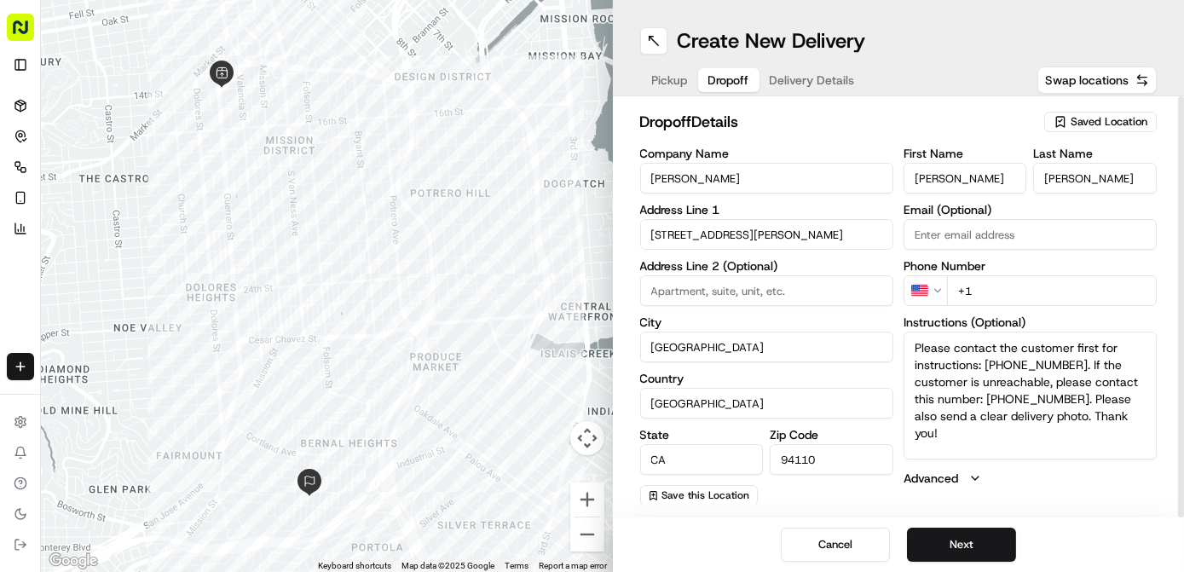
click at [1017, 301] on input "+1" at bounding box center [1052, 290] width 210 height 31
paste input "313 806 4652"
type input "+1 313 806 4652"
drag, startPoint x: 937, startPoint y: 432, endPoint x: 867, endPoint y: 309, distance: 141.6
click at [867, 309] on div "Company Name Heather Campbell Address Line 1 623 Anderson Street Address Line 2…" at bounding box center [898, 326] width 517 height 358
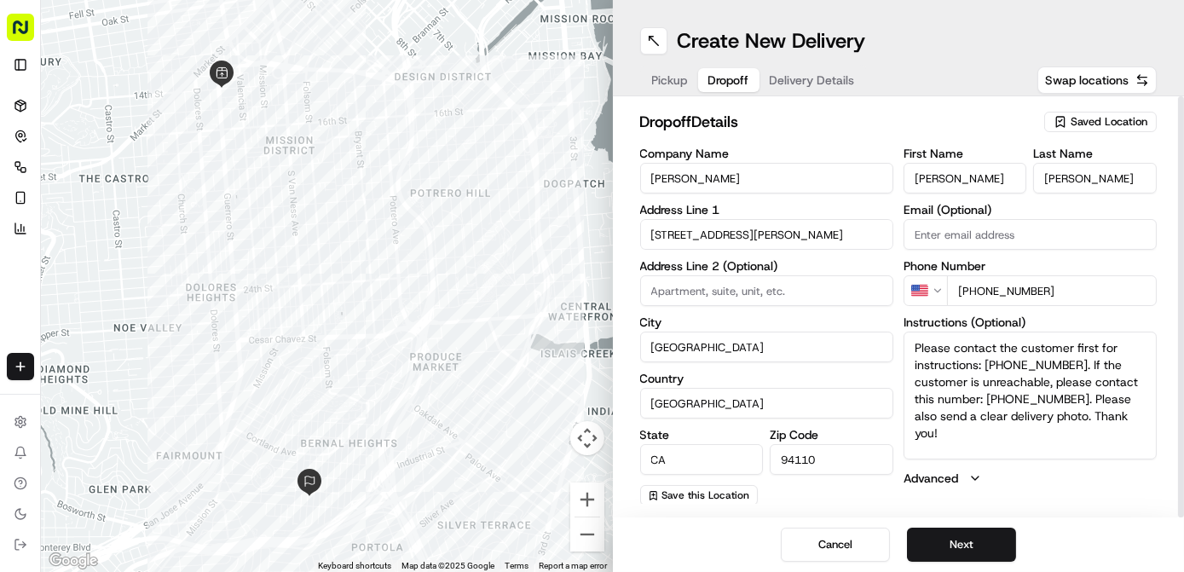
paste textarea "leave it in the steps by the door on the right side of the steps, it will be mo…"
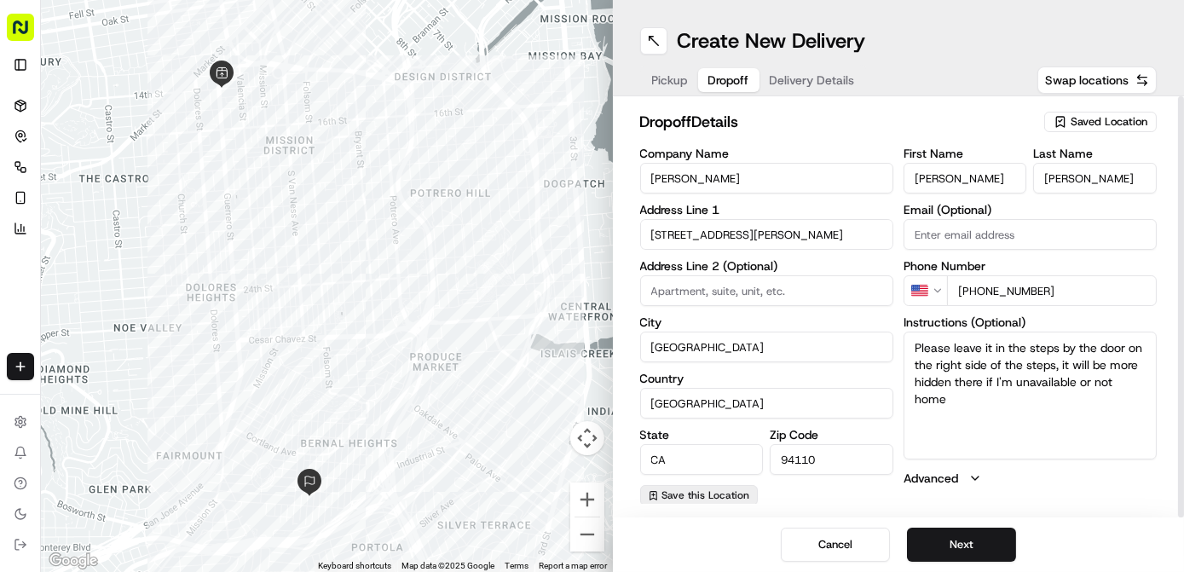
type textarea "Please leave it in the steps by the door on the right side of the steps, it wil…"
click at [707, 496] on span "Save this Location" at bounding box center [706, 495] width 88 height 14
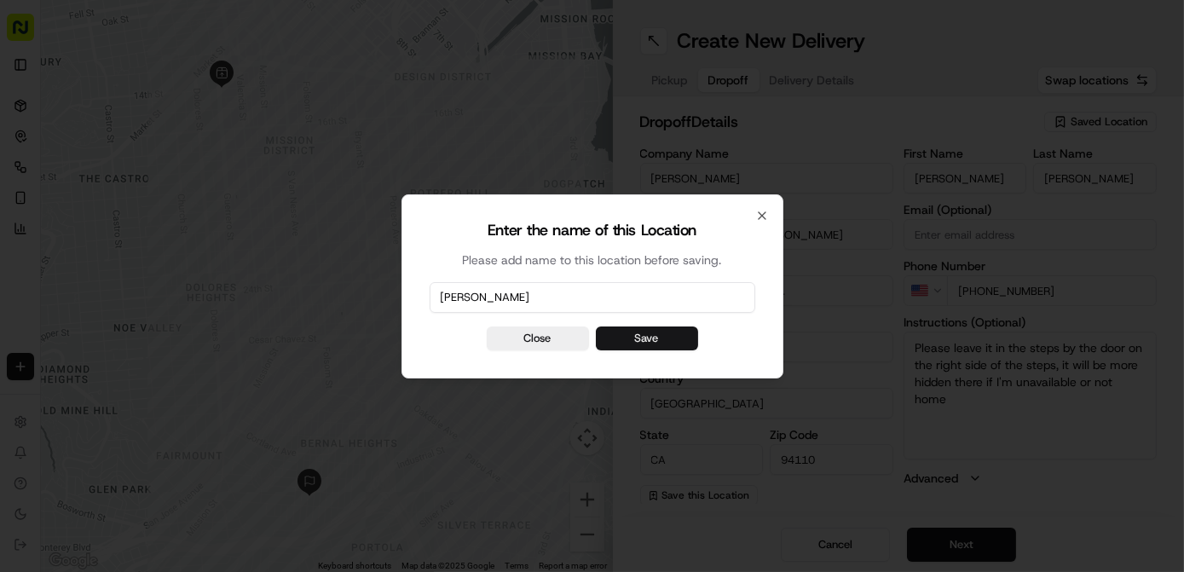
click at [626, 343] on button "Save" at bounding box center [647, 338] width 102 height 24
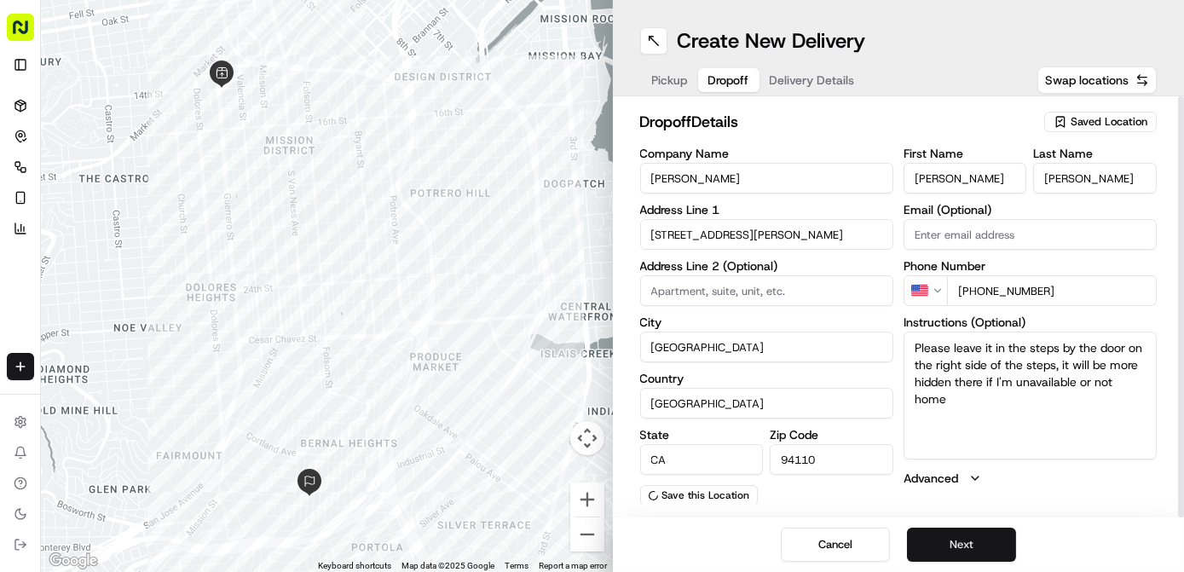
click at [927, 544] on button "Next" at bounding box center [961, 545] width 109 height 34
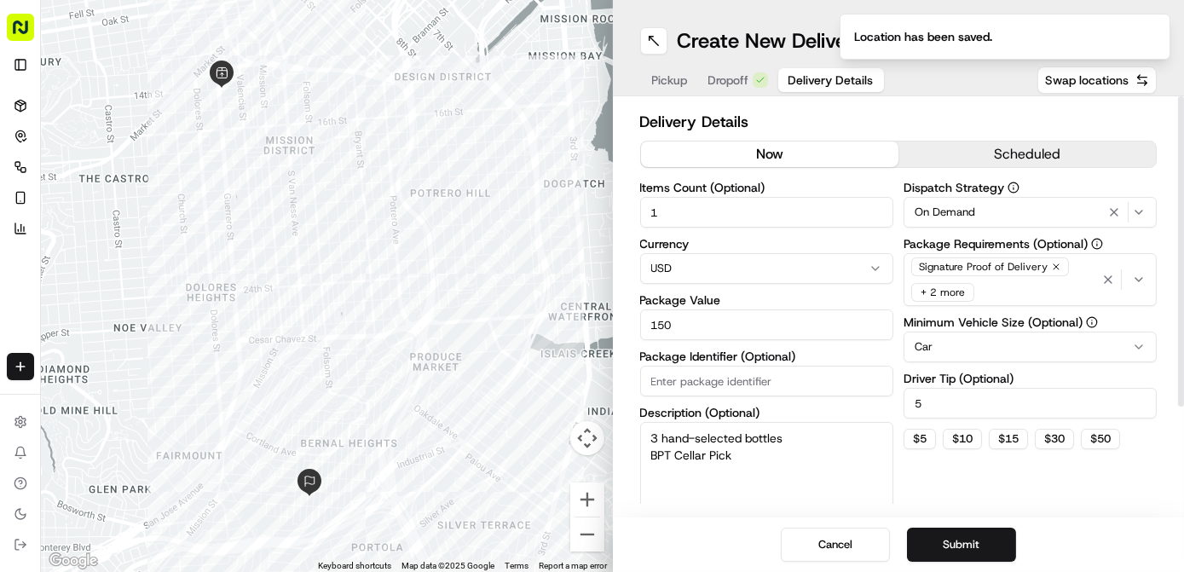
click at [1012, 205] on div "On Demand" at bounding box center [1030, 212] width 245 height 20
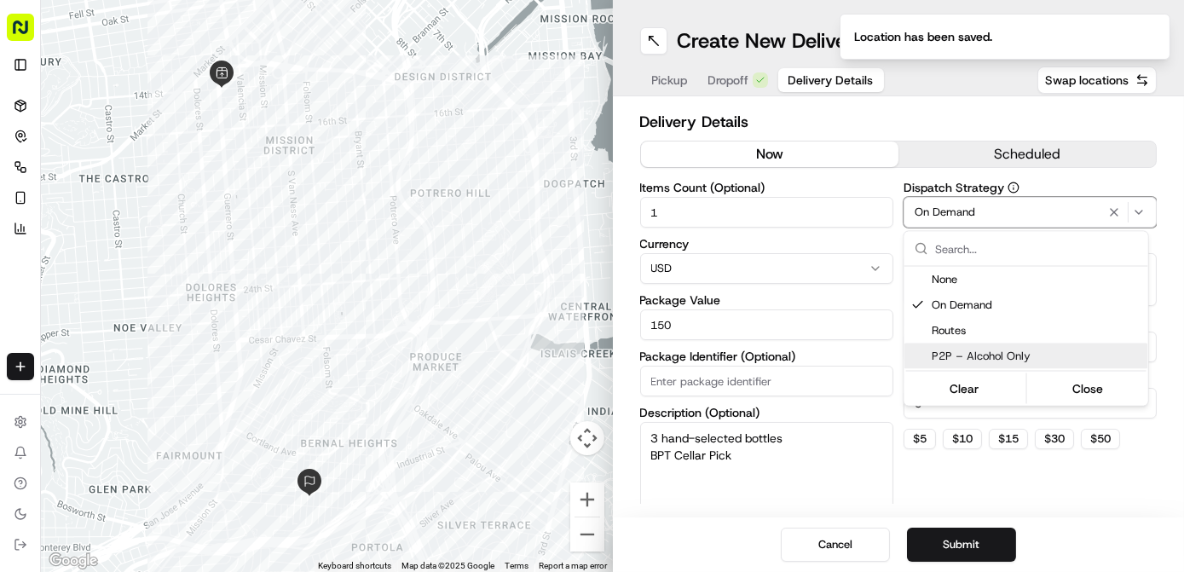
click at [936, 485] on html "Table 22 nikos@table22.com Toggle Sidebar Deliveries Control Orchestrate Engage…" at bounding box center [592, 286] width 1184 height 572
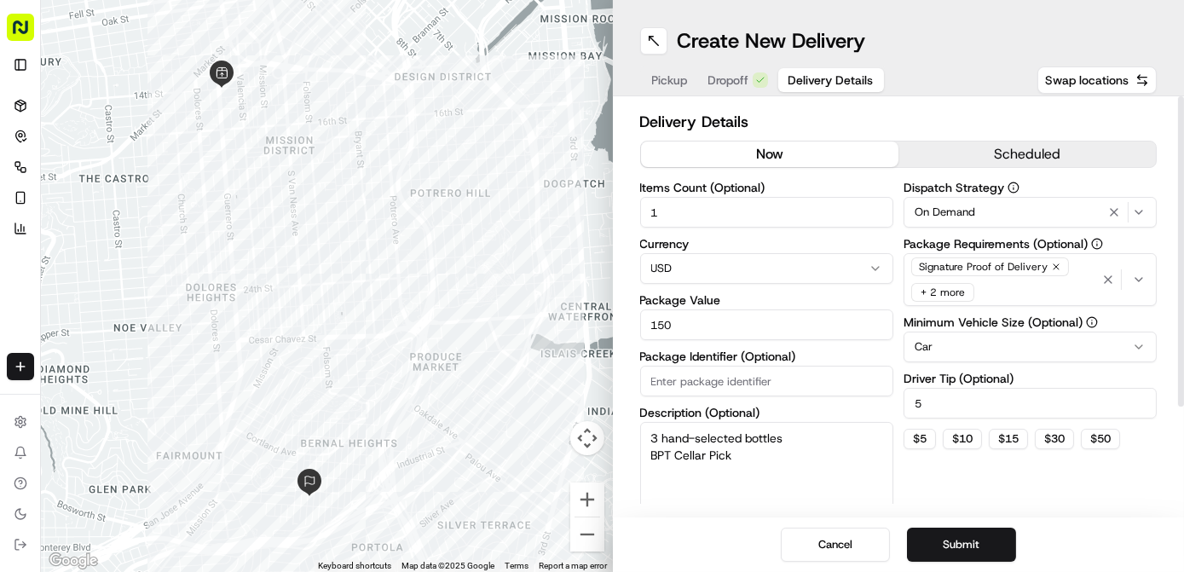
drag, startPoint x: 770, startPoint y: 458, endPoint x: 615, endPoint y: 455, distance: 154.3
click at [615, 455] on div "Delivery Details now scheduled Items Count (Optional) 1 Currency USD Package Va…" at bounding box center [899, 306] width 572 height 421
type textarea "3 hand-selected bottles"
click at [726, 319] on input "150" at bounding box center [766, 324] width 253 height 31
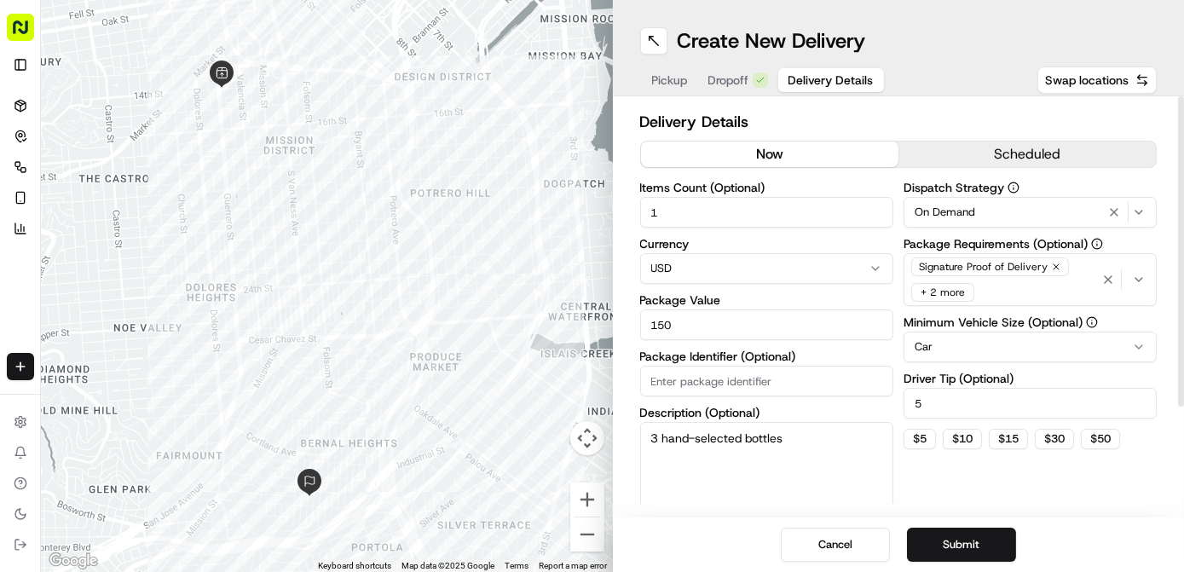
click at [726, 319] on input "150" at bounding box center [766, 324] width 253 height 31
type input "100"
click at [961, 549] on button "Submit" at bounding box center [961, 545] width 109 height 34
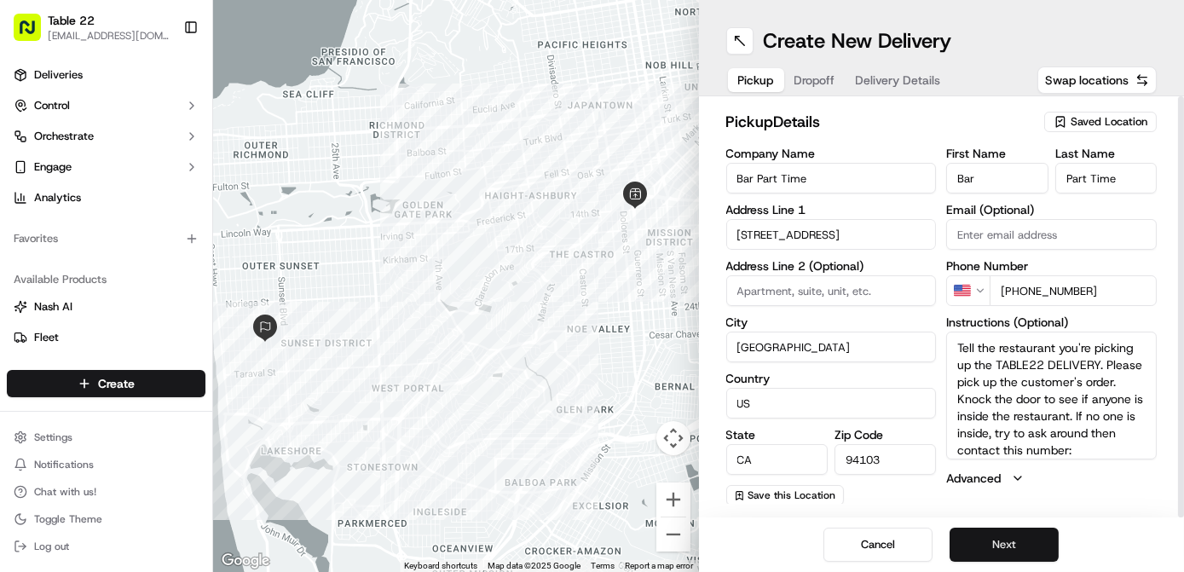
click at [986, 549] on button "Next" at bounding box center [1003, 545] width 109 height 34
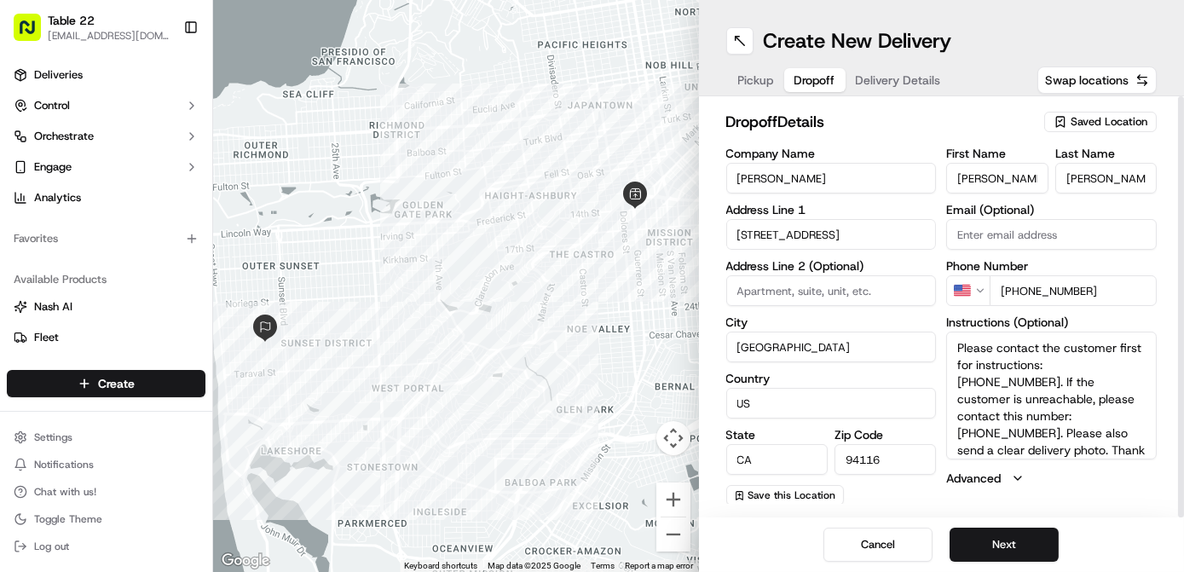
click at [1024, 164] on input "[PERSON_NAME]" at bounding box center [996, 178] width 101 height 31
click at [1116, 175] on input "[PERSON_NAME]" at bounding box center [1105, 178] width 101 height 31
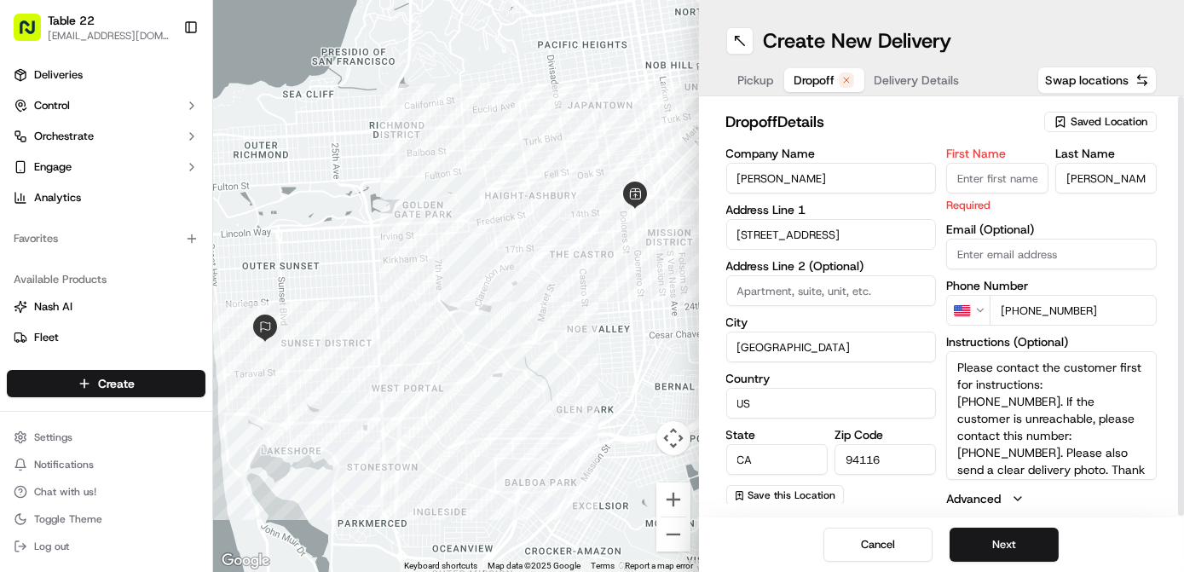
click at [1116, 175] on input "[PERSON_NAME]" at bounding box center [1105, 178] width 101 height 31
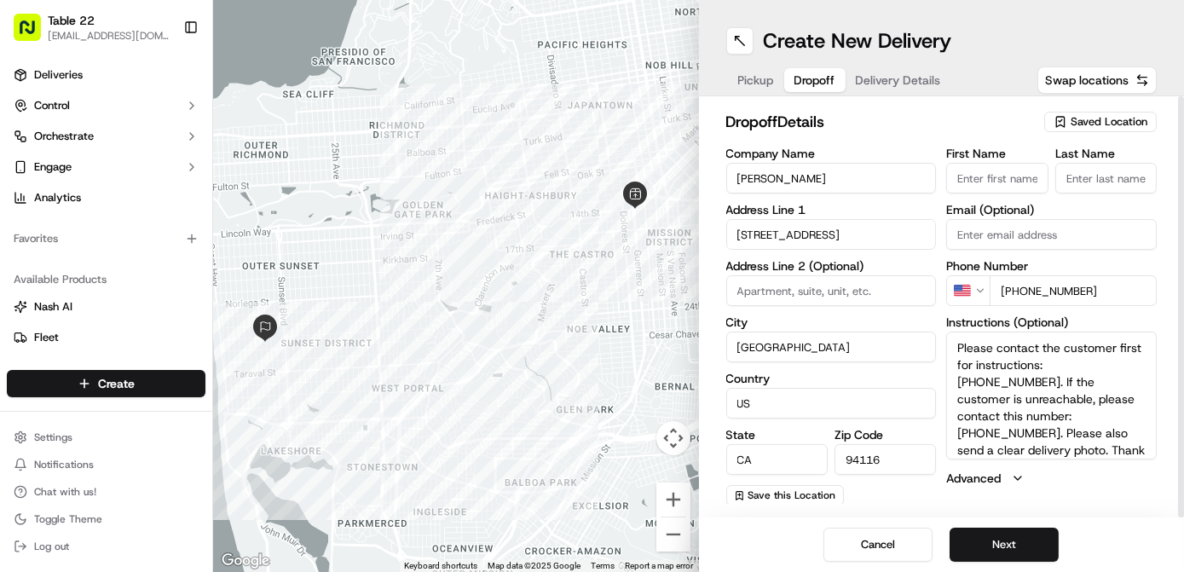
drag, startPoint x: 1105, startPoint y: 304, endPoint x: 1047, endPoint y: 311, distance: 57.5
click at [1047, 311] on div "First Name Last Name Email (Optional) Phone Number US [PHONE_NUMBER] Instructio…" at bounding box center [1051, 326] width 211 height 358
drag, startPoint x: 1026, startPoint y: 310, endPoint x: 1019, endPoint y: 296, distance: 16.0
click at [1019, 296] on div "First Name Last Name Email (Optional) Phone Number US [PHONE_NUMBER] Instructio…" at bounding box center [1051, 326] width 211 height 358
drag, startPoint x: 1019, startPoint y: 296, endPoint x: 1112, endPoint y: 278, distance: 94.6
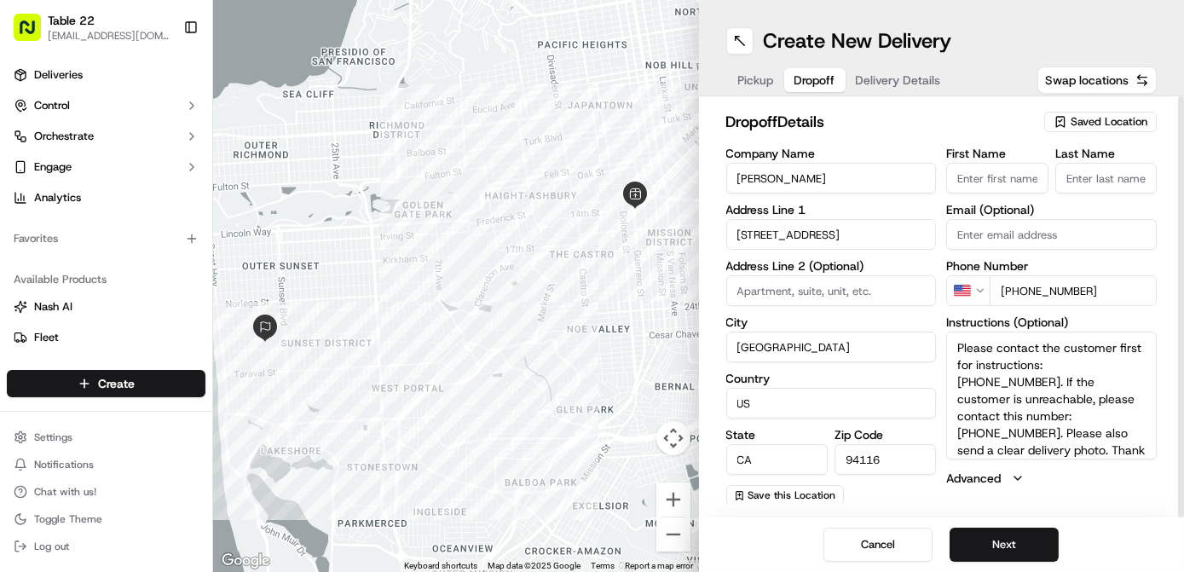
click at [1112, 278] on input "[PHONE_NUMBER]" at bounding box center [1072, 290] width 167 height 31
type input "+1"
drag, startPoint x: 811, startPoint y: 175, endPoint x: 671, endPoint y: 175, distance: 140.6
click at [671, 175] on div "← Move left → Move right ↑ Move up ↓ Move down + Zoom in - Zoom out Home Jump l…" at bounding box center [698, 286] width 971 height 572
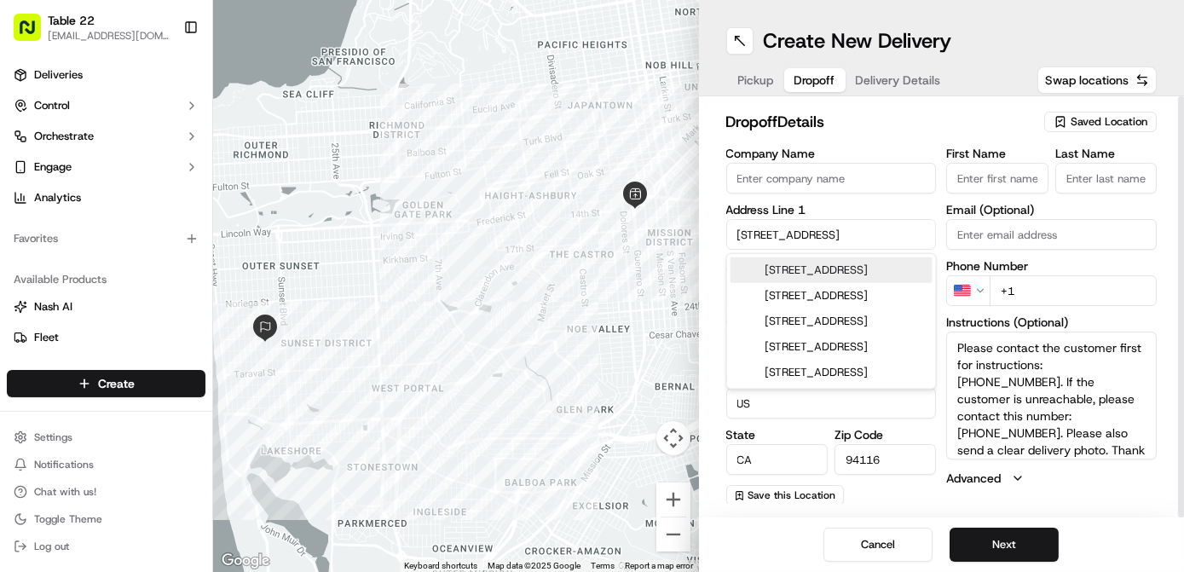
drag, startPoint x: 847, startPoint y: 228, endPoint x: 662, endPoint y: 226, distance: 184.9
click at [662, 226] on div "← Move left → Move right ↑ Move up ↓ Move down + Zoom in - Zoom out Home Jump l…" at bounding box center [698, 286] width 971 height 572
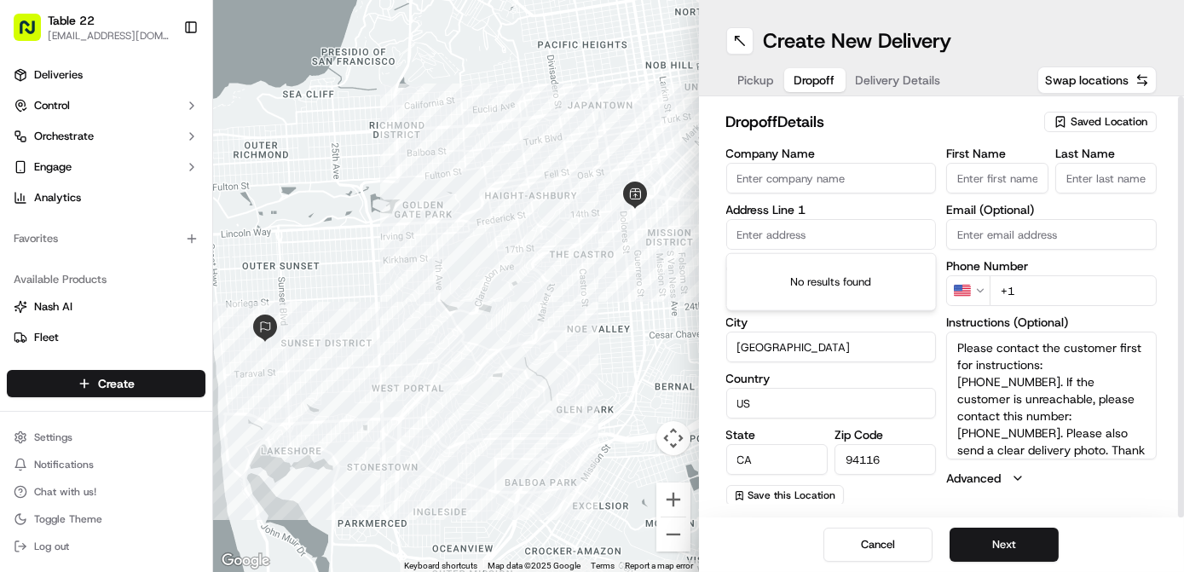
click at [786, 178] on input "Company Name" at bounding box center [831, 178] width 211 height 31
paste input "[PERSON_NAME]"
type input "[PERSON_NAME]"
click at [982, 159] on label "First Name" at bounding box center [996, 153] width 101 height 12
click at [982, 163] on input "First Name" at bounding box center [996, 178] width 101 height 31
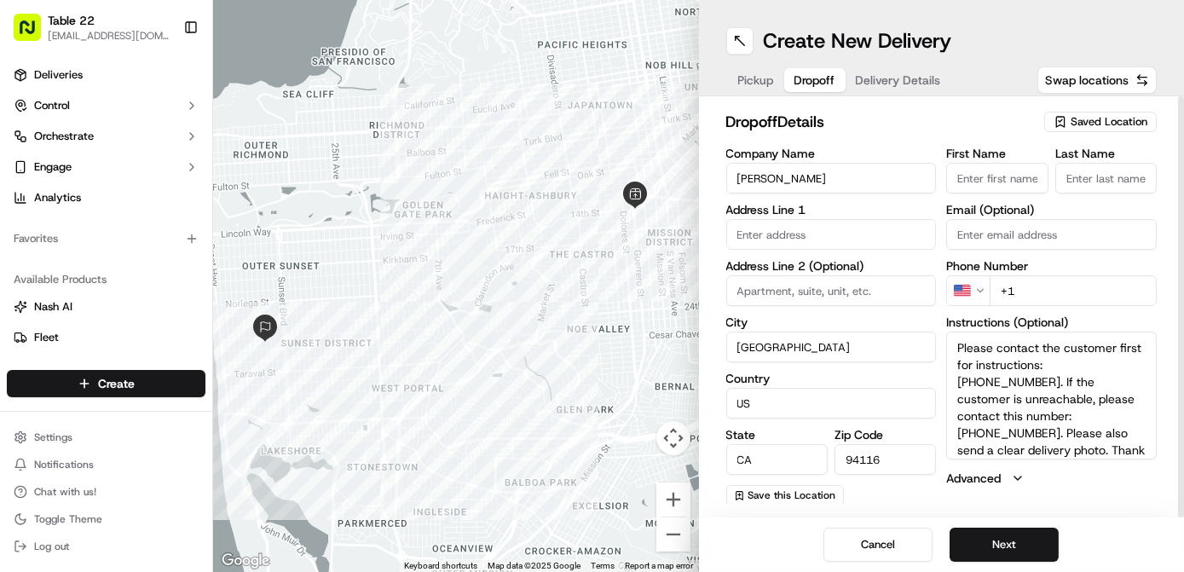
click at [982, 159] on label "First Name" at bounding box center [996, 153] width 101 height 12
click at [982, 163] on input "First Name" at bounding box center [996, 178] width 101 height 31
paste input "[PERSON_NAME]"
type input "[PERSON_NAME]"
click at [1125, 172] on input "Last Name" at bounding box center [1105, 178] width 101 height 31
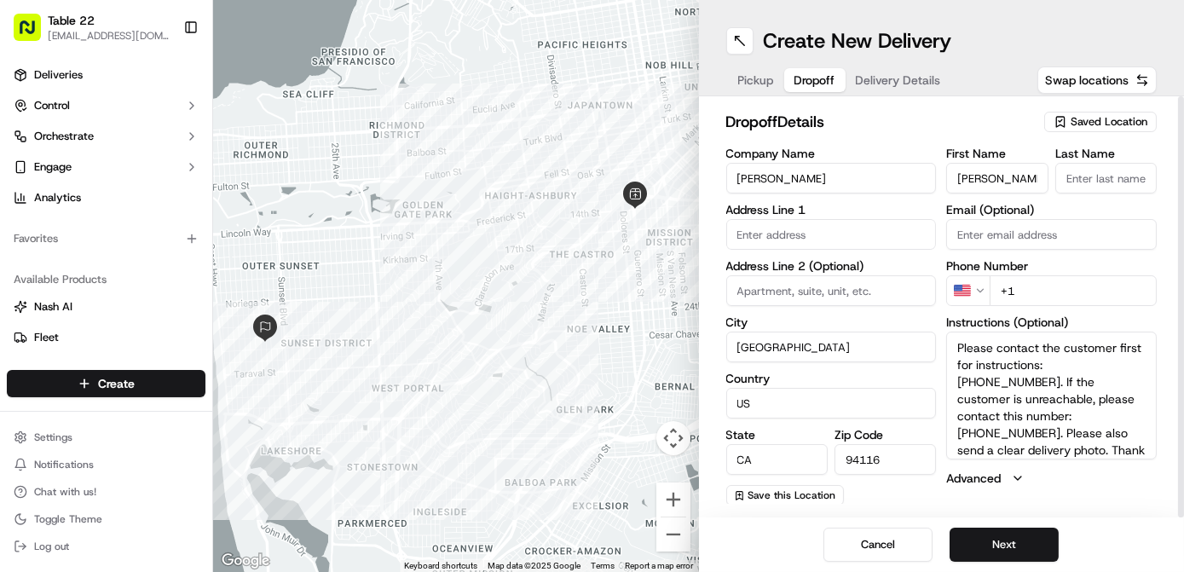
paste input "[PERSON_NAME]"
click at [1099, 175] on input "[PERSON_NAME]" at bounding box center [1105, 178] width 101 height 31
drag, startPoint x: 1064, startPoint y: 174, endPoint x: 983, endPoint y: 172, distance: 80.1
click at [983, 172] on div "First Name Drew Hamlin Last Name Drew Hamlin" at bounding box center [1051, 170] width 211 height 46
click at [1082, 176] on input "[PERSON_NAME]" at bounding box center [1105, 178] width 101 height 31
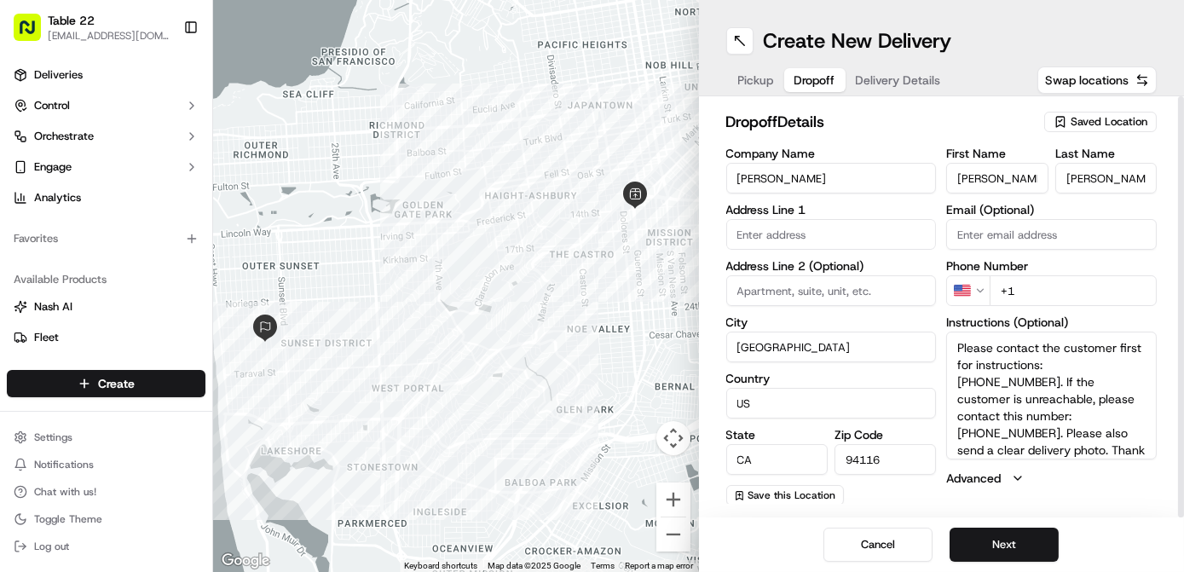
drag, startPoint x: 1095, startPoint y: 180, endPoint x: 1014, endPoint y: 180, distance: 81.0
click at [1014, 180] on div "First Name Drew Hamlin Last Name Drew Hamlin" at bounding box center [1051, 170] width 211 height 46
type input "Hamlin"
click at [1059, 291] on input "+1" at bounding box center [1072, 290] width 167 height 31
paste input "206 334 3497"
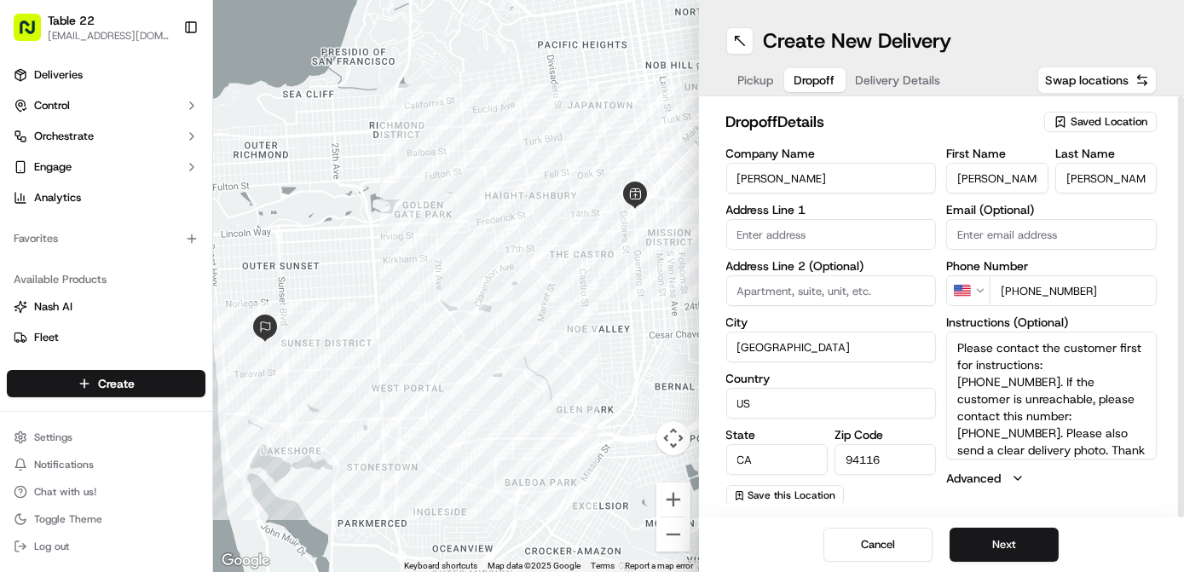
type input "+1 206 334 3497"
drag, startPoint x: 1046, startPoint y: 361, endPoint x: 1132, endPoint y: 359, distance: 86.1
click at [1132, 359] on textarea "Please contact the customer first for instructions: [PHONE_NUMBER]. If the cust…" at bounding box center [1051, 396] width 211 height 128
paste textarea "(206) 334-3497"
drag, startPoint x: 1145, startPoint y: 444, endPoint x: 930, endPoint y: 379, distance: 225.1
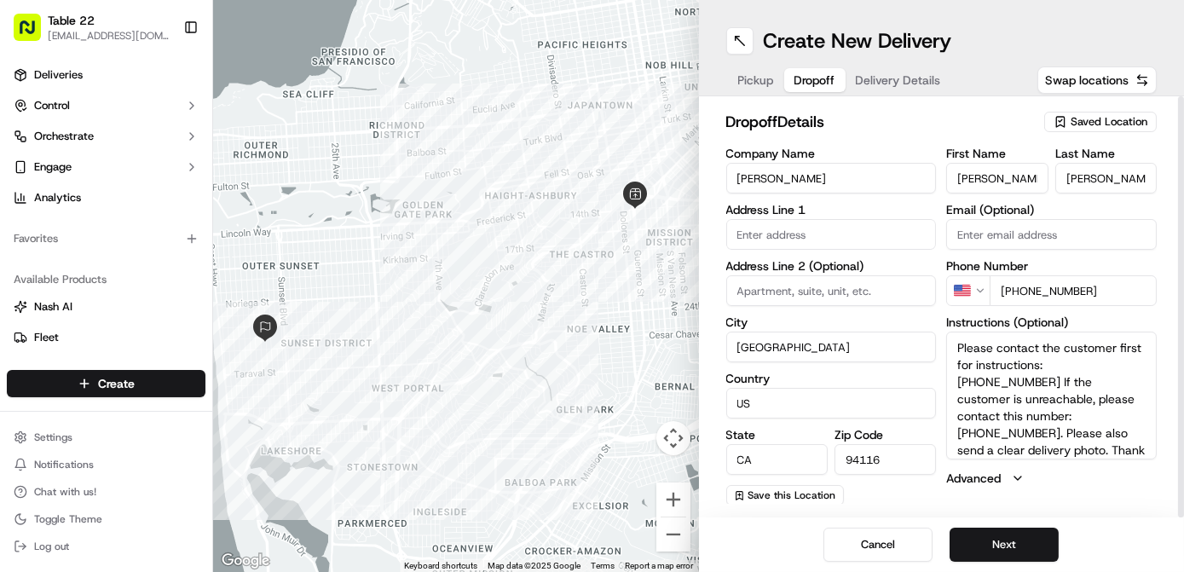
click at [930, 379] on div "Company Name Drew Hamlin Address Line 1 Address Line 2 (Optional) City San Fran…" at bounding box center [941, 326] width 431 height 358
paste textarea "Gate Code 1008 then Key"
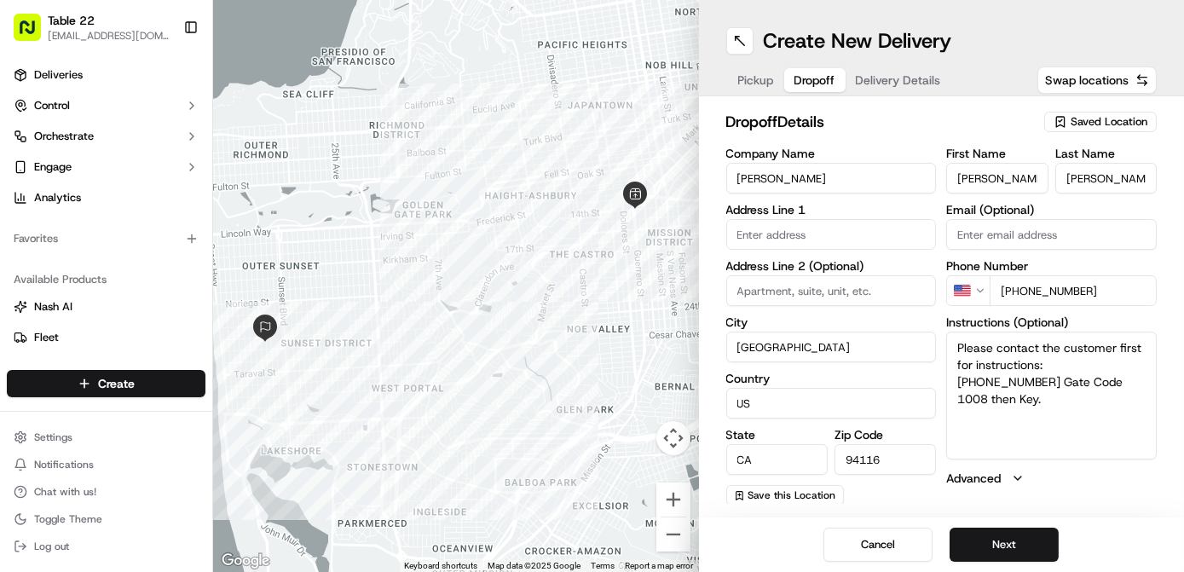
type textarea "Please contact the customer first for instructions: (206) 334-3497 Gate Code 10…"
click at [791, 235] on input "text" at bounding box center [831, 234] width 211 height 31
paste input "162 Grand View Ave"
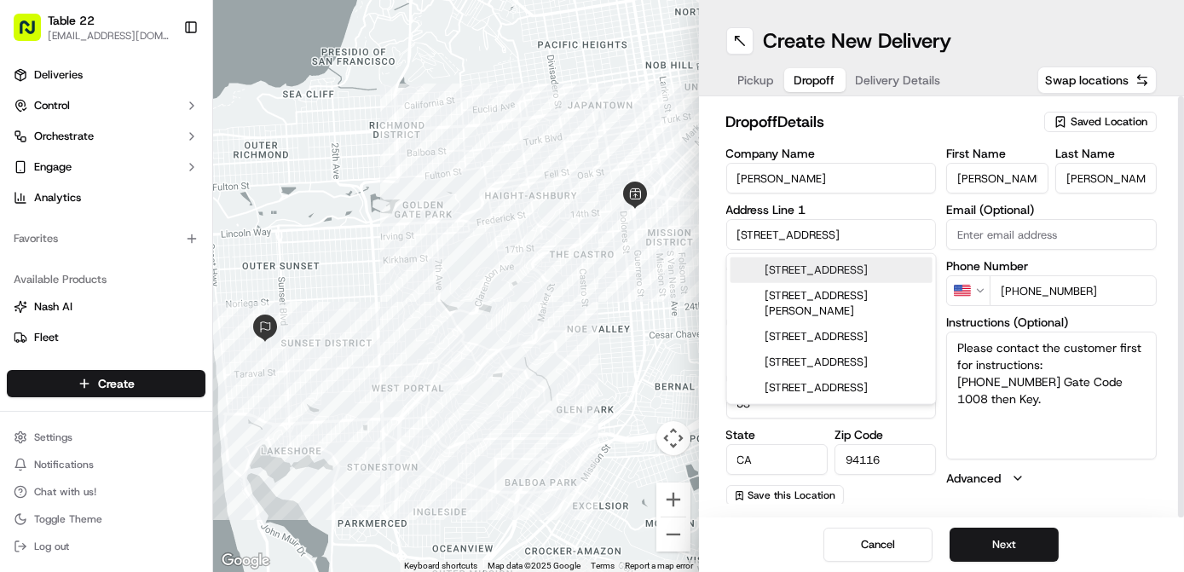
click at [850, 283] on div "162 Grandview Avenue, Thornhill, ON, Canada" at bounding box center [831, 270] width 202 height 26
type input "162 Grandview Ave, Thornhill, ON L3T 1J1, Canada"
type input "Markham"
type input "Canada"
type input "ON"
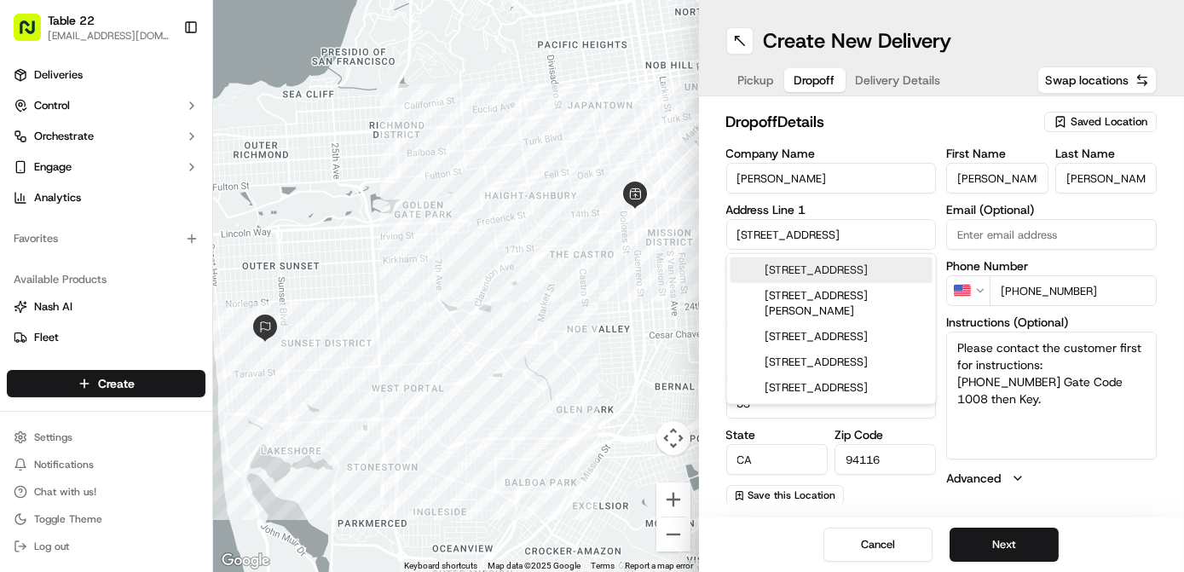
type input "L3T 1J1"
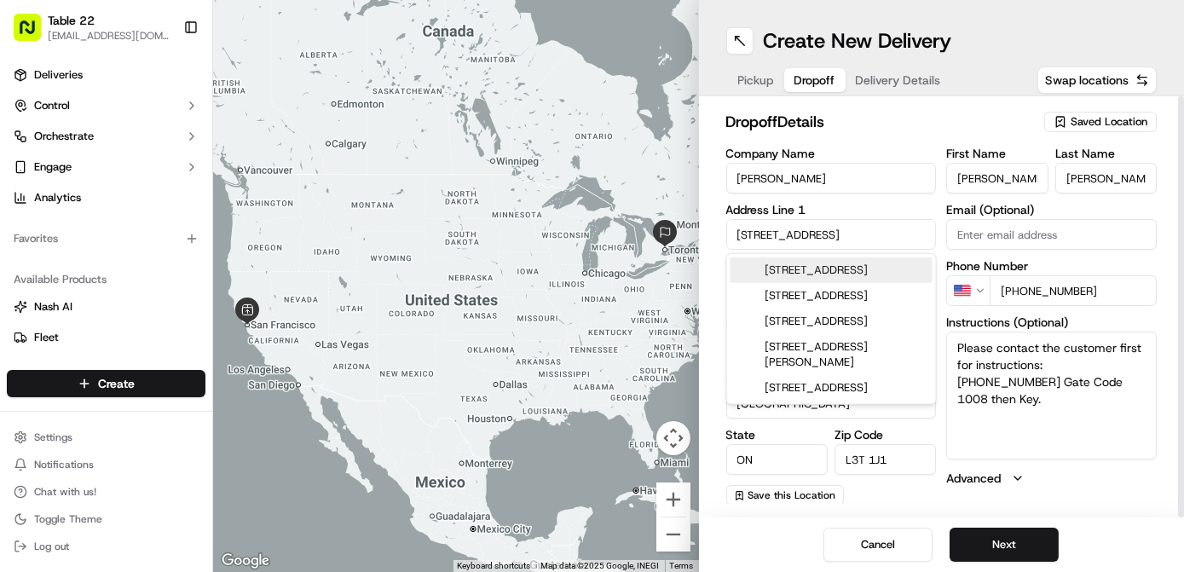
click at [856, 233] on input "162 Grandview Avenue" at bounding box center [831, 234] width 211 height 31
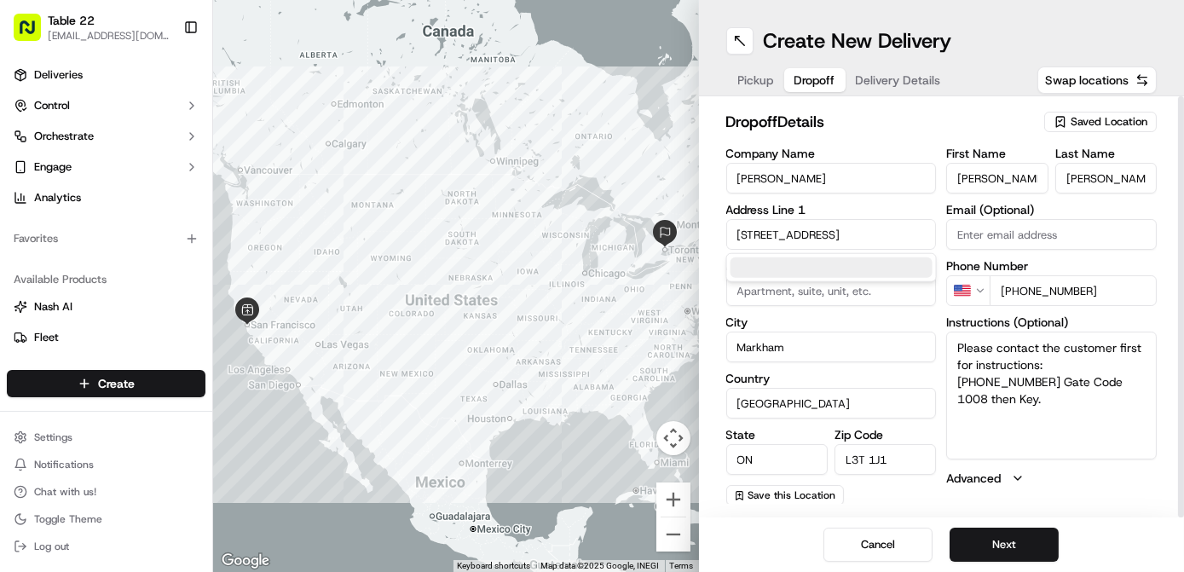
scroll to position [0, 2]
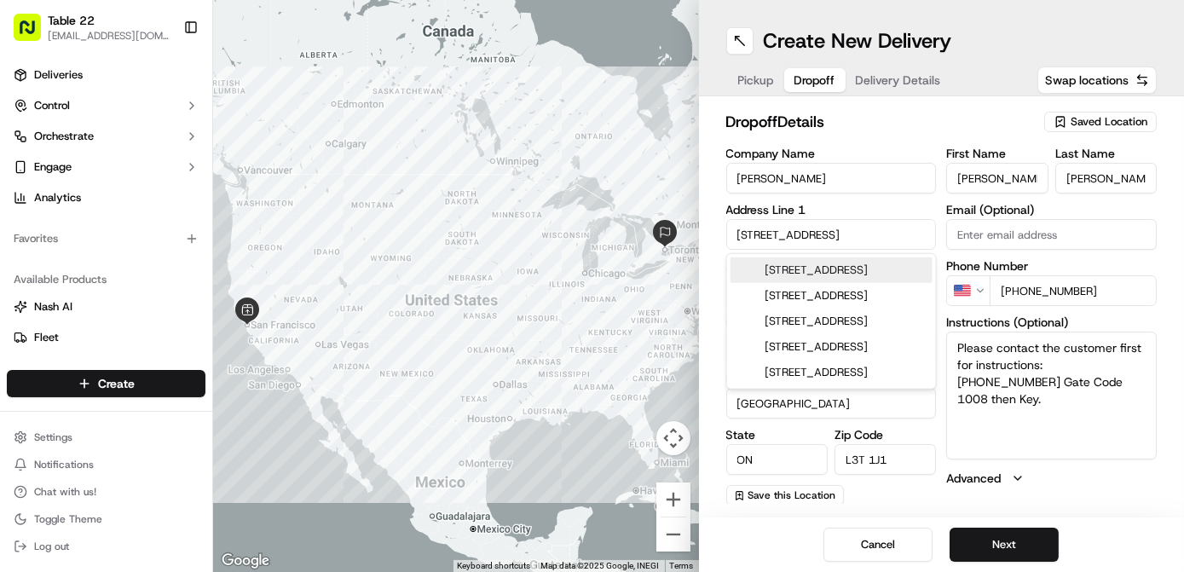
click at [863, 278] on div "162 Grand View Avenue, San Francisco, CA" at bounding box center [831, 270] width 202 height 26
type input "[STREET_ADDRESS]"
type input "[GEOGRAPHIC_DATA]"
type input "CA"
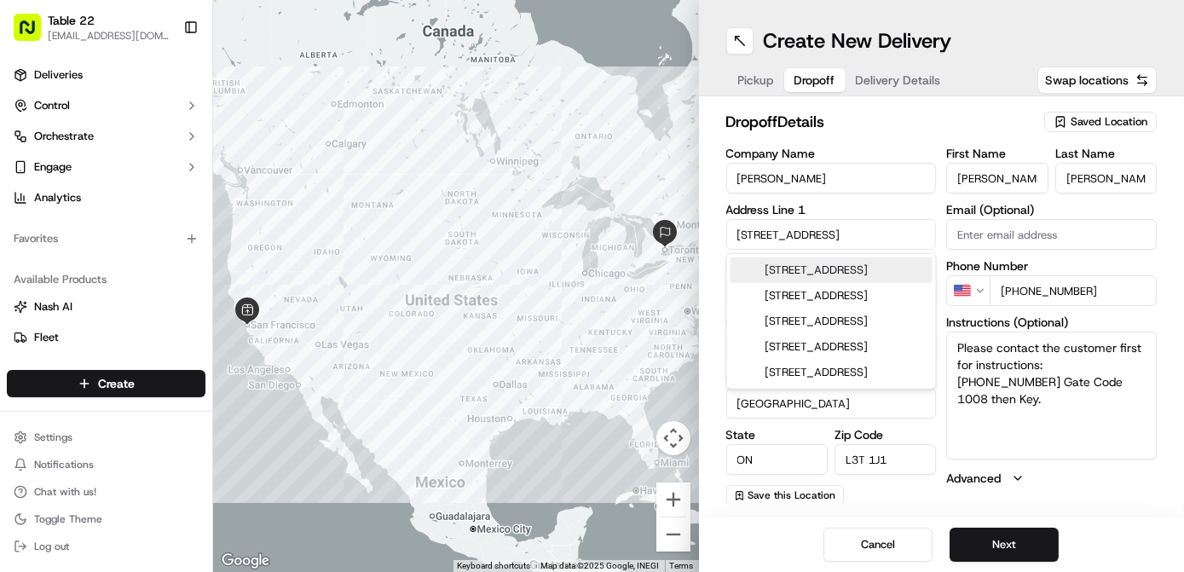
type input "94114"
type input "162 Grand View Avenue"
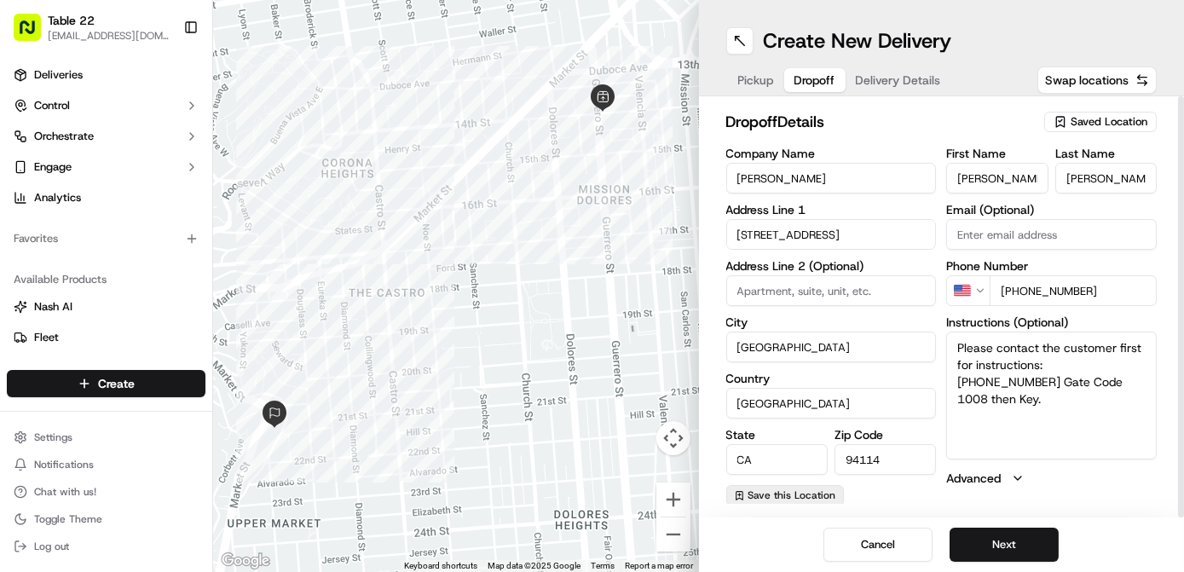
click at [813, 494] on span "Save this Location" at bounding box center [792, 495] width 88 height 14
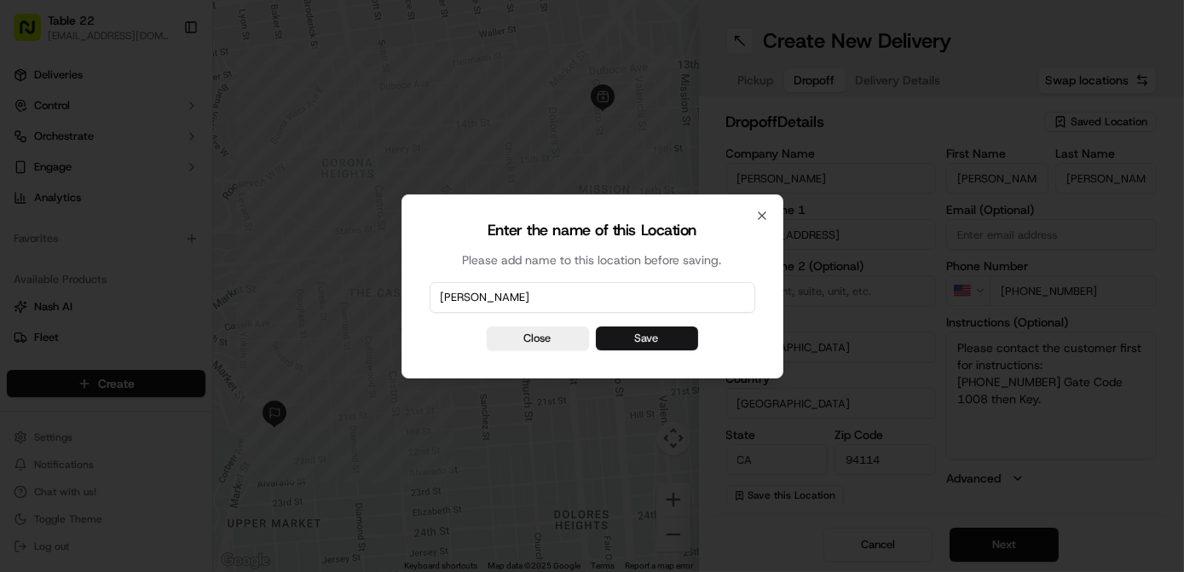
click at [656, 337] on button "Save" at bounding box center [647, 338] width 102 height 24
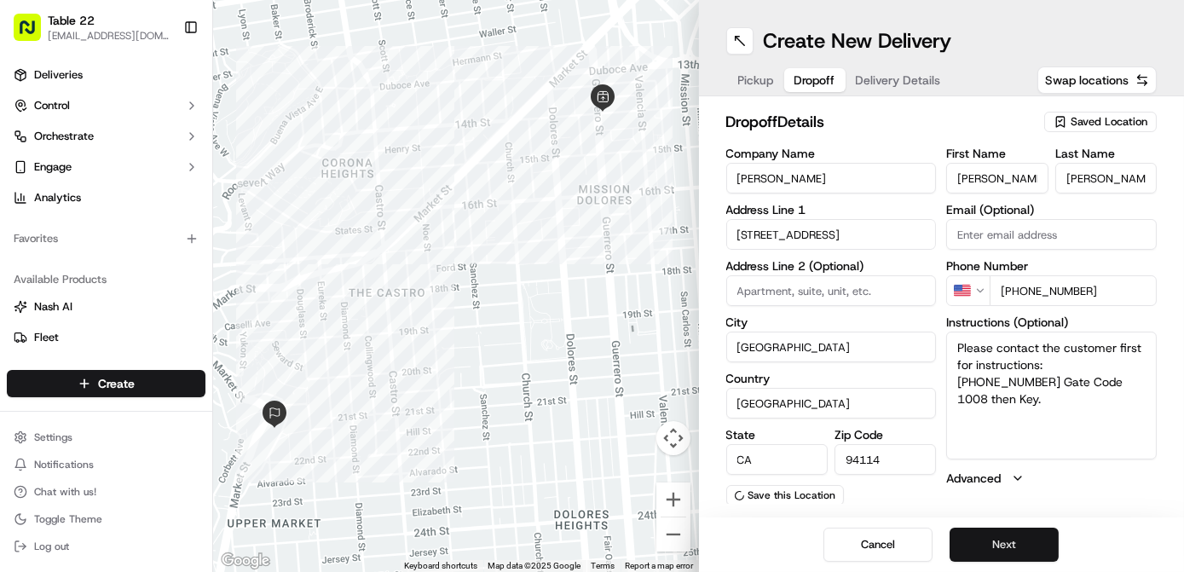
click at [1006, 542] on button "Next" at bounding box center [1003, 545] width 109 height 34
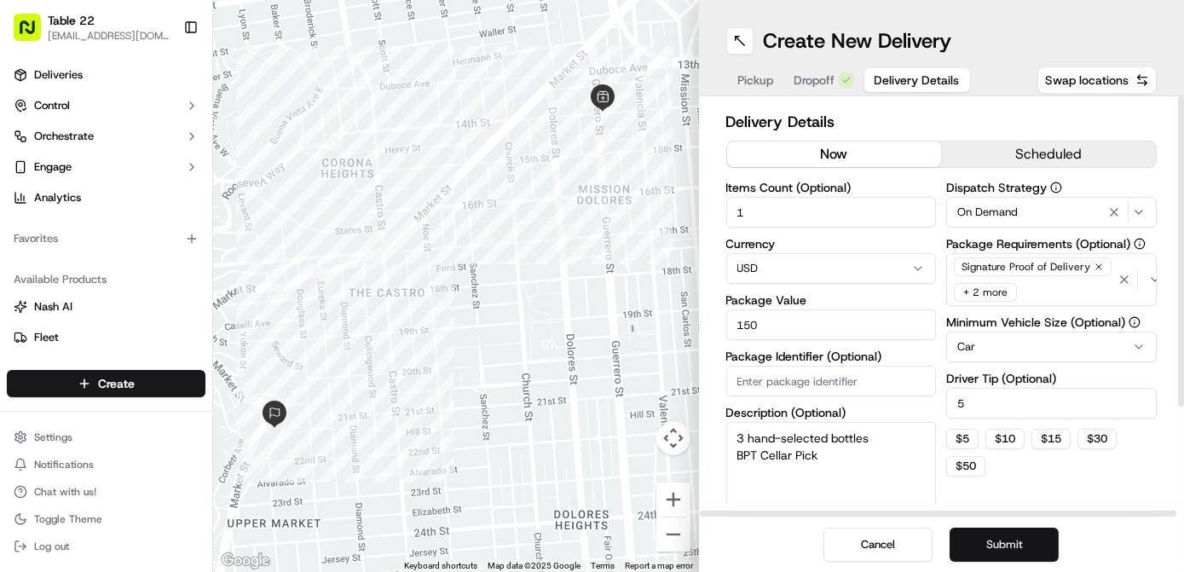
click at [1003, 534] on button "Submit" at bounding box center [1003, 545] width 109 height 34
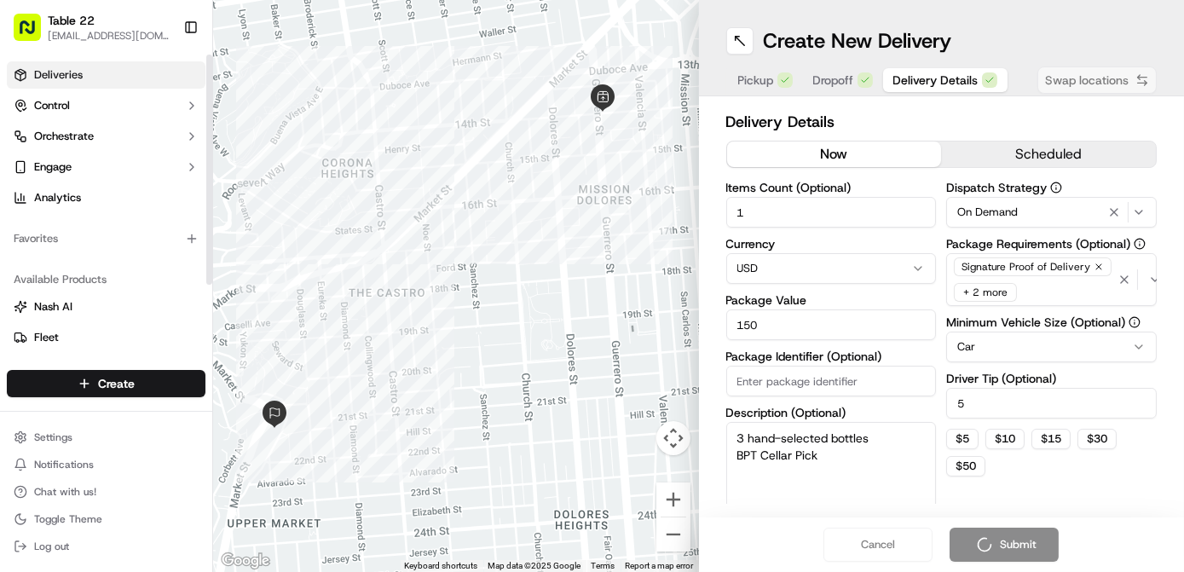
click at [101, 69] on link "Deliveries" at bounding box center [106, 74] width 199 height 27
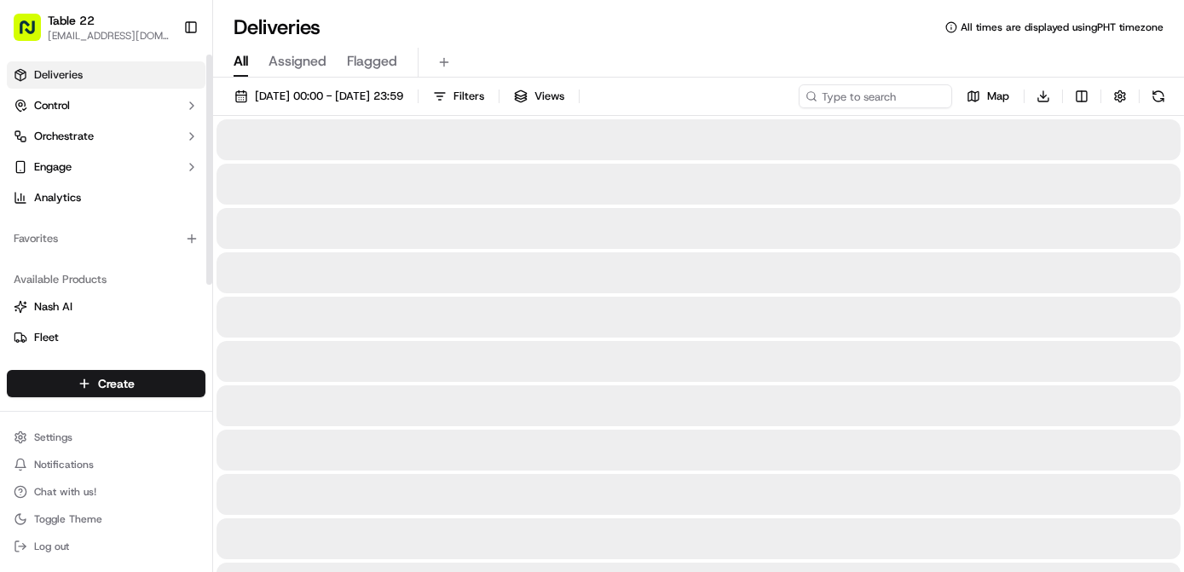
click at [101, 69] on link "Deliveries" at bounding box center [106, 74] width 199 height 27
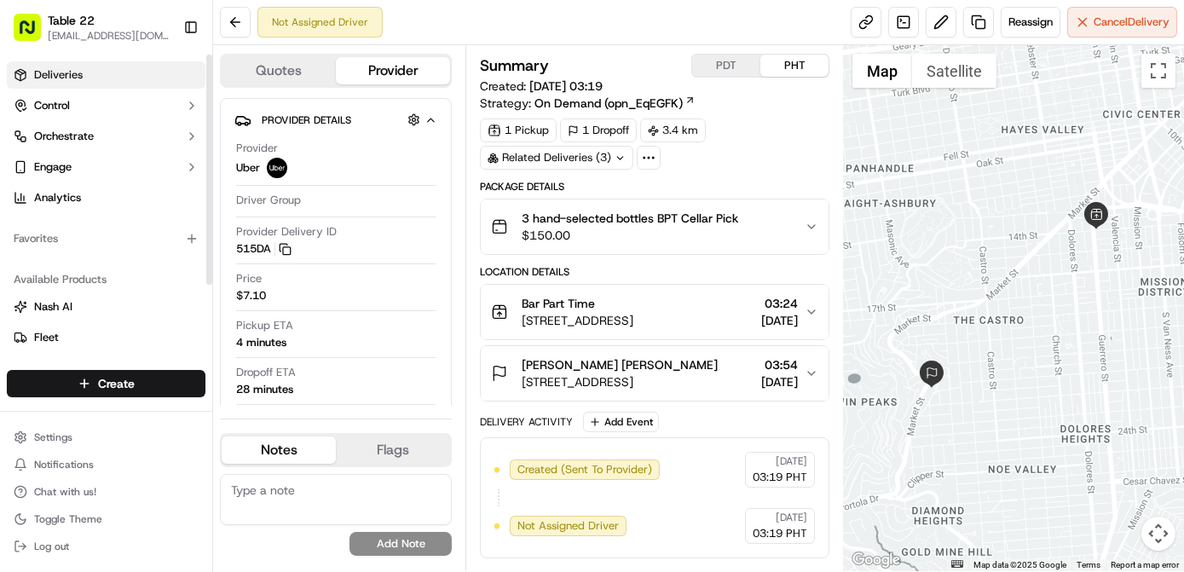
click at [101, 69] on link "Deliveries" at bounding box center [106, 74] width 199 height 27
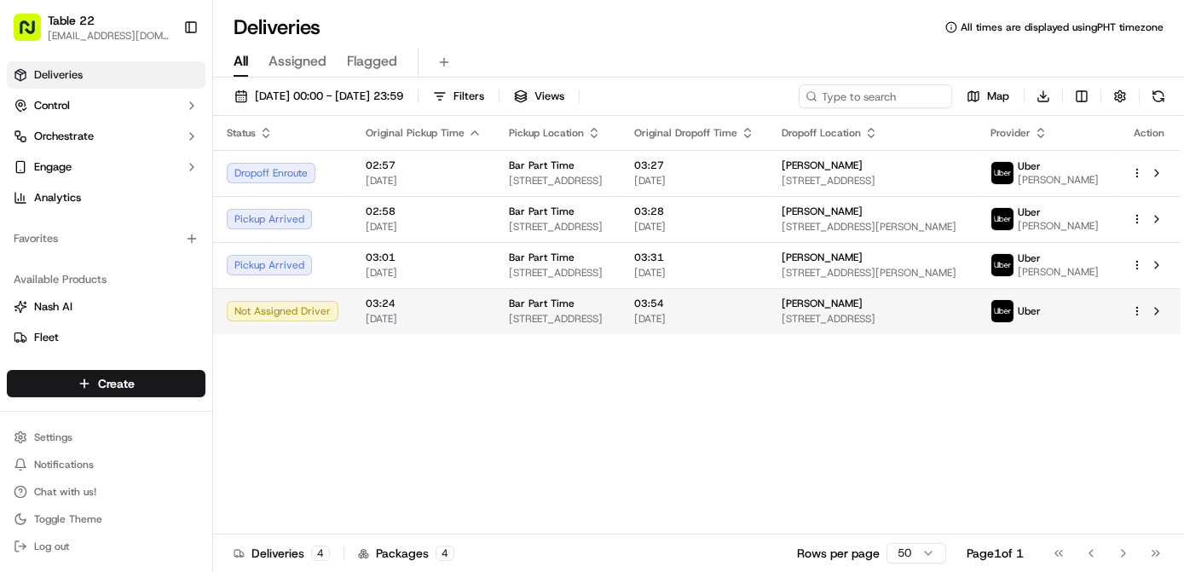
click at [1133, 327] on html "Table 22 nikos@table22.com Toggle Sidebar Deliveries Control Orchestrate Engage…" at bounding box center [592, 286] width 1184 height 572
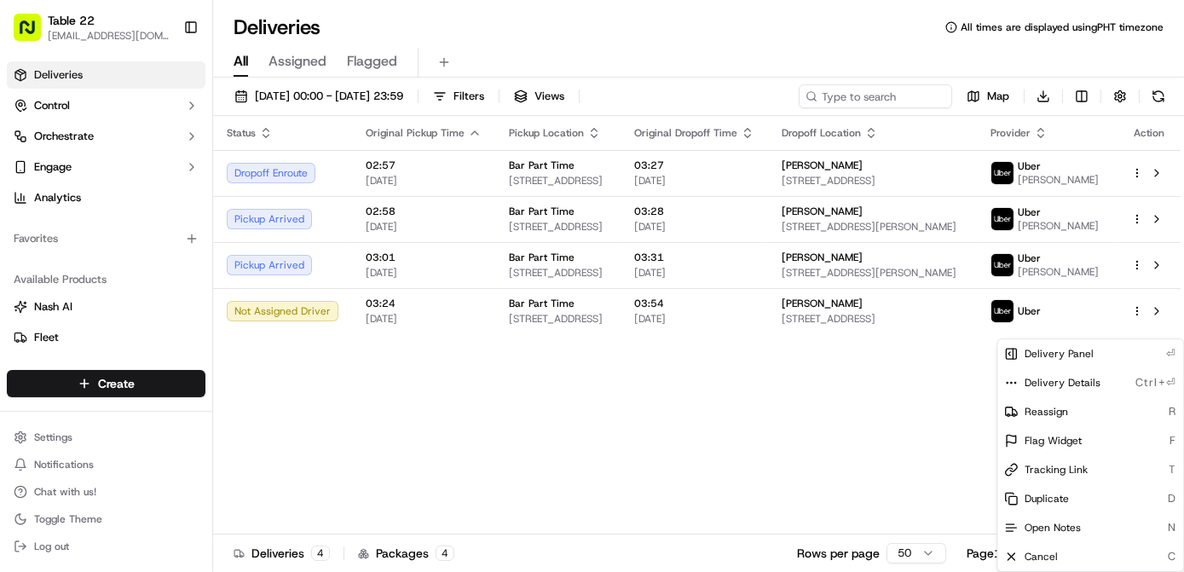
click at [750, 403] on html "Table 22 nikos@table22.com Toggle Sidebar Deliveries Control Orchestrate Engage…" at bounding box center [592, 286] width 1184 height 572
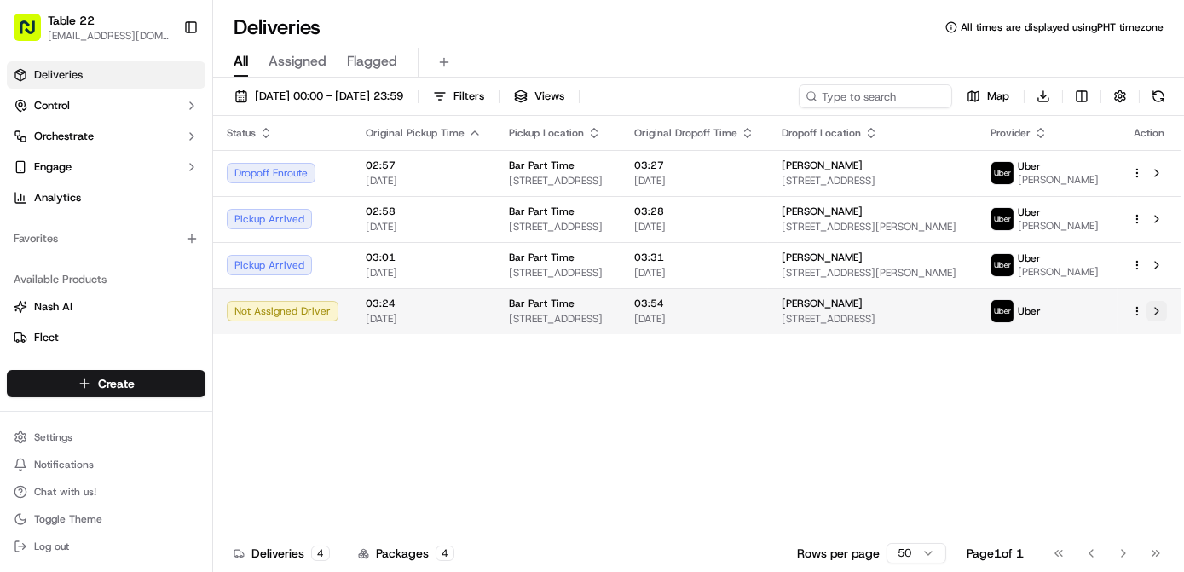
click at [1148, 321] on button at bounding box center [1156, 311] width 20 height 20
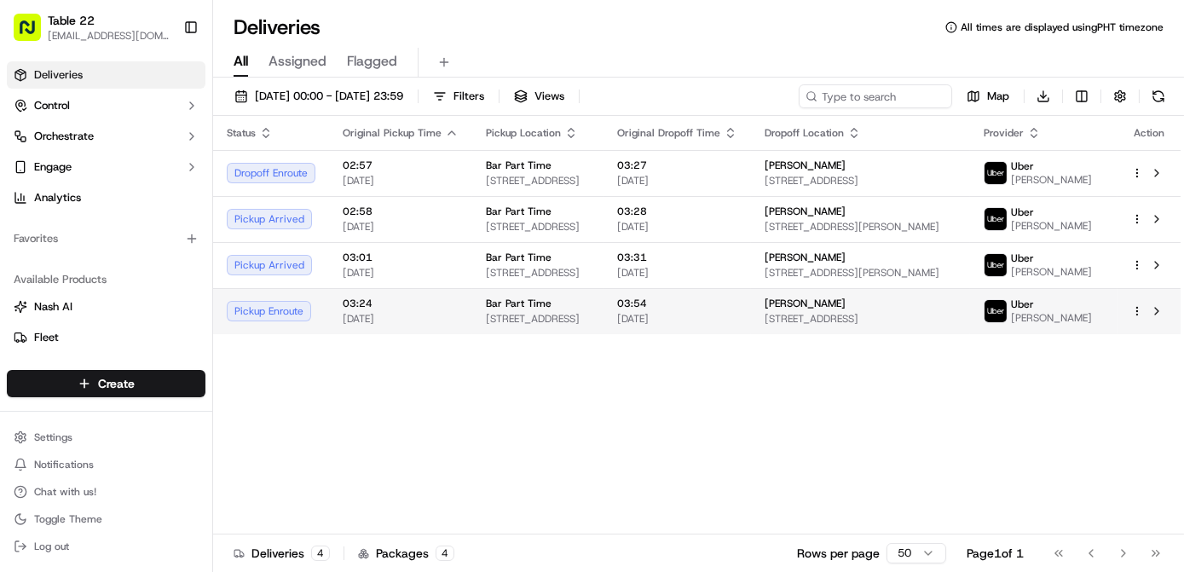
click at [1133, 326] on html "Table 22 nikos@table22.com Toggle Sidebar Deliveries Control Orchestrate Engage…" at bounding box center [592, 286] width 1184 height 572
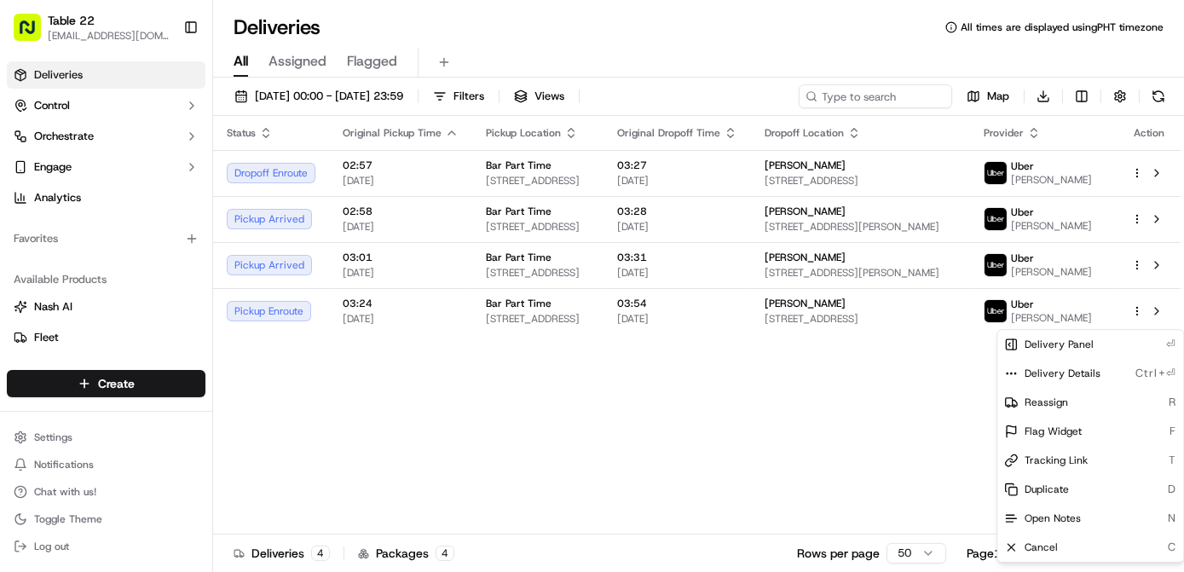
click at [825, 447] on html "Table 22 nikos@table22.com Toggle Sidebar Deliveries Control Orchestrate Engage…" at bounding box center [592, 286] width 1184 height 572
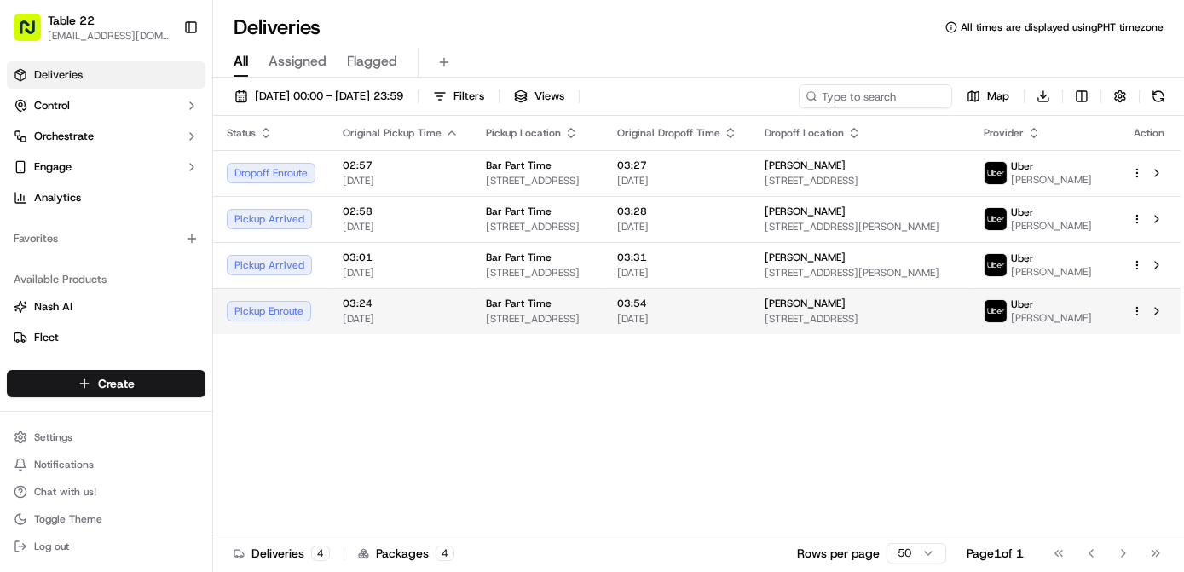
click at [1133, 320] on html "Table 22 nikos@table22.com Toggle Sidebar Deliveries Control Orchestrate Engage…" at bounding box center [592, 286] width 1184 height 572
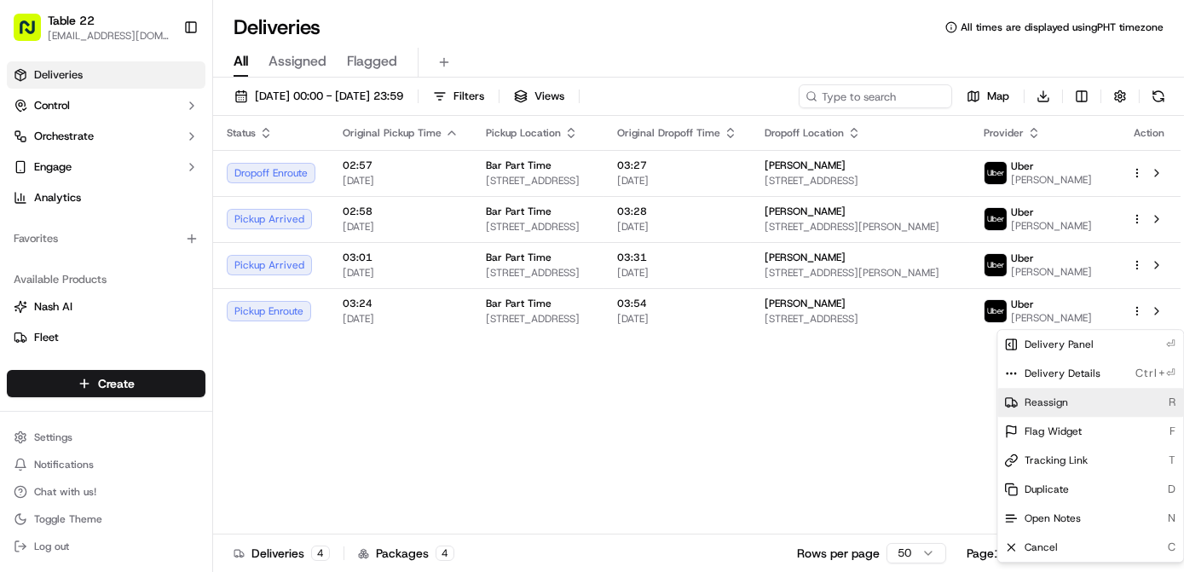
click at [1058, 400] on span "Reassign" at bounding box center [1045, 402] width 43 height 14
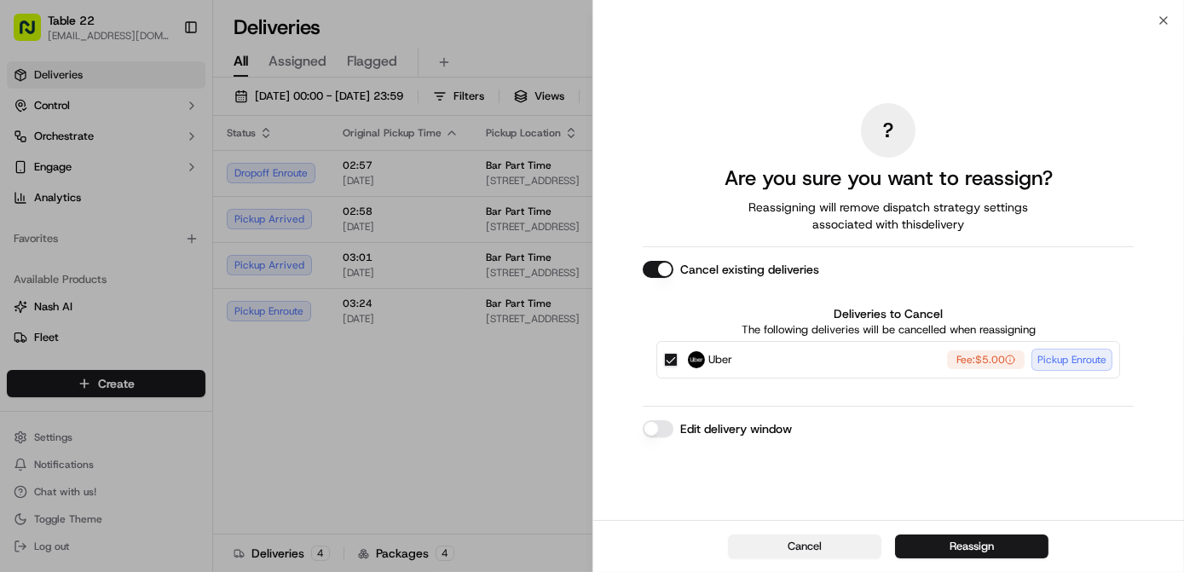
click at [787, 551] on button "Cancel" at bounding box center [804, 546] width 153 height 24
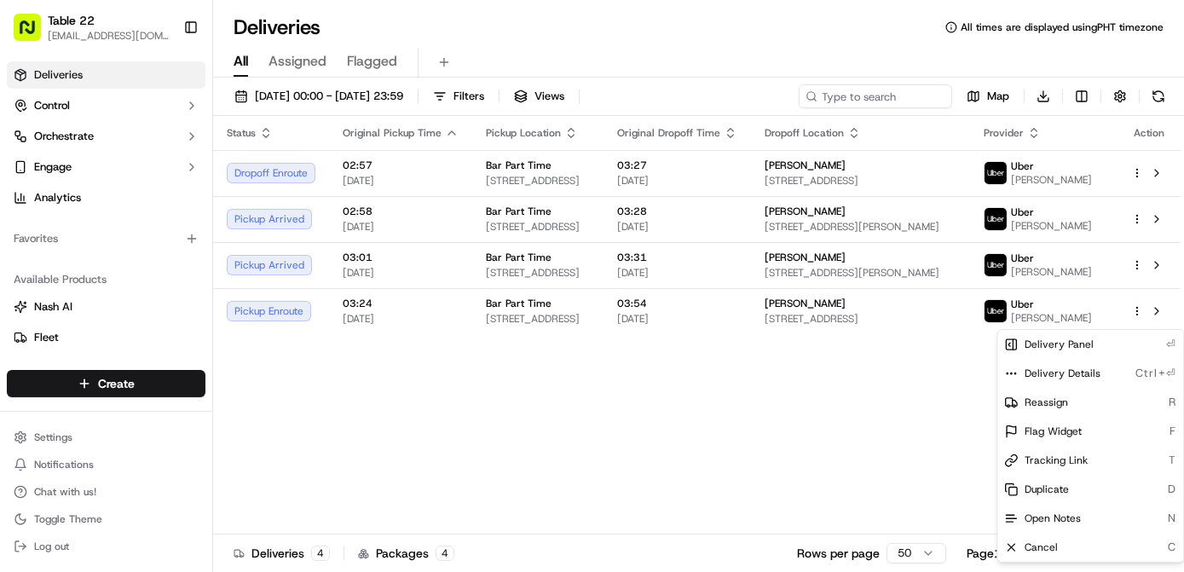
click at [453, 493] on div "Status Original Pickup Time Pickup Location Original Dropoff Time Dropoff Locat…" at bounding box center [696, 325] width 967 height 418
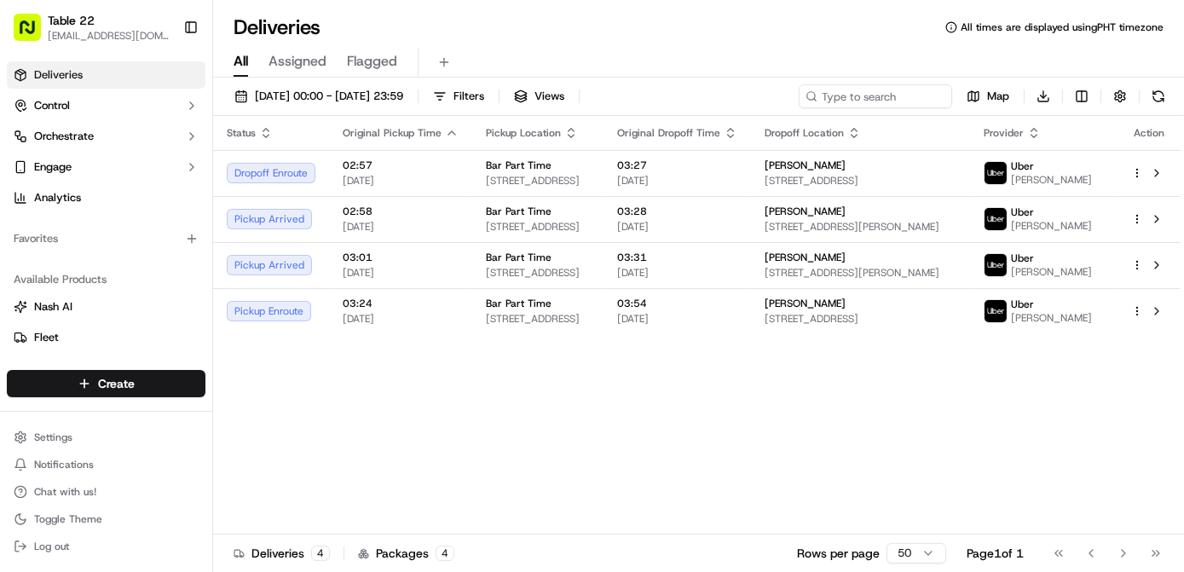
click at [995, 383] on div "Status Original Pickup Time Pickup Location Original Dropoff Time Dropoff Locat…" at bounding box center [696, 325] width 967 height 418
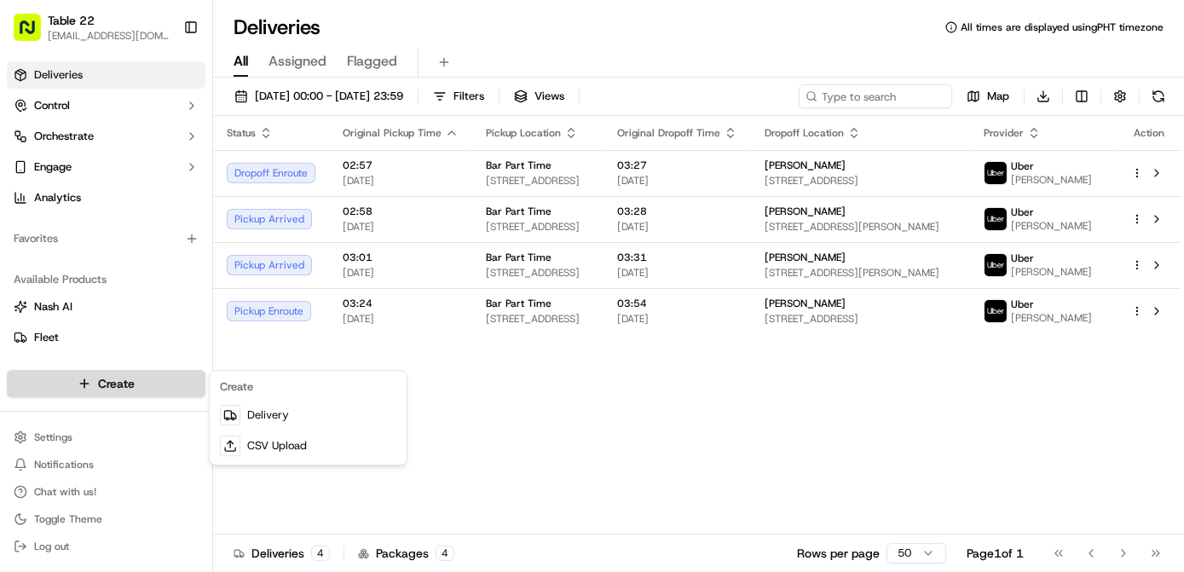
click at [179, 384] on html "Table 22 nikos@table22.com Toggle Sidebar Deliveries Control Orchestrate Engage…" at bounding box center [592, 286] width 1184 height 572
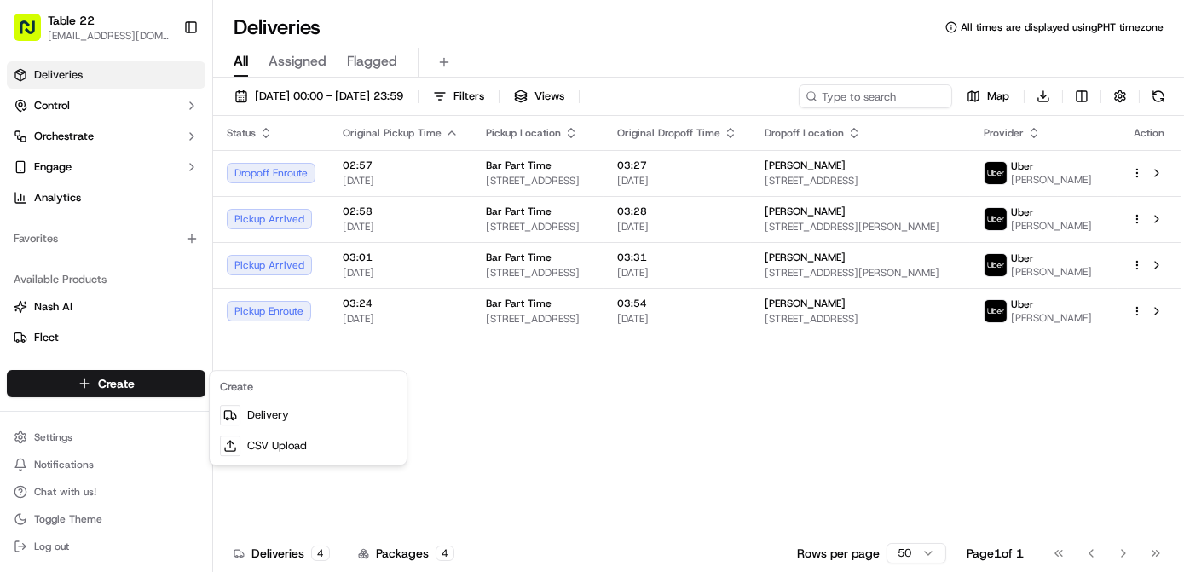
click at [557, 412] on html "Table 22 nikos@table22.com Toggle Sidebar Deliveries Control Orchestrate Engage…" at bounding box center [592, 286] width 1184 height 572
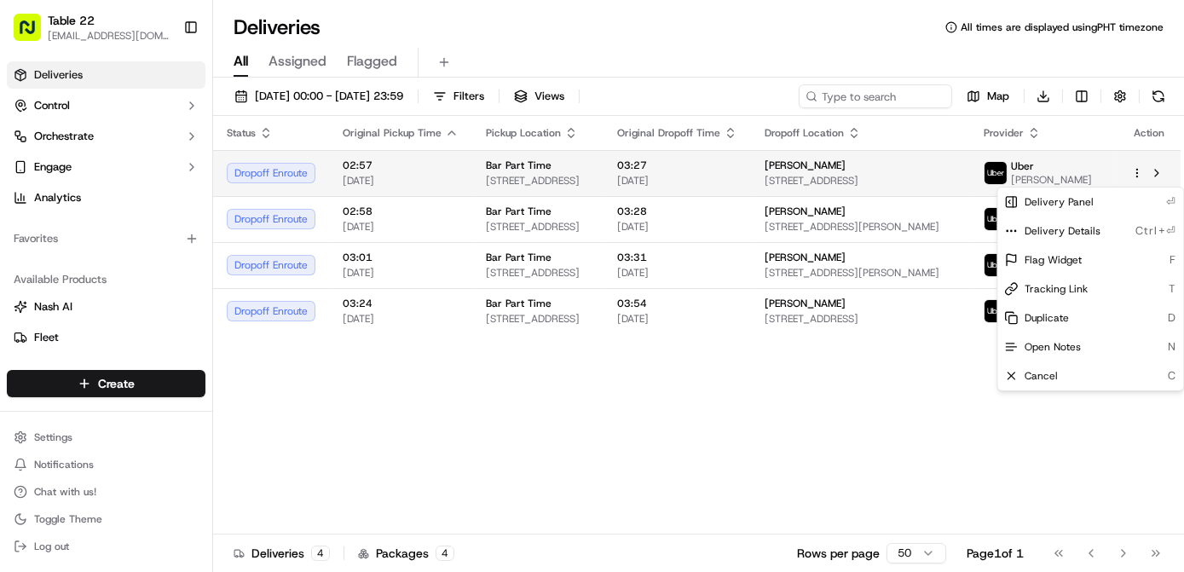
click at [1135, 173] on html "Table 22 nikos@table22.com Toggle Sidebar Deliveries Control Orchestrate Engage…" at bounding box center [592, 286] width 1184 height 572
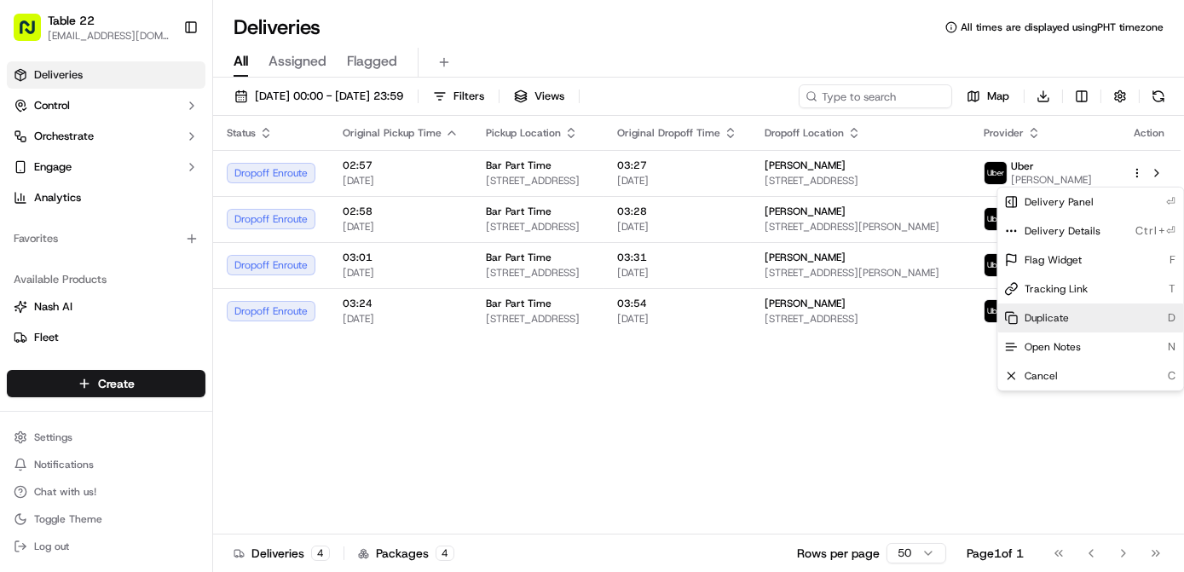
click at [1047, 316] on span "Duplicate" at bounding box center [1046, 318] width 44 height 14
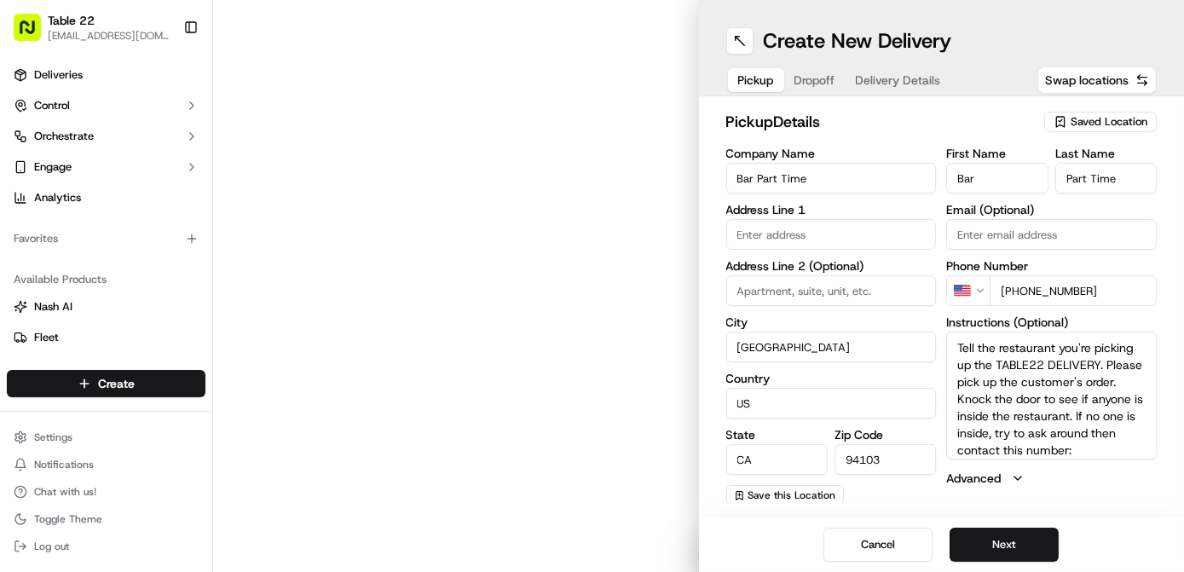
type input "[STREET_ADDRESS]"
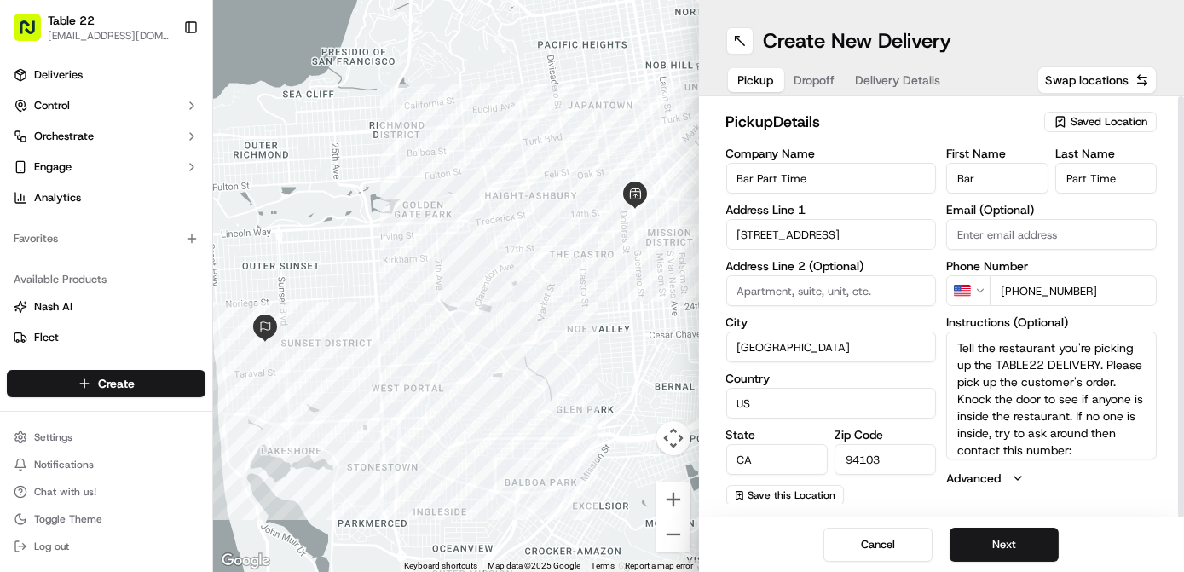
click at [1025, 524] on div "Cancel Next" at bounding box center [942, 544] width 486 height 55
click at [1003, 544] on button "Next" at bounding box center [1003, 545] width 109 height 34
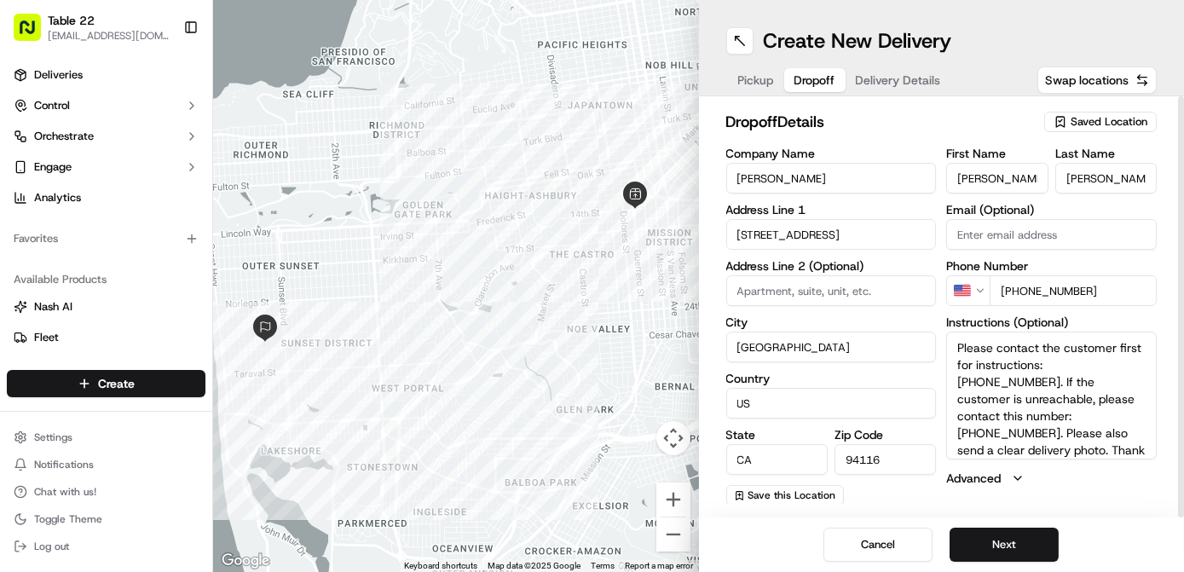
click at [777, 176] on input "[PERSON_NAME]" at bounding box center [831, 178] width 211 height 31
paste input "[PERSON_NAME]"
type input "[PERSON_NAME]"
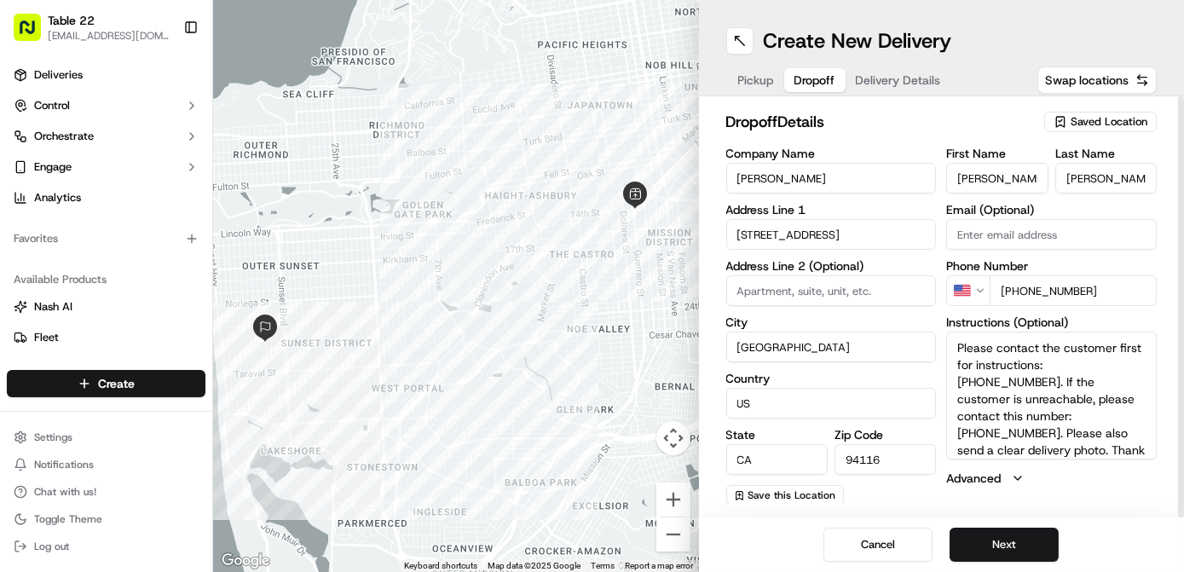
click at [836, 228] on input "[STREET_ADDRESS]" at bounding box center [831, 234] width 211 height 31
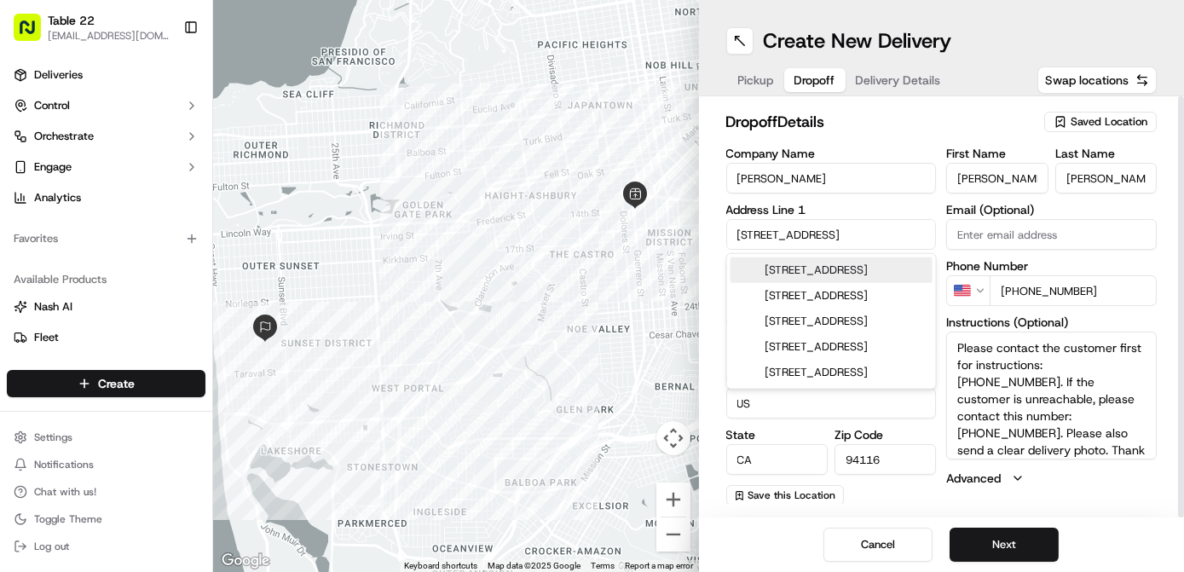
click at [836, 228] on input "[STREET_ADDRESS]" at bounding box center [831, 234] width 211 height 31
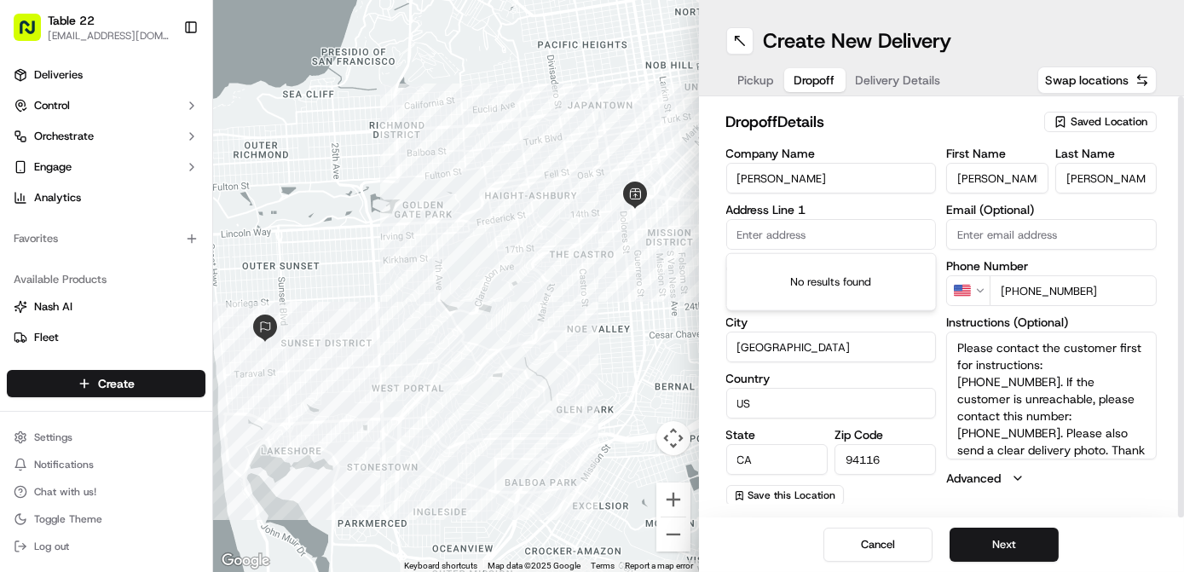
click at [976, 181] on input "[PERSON_NAME]" at bounding box center [996, 178] width 101 height 31
paste input "[PERSON_NAME]"
click at [1005, 176] on input "[PERSON_NAME]" at bounding box center [996, 178] width 101 height 31
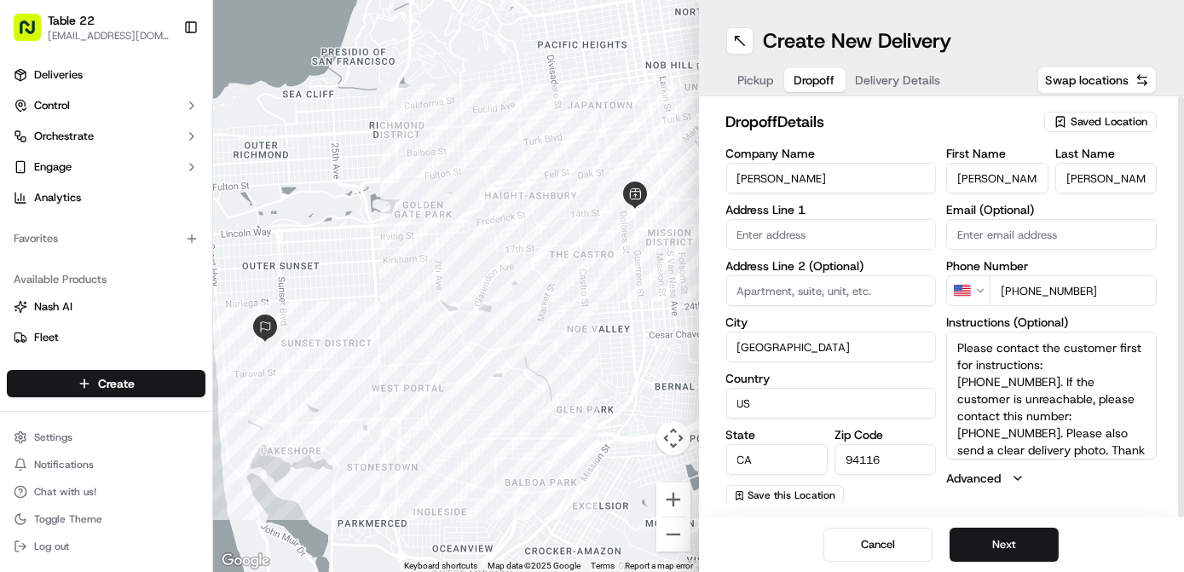
drag, startPoint x: 984, startPoint y: 176, endPoint x: 1000, endPoint y: 176, distance: 15.3
click at [1000, 176] on input "[PERSON_NAME]" at bounding box center [996, 178] width 101 height 31
type input "[PERSON_NAME]"
drag, startPoint x: 1121, startPoint y: 175, endPoint x: 1047, endPoint y: 178, distance: 73.4
click at [1047, 178] on div "First Name [PERSON_NAME] Last Name [PERSON_NAME]" at bounding box center [1051, 170] width 211 height 46
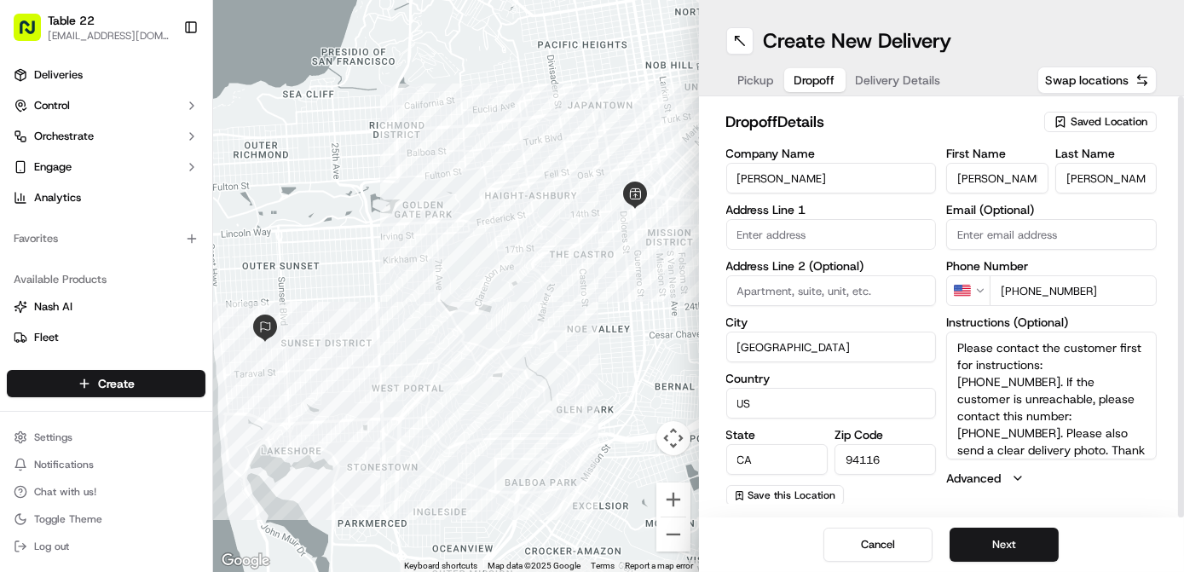
paste input "[PERSON_NAME]"
type input "[PERSON_NAME]"
drag, startPoint x: 1024, startPoint y: 178, endPoint x: 982, endPoint y: 178, distance: 41.8
click at [982, 178] on input "[PERSON_NAME]" at bounding box center [996, 178] width 101 height 31
type input "[PERSON_NAME]"
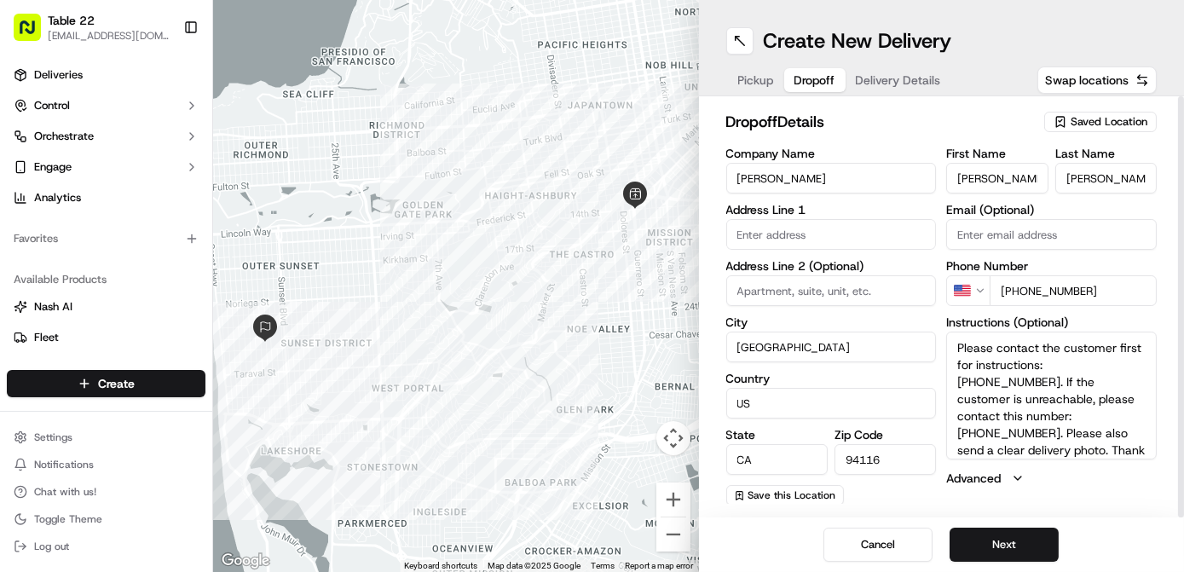
drag, startPoint x: 1094, startPoint y: 174, endPoint x: 1003, endPoint y: 176, distance: 91.2
click at [1003, 176] on div "First Name [PERSON_NAME] Last Name [PERSON_NAME]" at bounding box center [1051, 170] width 211 height 46
type input "Kergan"
drag, startPoint x: 1102, startPoint y: 290, endPoint x: 1058, endPoint y: 291, distance: 44.3
click at [1070, 291] on input "[PHONE_NUMBER]" at bounding box center [1072, 290] width 167 height 31
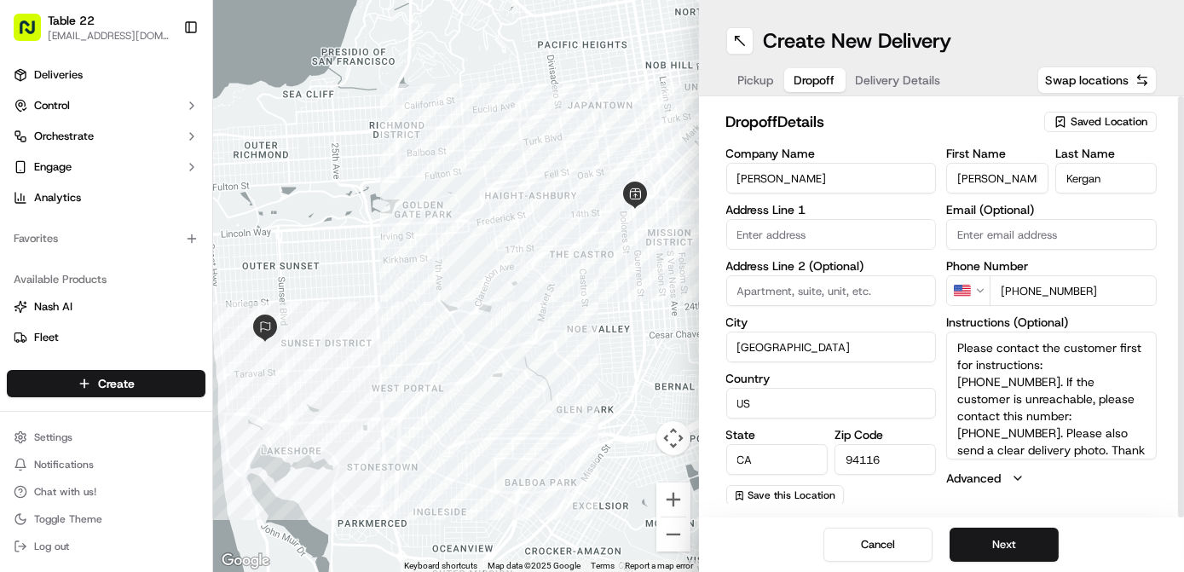
drag, startPoint x: 1058, startPoint y: 291, endPoint x: 1036, endPoint y: 287, distance: 21.7
click at [1053, 290] on input "[PHONE_NUMBER]" at bounding box center [1072, 290] width 167 height 31
click at [1039, 287] on input "[PHONE_NUMBER]" at bounding box center [1072, 290] width 167 height 31
drag, startPoint x: 1019, startPoint y: 290, endPoint x: 1126, endPoint y: 289, distance: 106.5
click at [1126, 289] on input "[PHONE_NUMBER]" at bounding box center [1072, 290] width 167 height 31
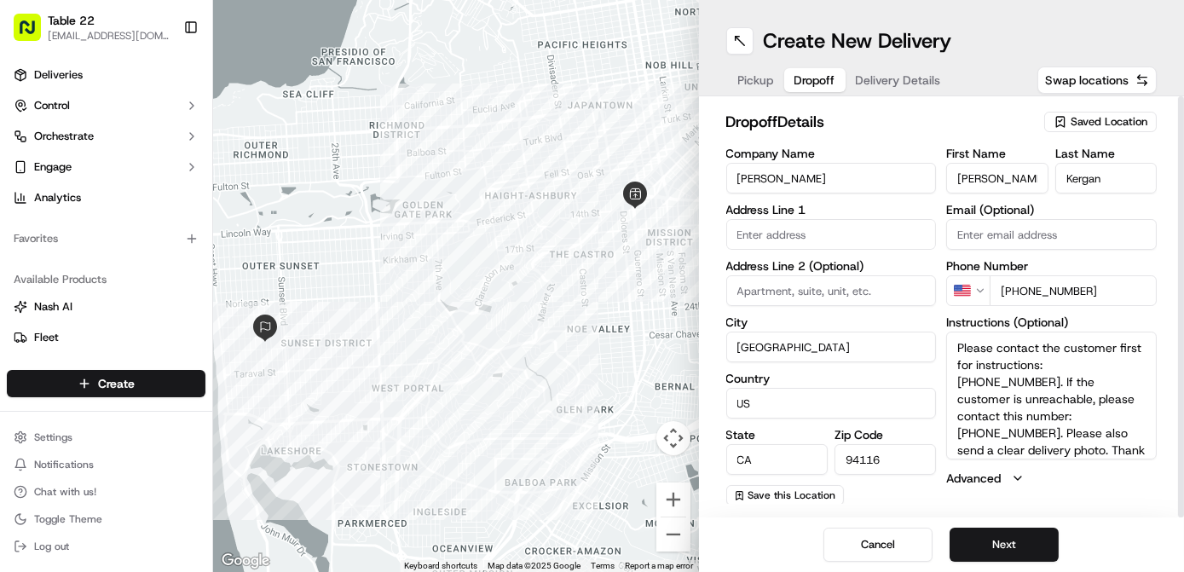
paste input "2815682408207319"
click at [1126, 289] on input "[PHONE_NUMBER]" at bounding box center [1072, 290] width 167 height 31
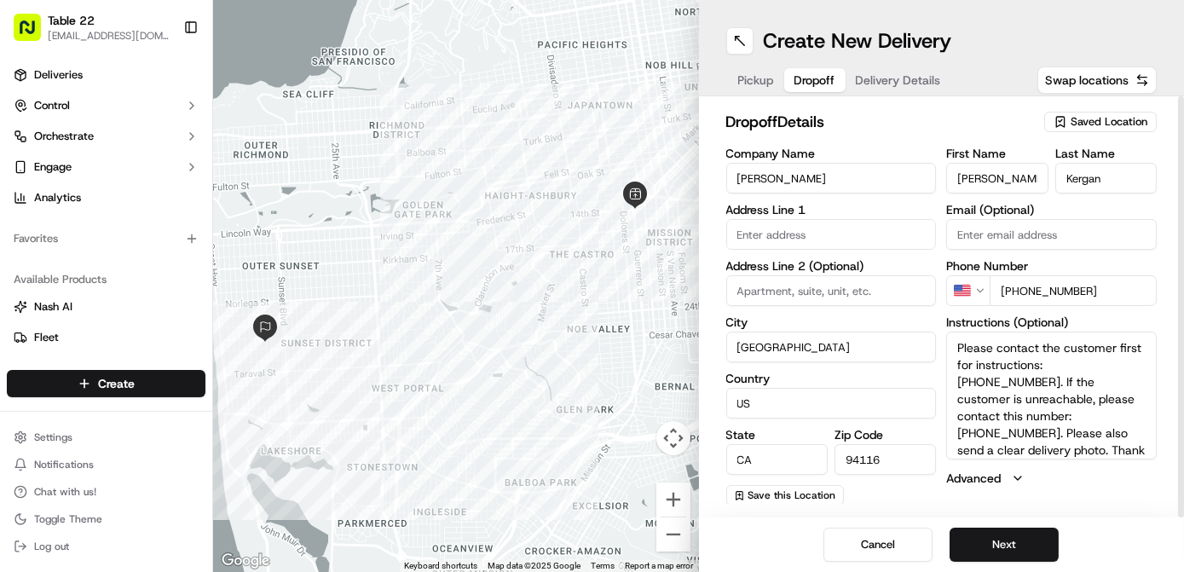
scroll to position [0, 0]
drag, startPoint x: 1126, startPoint y: 289, endPoint x: 1077, endPoint y: 289, distance: 48.6
click at [1089, 289] on input "[PHONE_NUMBER]" at bounding box center [1072, 290] width 167 height 31
drag, startPoint x: 1077, startPoint y: 289, endPoint x: 1018, endPoint y: 287, distance: 58.8
click at [1018, 287] on input "[PHONE_NUMBER]" at bounding box center [1072, 290] width 167 height 31
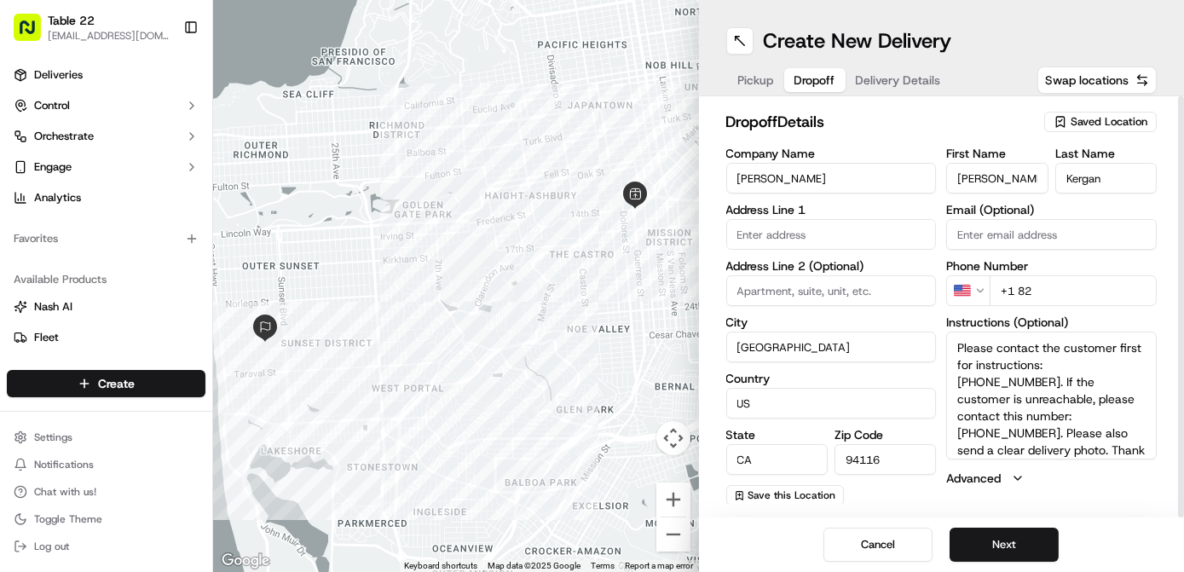
click at [1038, 286] on input "+1 82" at bounding box center [1072, 290] width 167 height 31
click at [1129, 291] on input "[PHONE_NUMBER]" at bounding box center [1072, 290] width 167 height 31
click at [1062, 387] on textarea "Please contact the customer first for instructions: [PHONE_NUMBER]. If the cust…" at bounding box center [1051, 396] width 211 height 128
click at [1043, 270] on label "Phone Number" at bounding box center [1051, 266] width 211 height 12
click at [1045, 297] on input "+1 4" at bounding box center [1072, 290] width 167 height 31
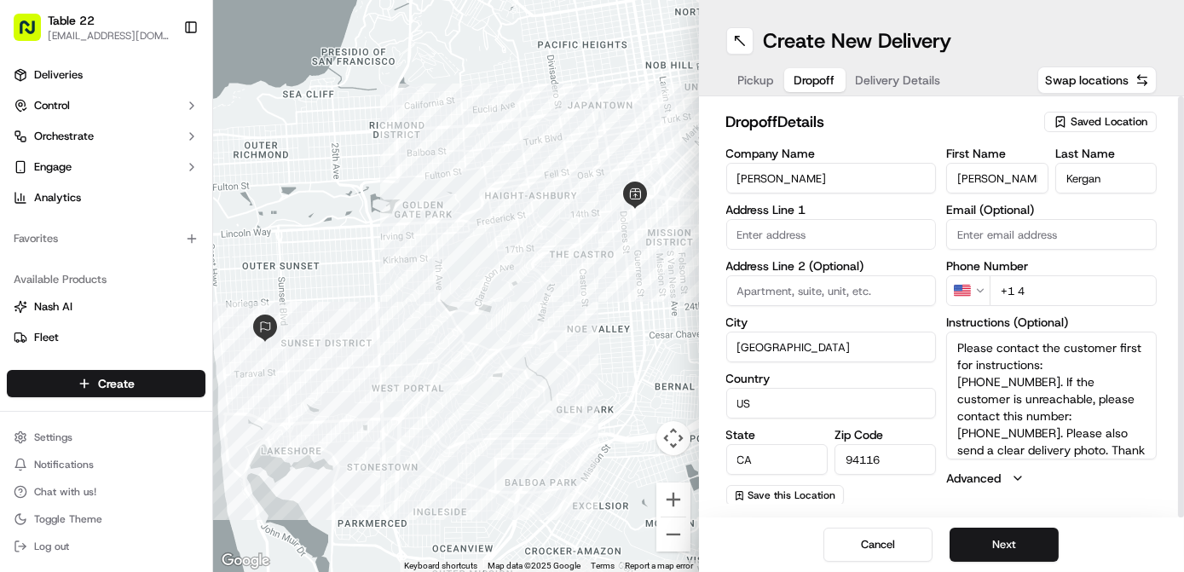
paste input "4082073192"
click at [1020, 292] on input "[PHONE_NUMBER]" at bounding box center [1072, 290] width 167 height 31
click at [1024, 290] on input "+1 44082073192" at bounding box center [1072, 290] width 167 height 31
click at [1075, 384] on textarea "Please contact the customer first for instructions: 425 281 5682. If the custom…" at bounding box center [1051, 396] width 211 height 128
click at [1105, 291] on input "+1 408 207 3192" at bounding box center [1072, 290] width 167 height 31
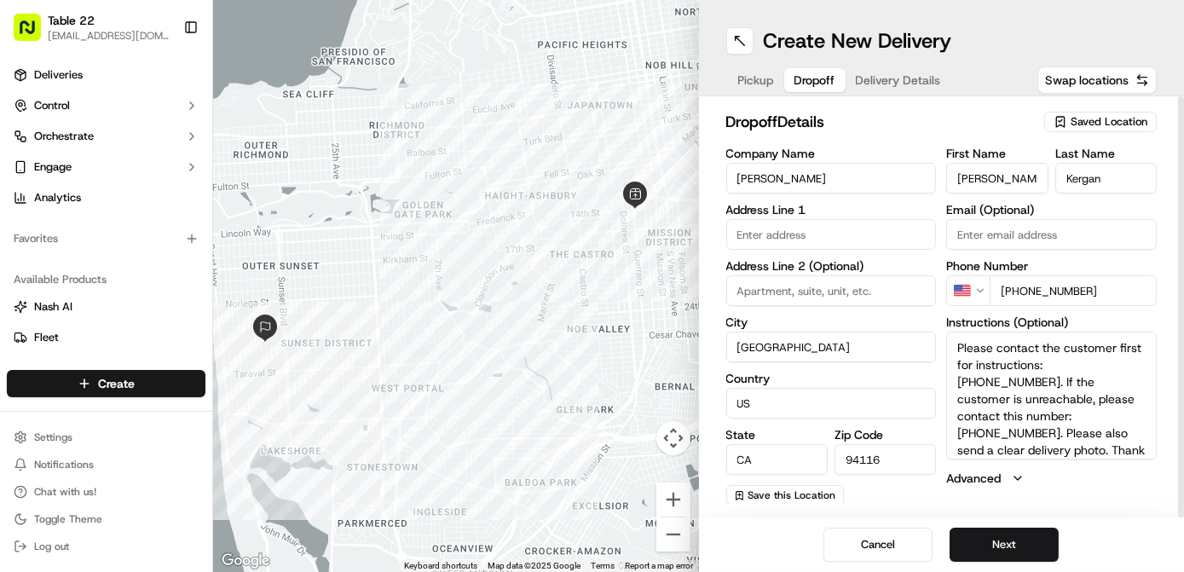
click at [1033, 290] on input "+1 408 207 3192" at bounding box center [1072, 290] width 167 height 31
click at [1012, 290] on input "+8" at bounding box center [1072, 290] width 167 height 31
click at [884, 343] on input "San Francisco" at bounding box center [831, 347] width 211 height 31
click at [931, 202] on div "Company Name Josh Kergan Address Line 1 Address Line 2 (Optional) City San Fran…" at bounding box center [831, 326] width 211 height 358
click at [1043, 298] on input "+8" at bounding box center [1072, 290] width 167 height 31
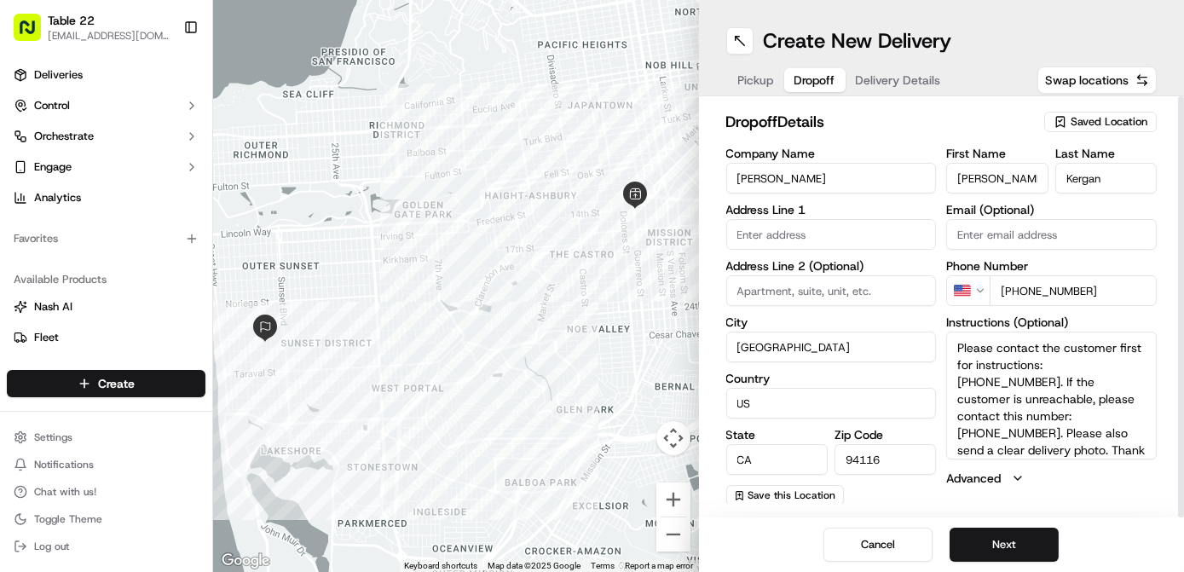
click at [1022, 286] on input "+1 42528156821" at bounding box center [1072, 290] width 167 height 31
drag, startPoint x: 1070, startPoint y: 285, endPoint x: 1120, endPoint y: 285, distance: 50.3
click at [1120, 285] on input "+1 42528156821" at bounding box center [1072, 290] width 167 height 31
drag, startPoint x: 1120, startPoint y: 285, endPoint x: 1019, endPoint y: 287, distance: 100.6
click at [1019, 287] on input "+1 425 281 568" at bounding box center [1072, 290] width 167 height 31
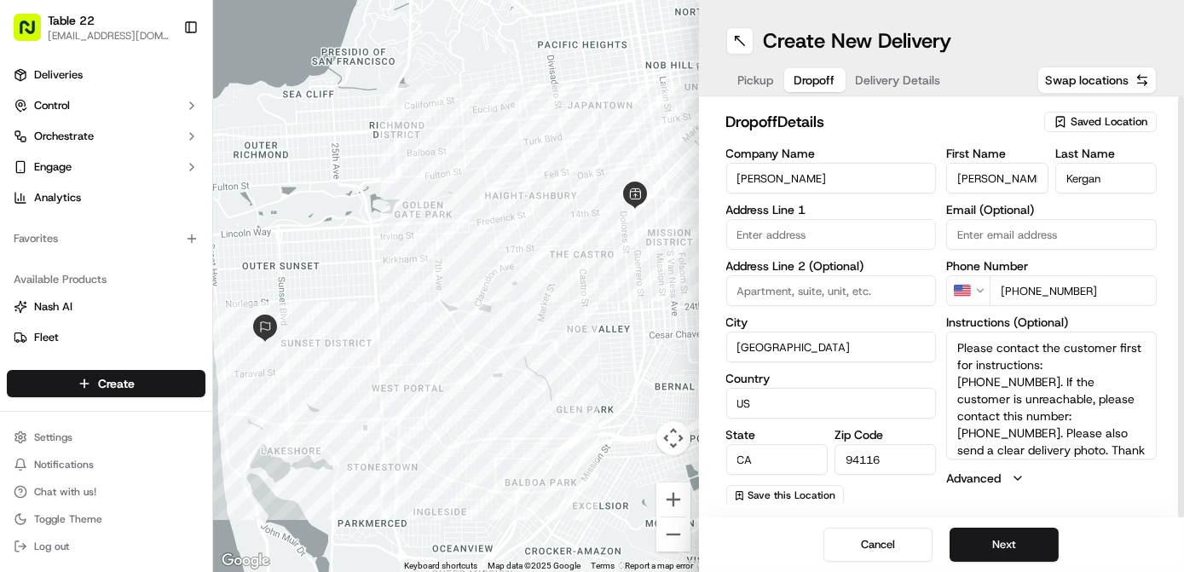
paste input "2815682408207319"
click at [1019, 287] on input "+1 42528156824082073192" at bounding box center [1072, 290] width 167 height 31
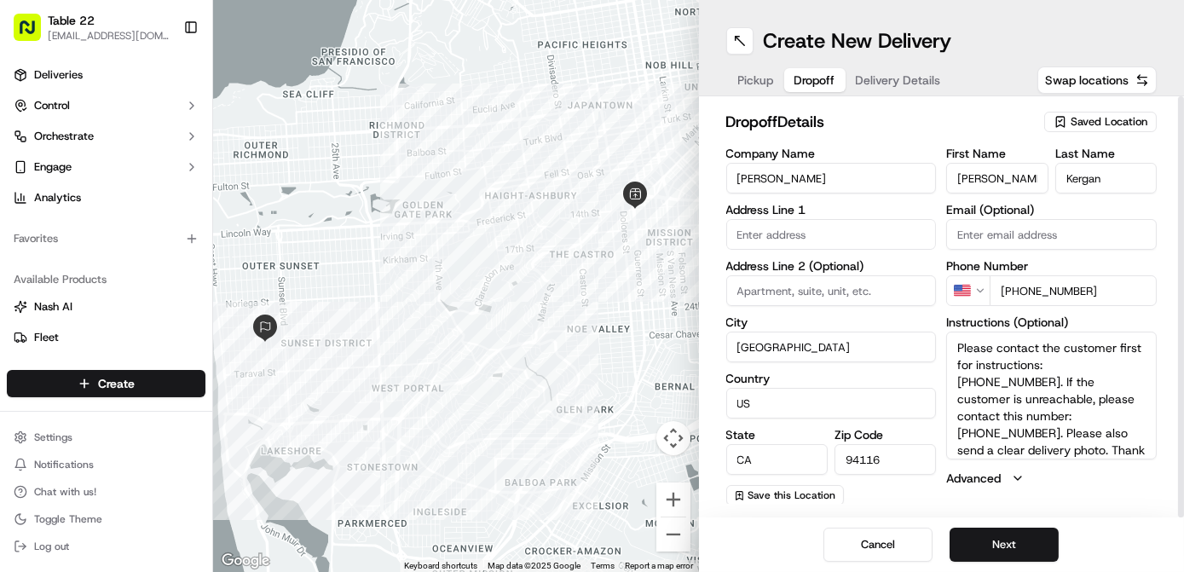
scroll to position [0, 0]
drag, startPoint x: 1019, startPoint y: 287, endPoint x: 1133, endPoint y: 286, distance: 114.2
click at [1133, 286] on input "+1 42528156821" at bounding box center [1072, 290] width 167 height 31
type input "+1 425 281 5682"
click at [1133, 286] on input "+1 425 281 5682" at bounding box center [1072, 290] width 167 height 31
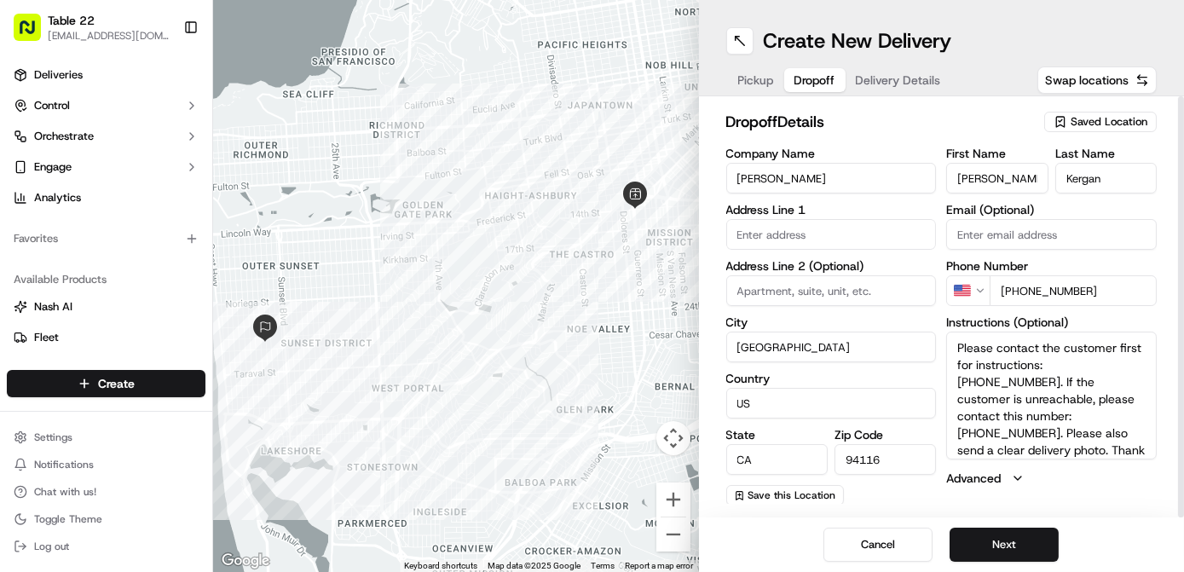
click at [1133, 286] on input "+1 425 281 5682" at bounding box center [1072, 290] width 167 height 31
paste input "408 207 3192"
type input "+1 408 207 3192"
drag, startPoint x: 1047, startPoint y: 360, endPoint x: 1129, endPoint y: 361, distance: 82.7
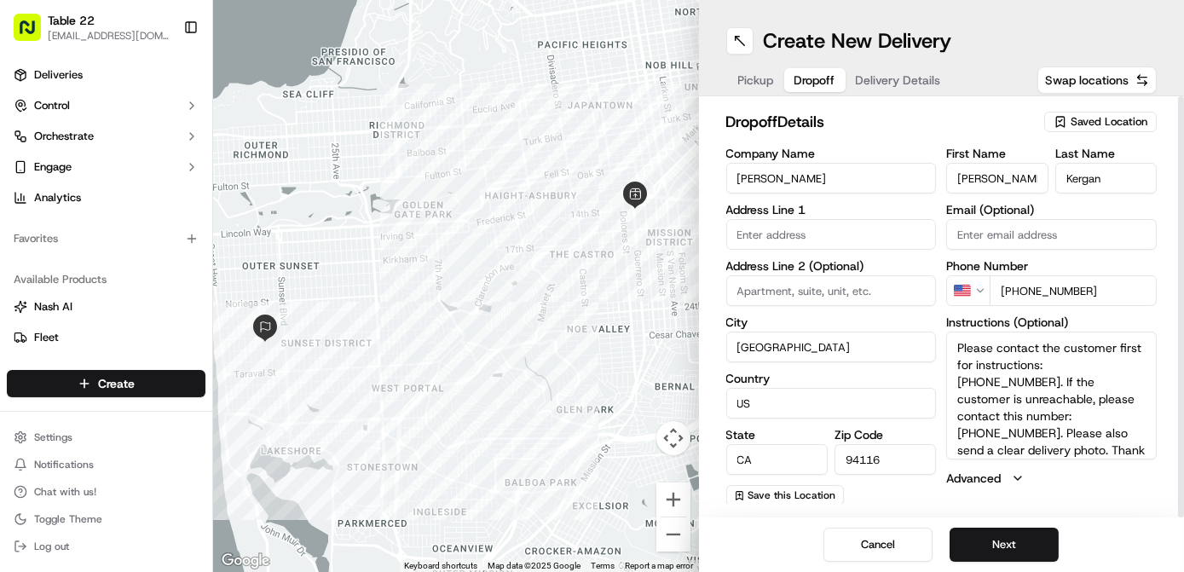
click at [1129, 361] on textarea "Please contact the customer first for instructions: 425 281 5682. If the custom…" at bounding box center [1051, 396] width 211 height 128
paste textarea "(408) 207-319"
type textarea "Please contact the customer first for instructions: (408) 207-3192. If the cust…"
click at [809, 233] on input "text" at bounding box center [831, 234] width 211 height 31
paste input "4134 25th St"
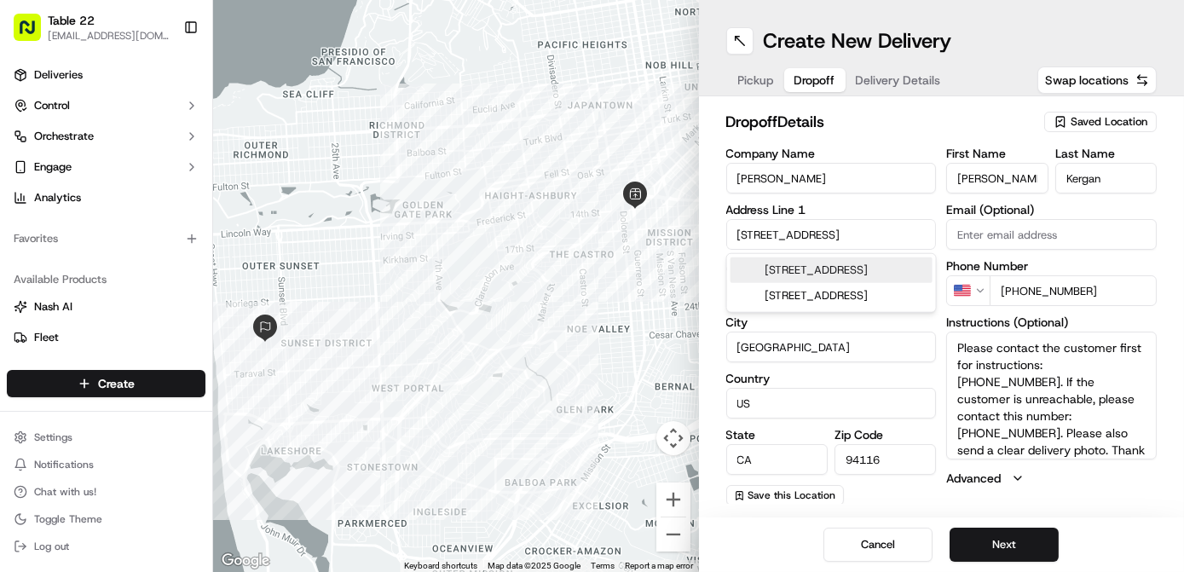
click at [863, 269] on div "4134 25th St, San Francisco, CA" at bounding box center [831, 270] width 202 height 26
type input "[STREET_ADDRESS]"
type input "United States"
type input "94114"
type input "4134 25th Street"
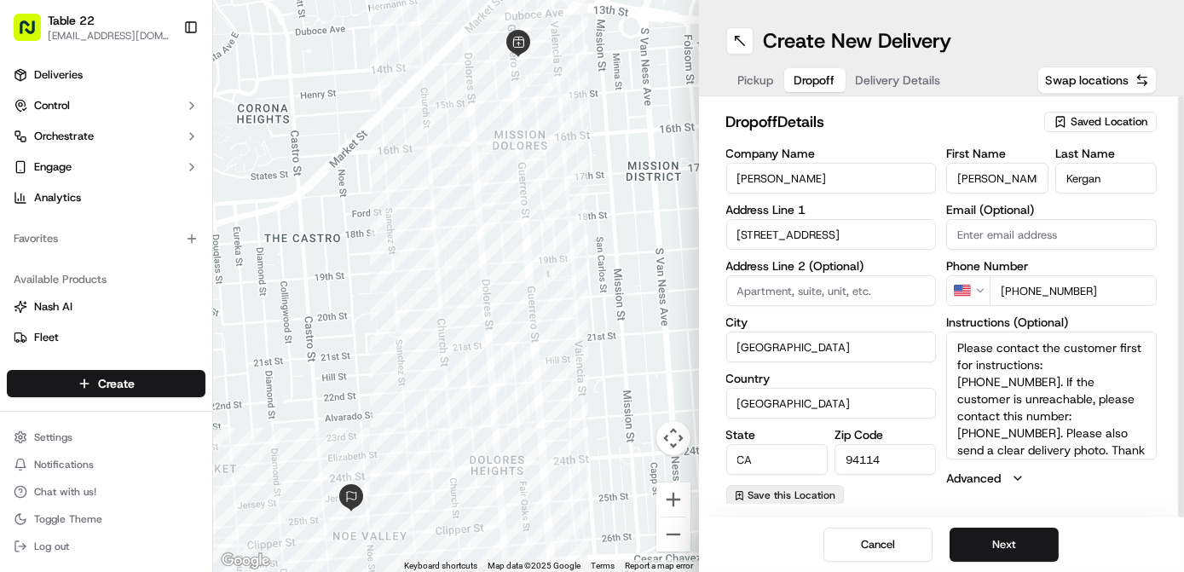
click at [769, 494] on span "Save this Location" at bounding box center [792, 495] width 88 height 14
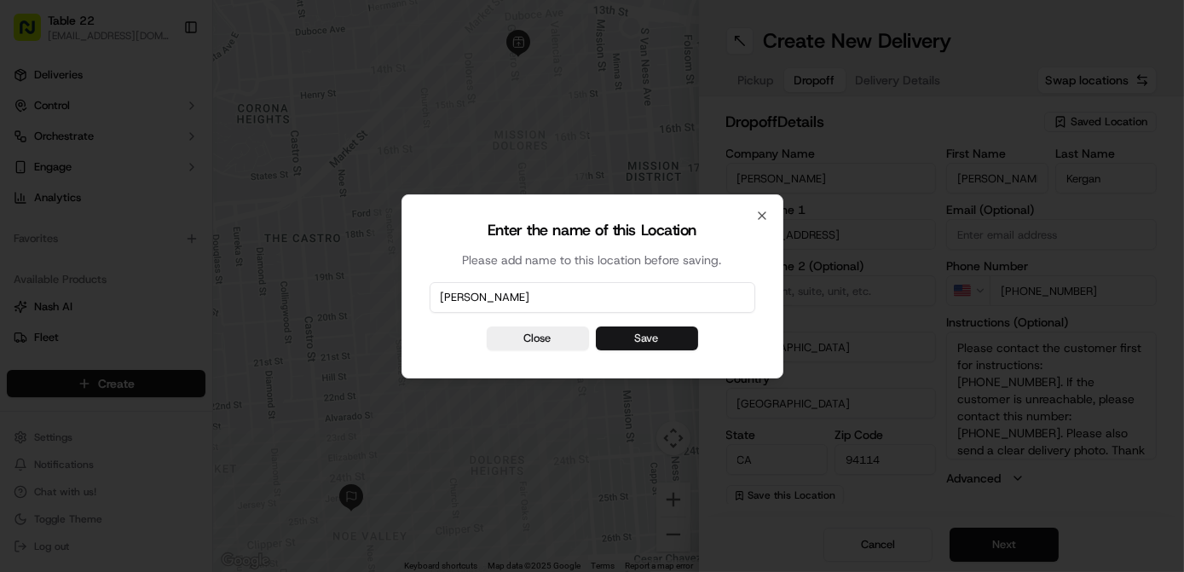
click at [675, 342] on button "Save" at bounding box center [647, 338] width 102 height 24
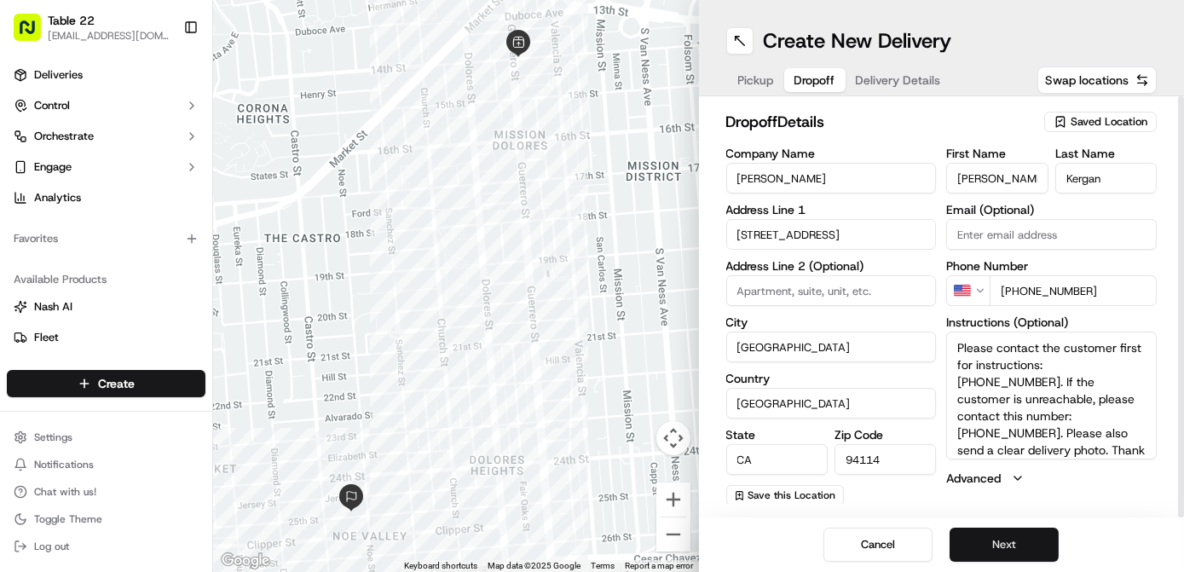
click at [995, 541] on button "Next" at bounding box center [1003, 545] width 109 height 34
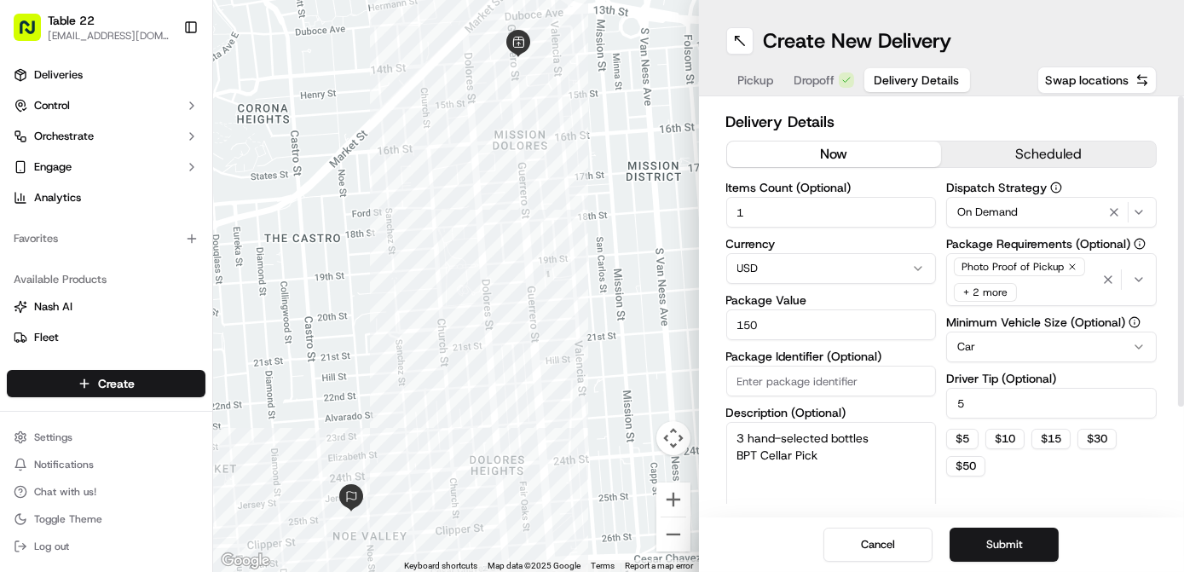
click at [1009, 216] on span "On Demand" at bounding box center [987, 212] width 61 height 15
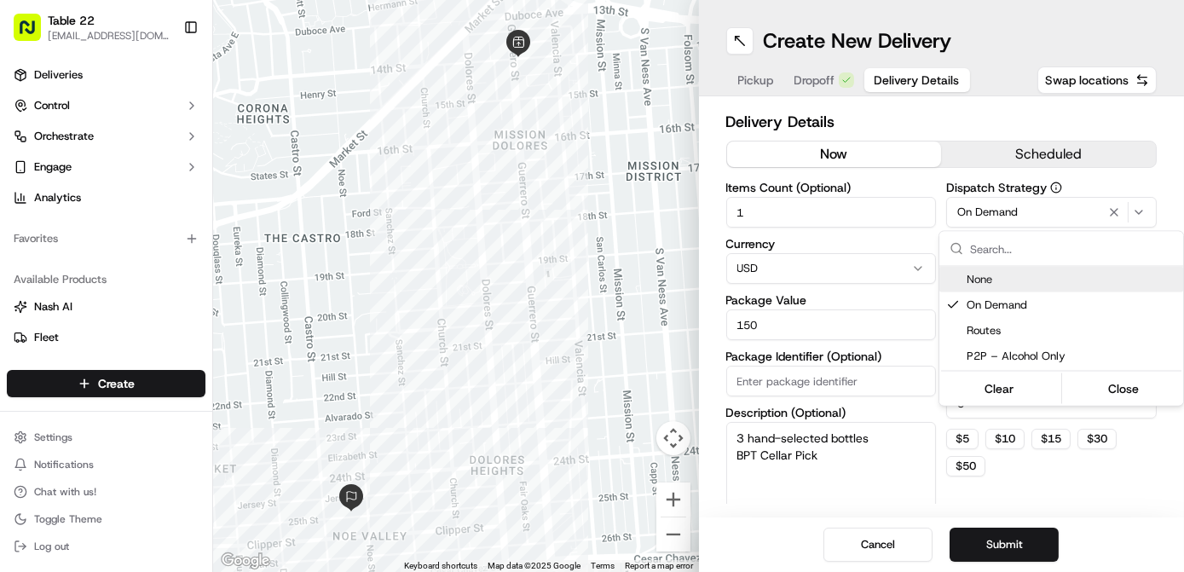
click at [920, 290] on html "Table 22 nikos@table22.com Toggle Sidebar Deliveries Control Orchestrate Engage…" at bounding box center [592, 286] width 1184 height 572
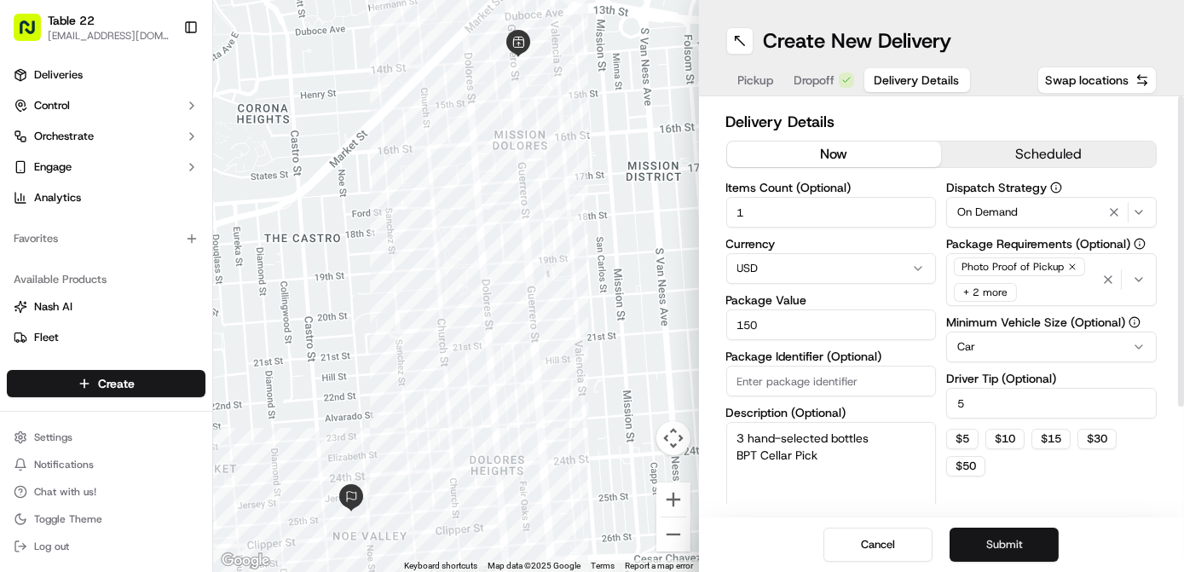
click at [1024, 546] on button "Submit" at bounding box center [1003, 545] width 109 height 34
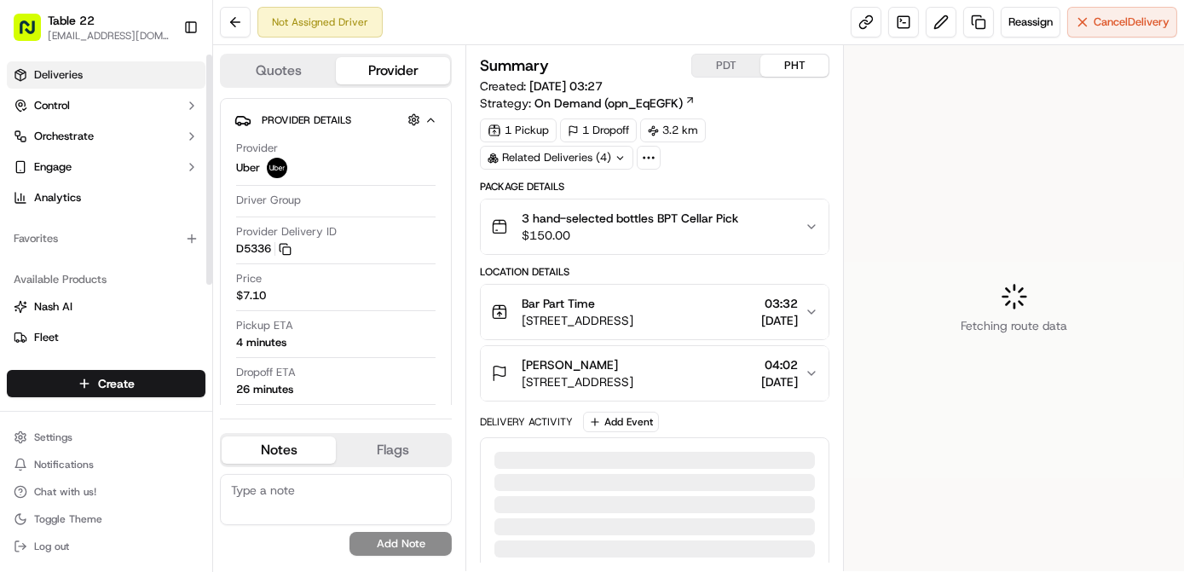
click at [151, 72] on link "Deliveries" at bounding box center [106, 74] width 199 height 27
